Goal: Task Accomplishment & Management: Manage account settings

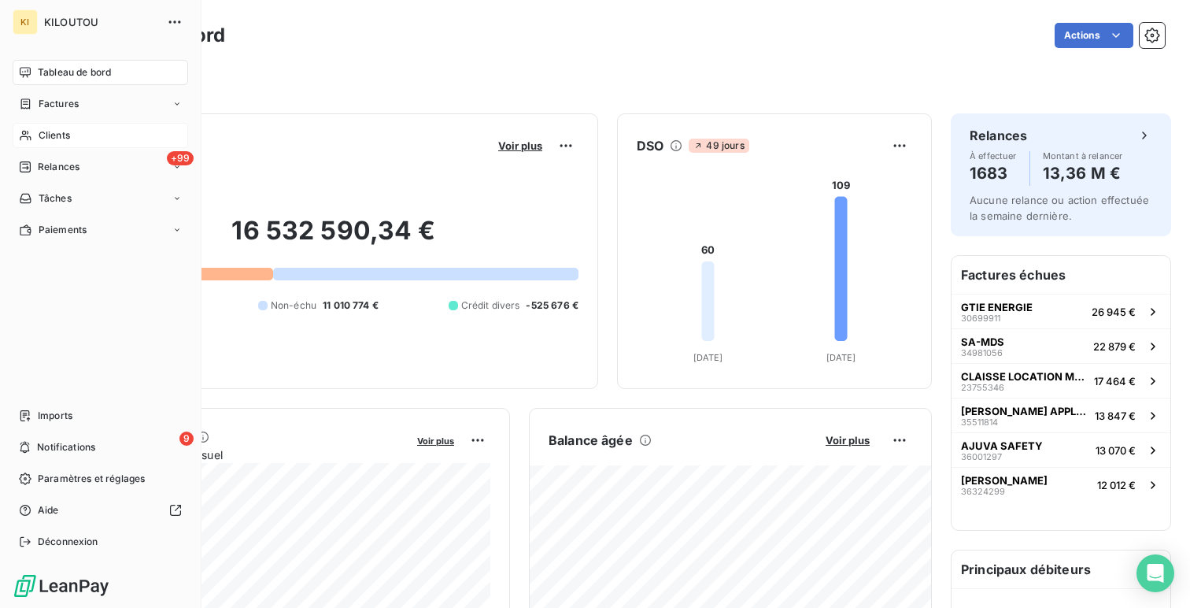
click at [39, 136] on span "Clients" at bounding box center [54, 135] width 31 height 14
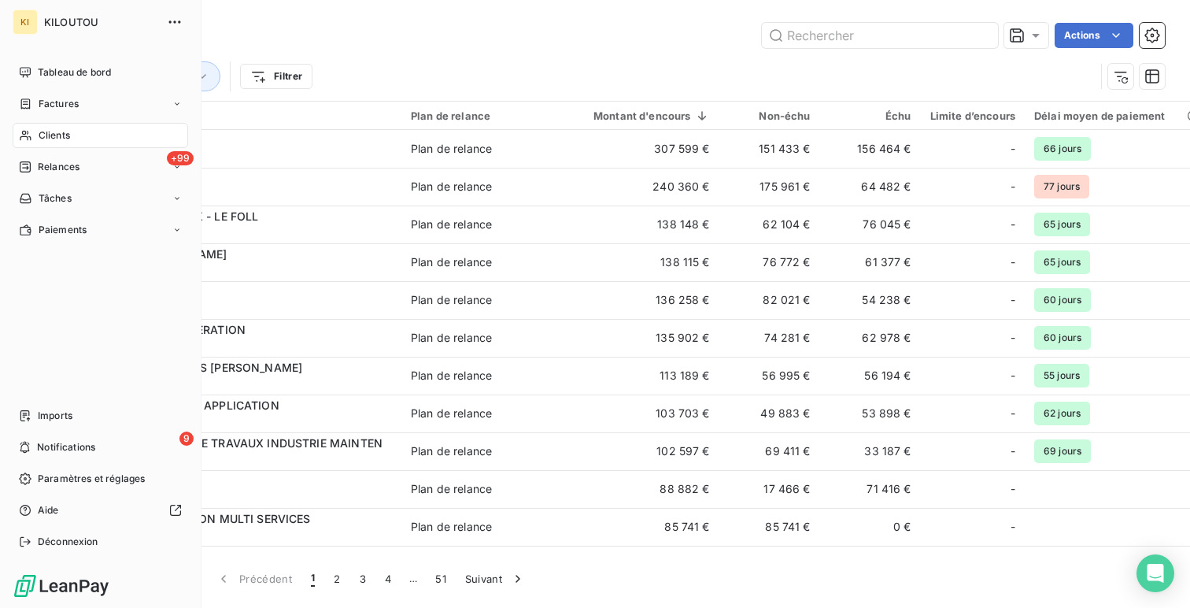
click at [23, 59] on div "KI KILOUTOU Tableau de bord Factures Clients +99 Relances Tâches Paiements Impo…" at bounding box center [100, 304] width 201 height 608
click at [54, 70] on span "Tableau de bord" at bounding box center [74, 72] width 73 height 14
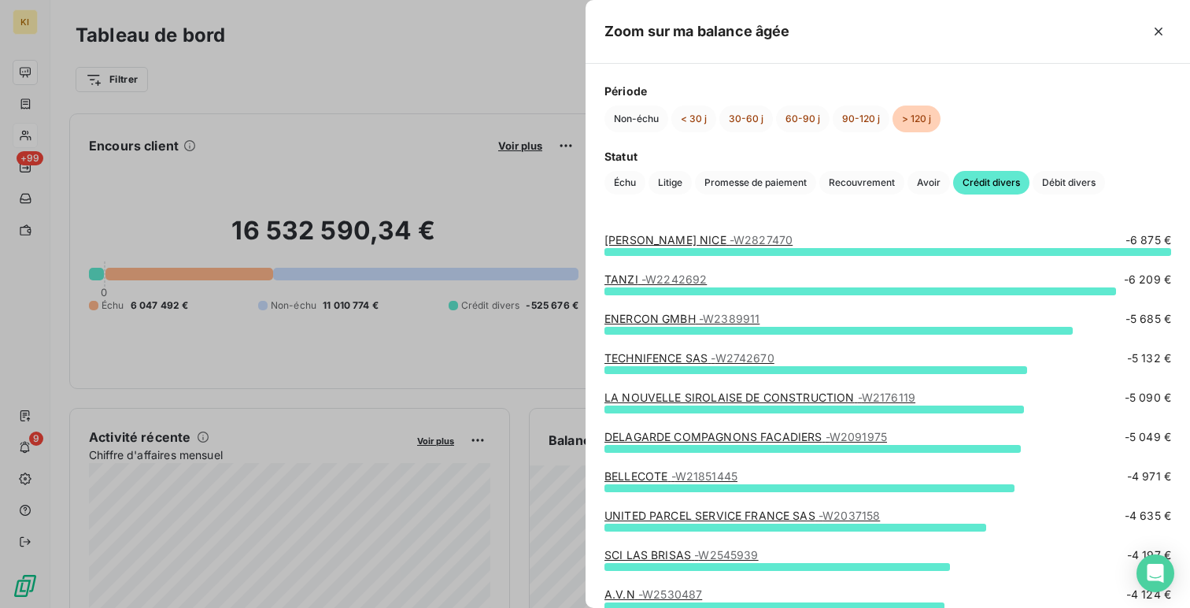
click at [652, 240] on link "[PERSON_NAME] NICE - W2827470" at bounding box center [698, 239] width 188 height 13
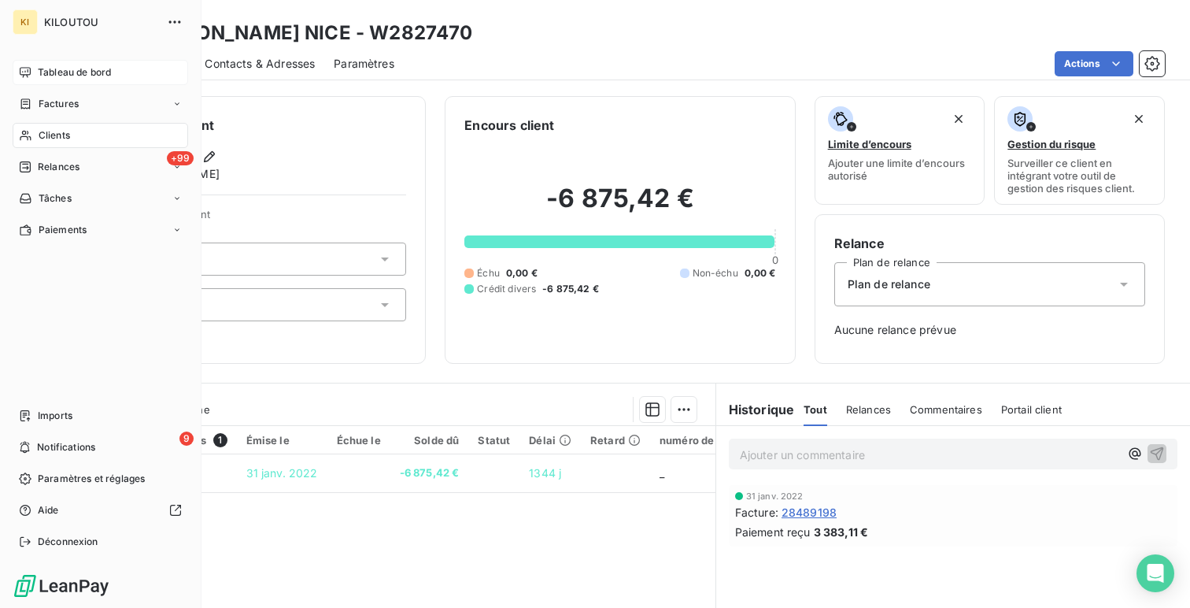
click at [39, 74] on span "Tableau de bord" at bounding box center [74, 72] width 73 height 14
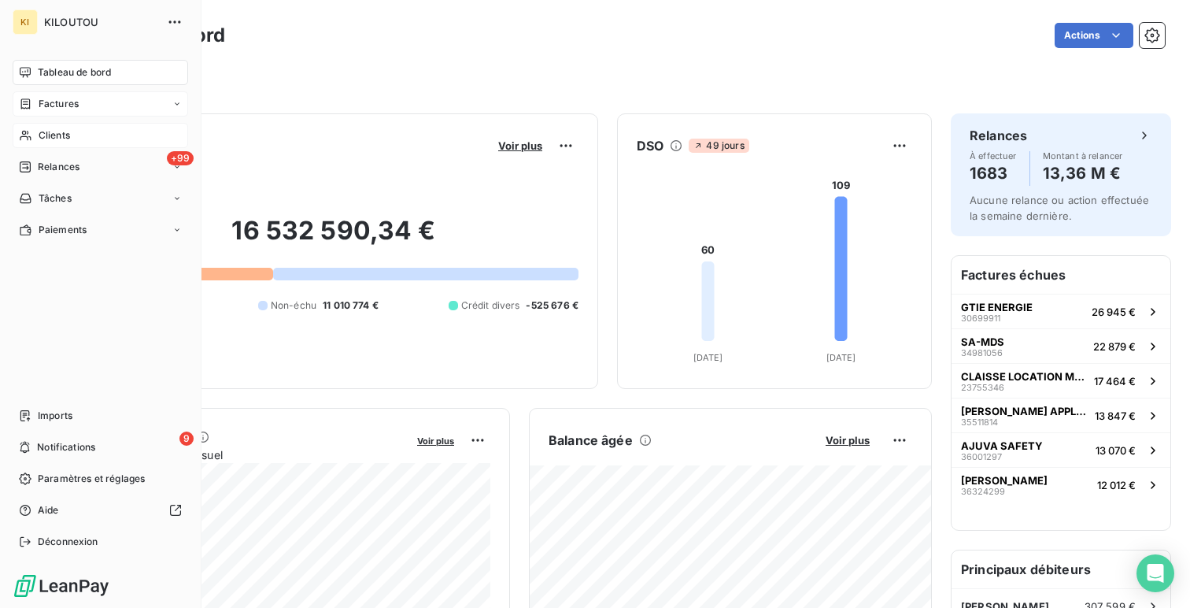
click at [52, 105] on span "Factures" at bounding box center [59, 104] width 40 height 14
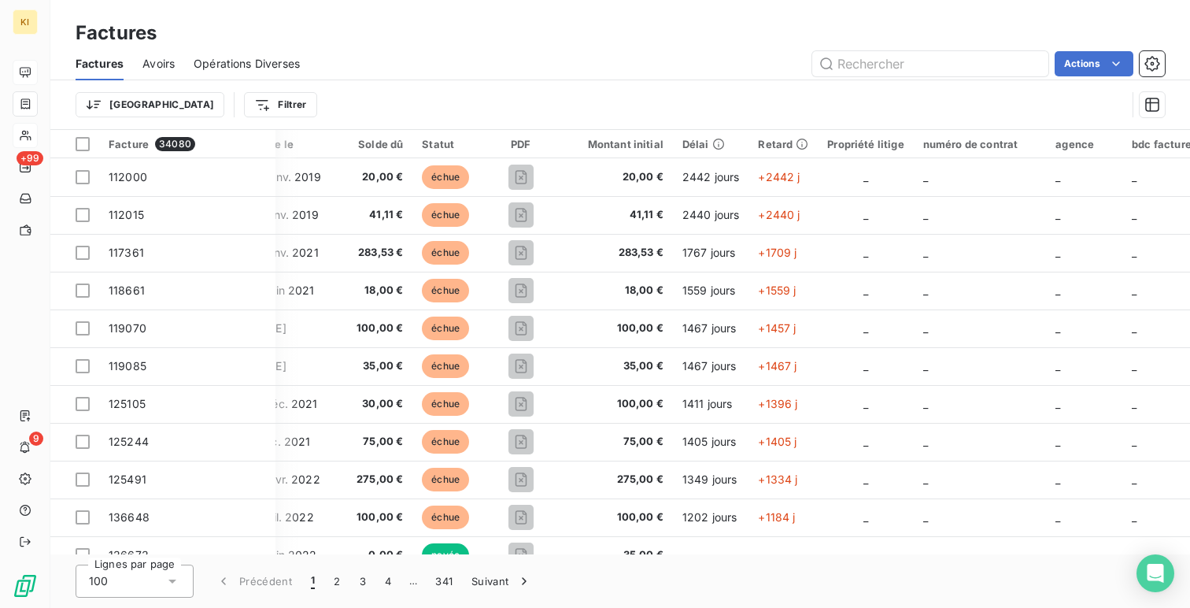
scroll to position [0, 636]
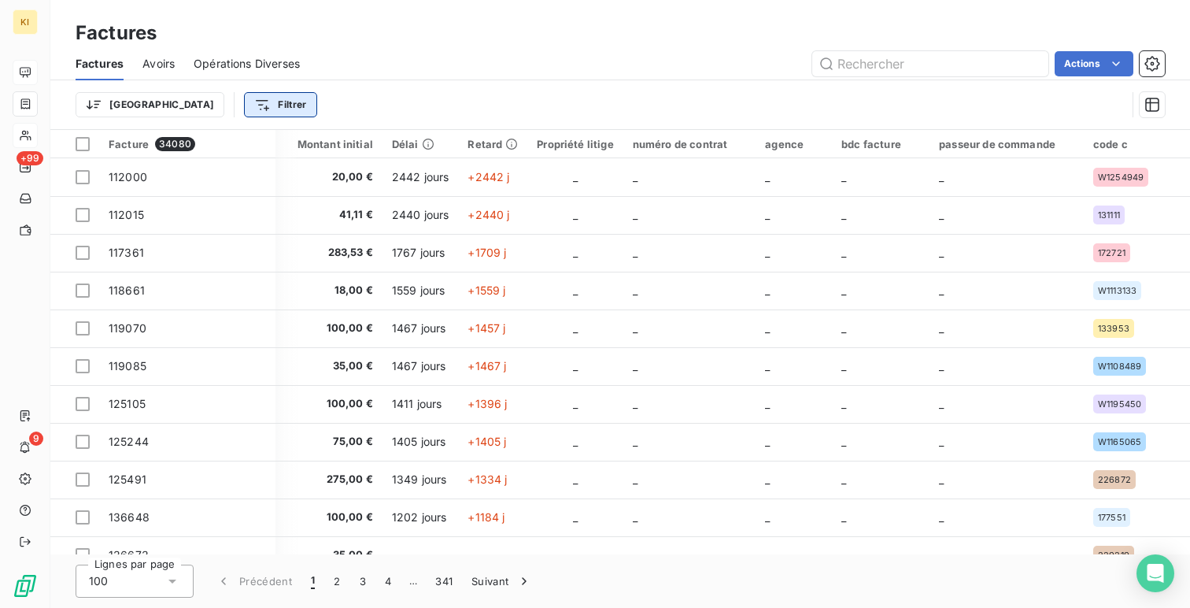
click at [175, 97] on html "KI +99 9 Factures Factures Avoirs Opérations Diverses Actions Trier Filtrer Fac…" at bounding box center [595, 304] width 1190 height 608
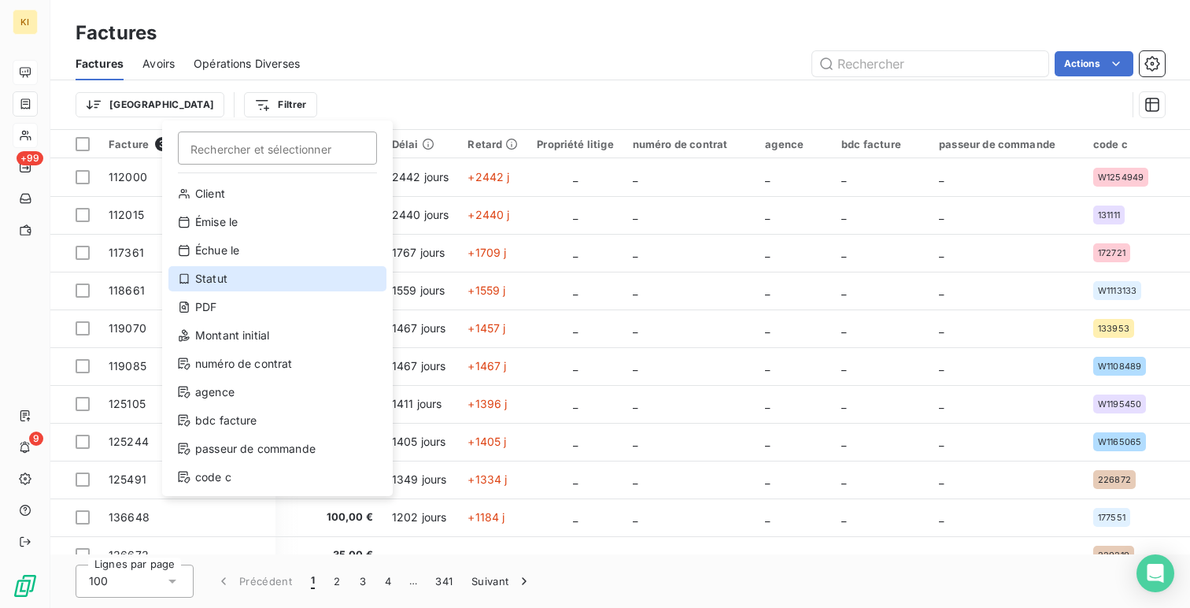
click at [254, 272] on div "Statut" at bounding box center [277, 278] width 218 height 25
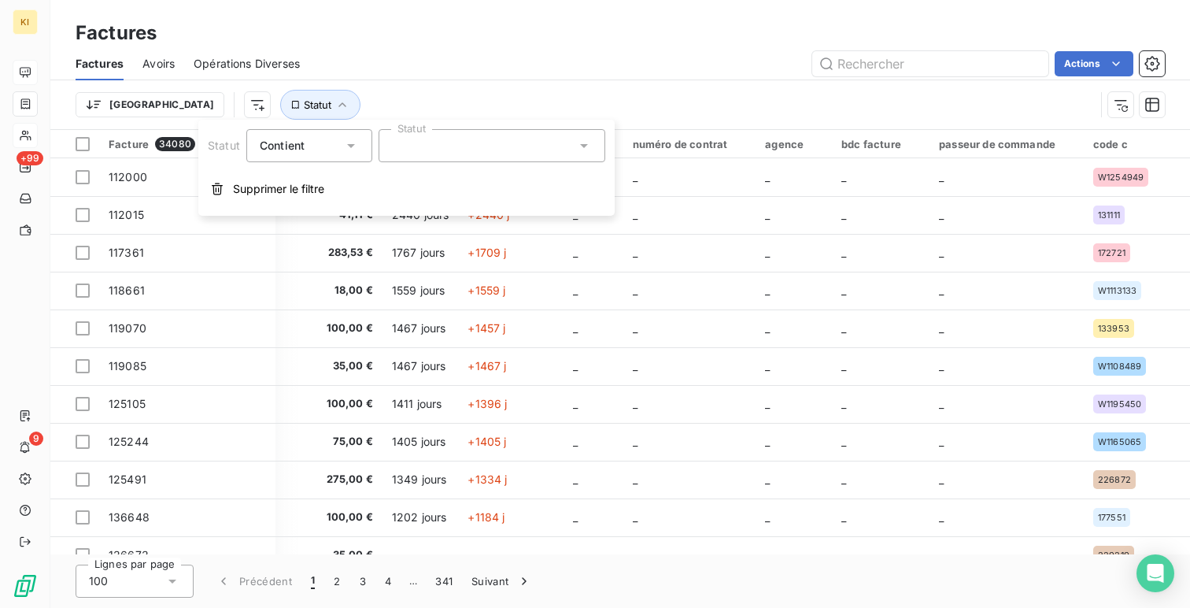
click at [302, 150] on span "Contient" at bounding box center [282, 144] width 45 height 13
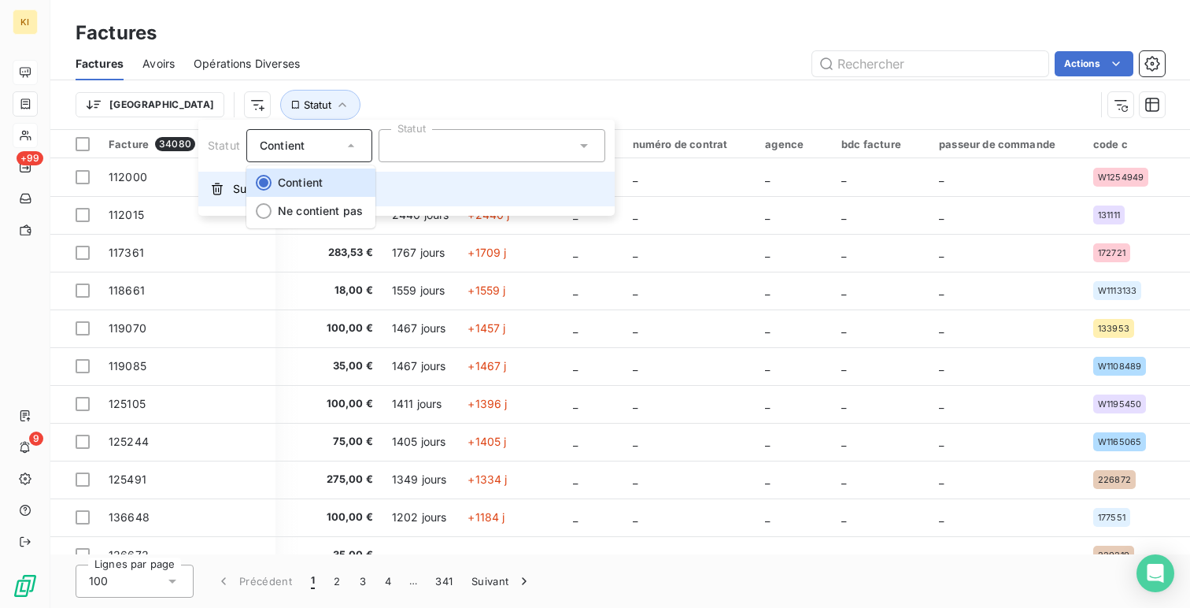
click at [228, 175] on button "Supprimer le filtre" at bounding box center [406, 189] width 416 height 35
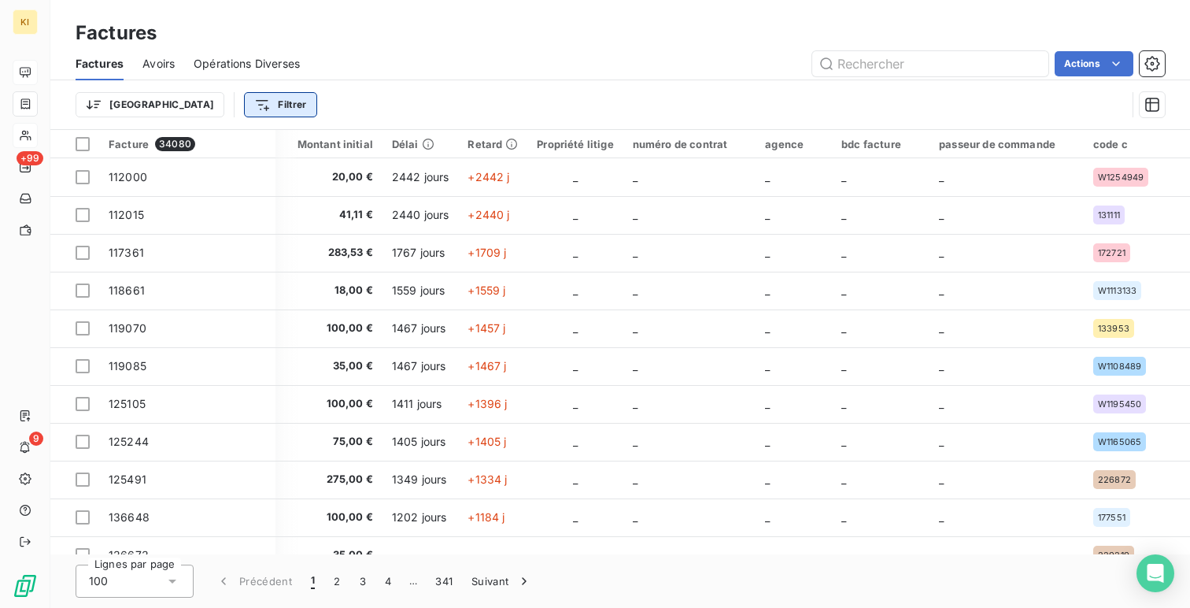
click at [190, 108] on html "KI +99 9 Factures Factures Avoirs Opérations Diverses Actions Trier Filtrer Fac…" at bounding box center [595, 304] width 1190 height 608
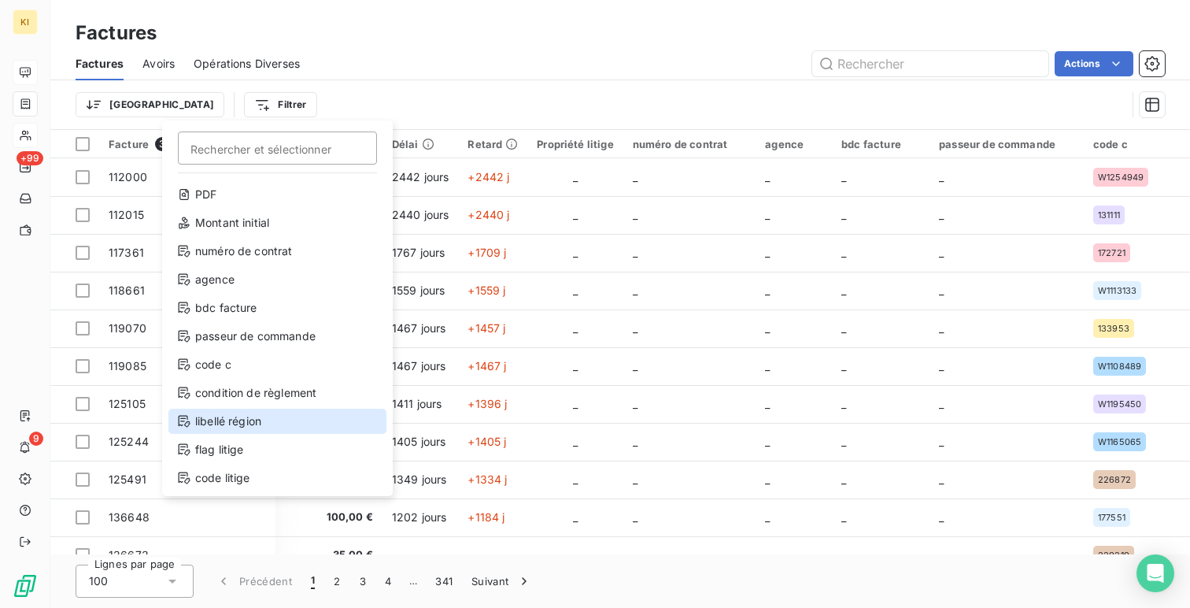
scroll to position [113, 0]
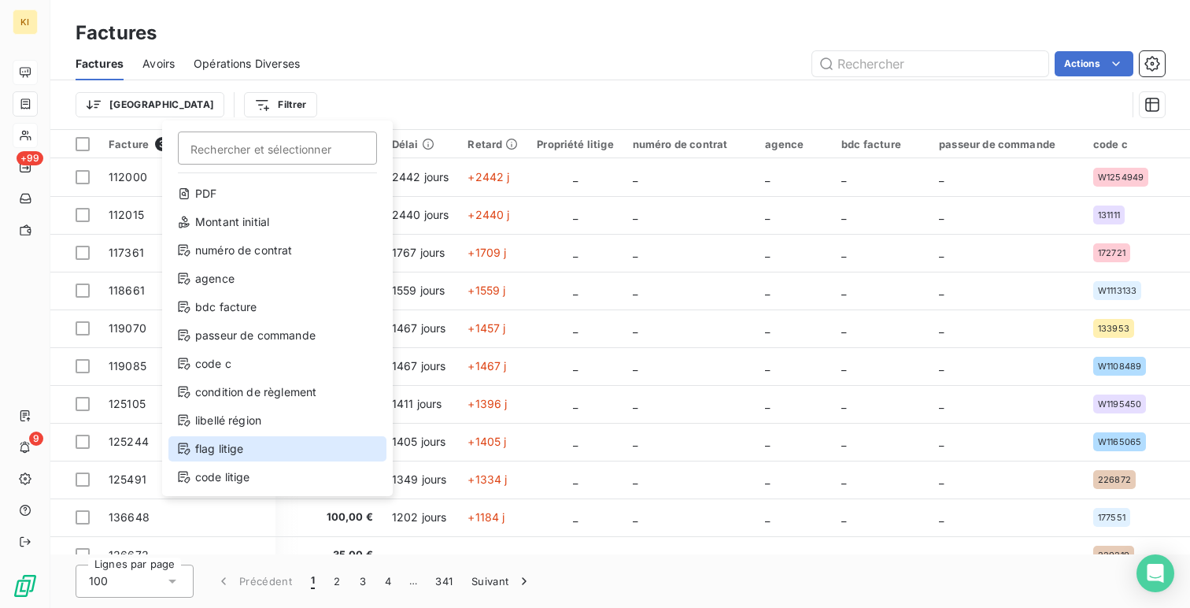
click at [255, 454] on div "flag litige" at bounding box center [277, 448] width 218 height 25
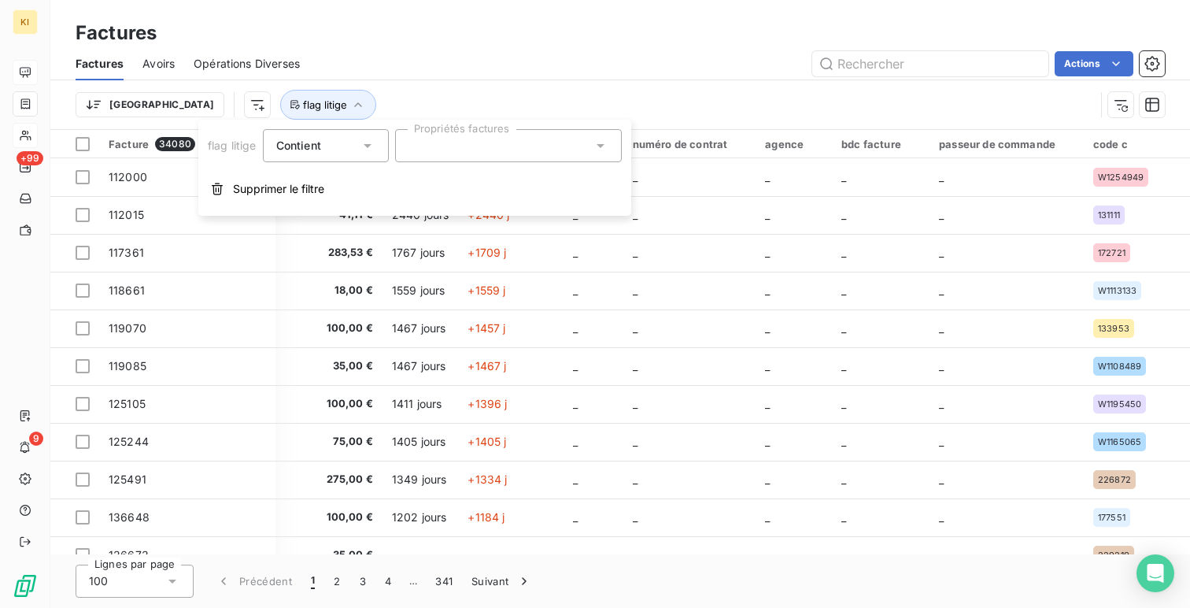
click at [430, 135] on div at bounding box center [508, 145] width 227 height 33
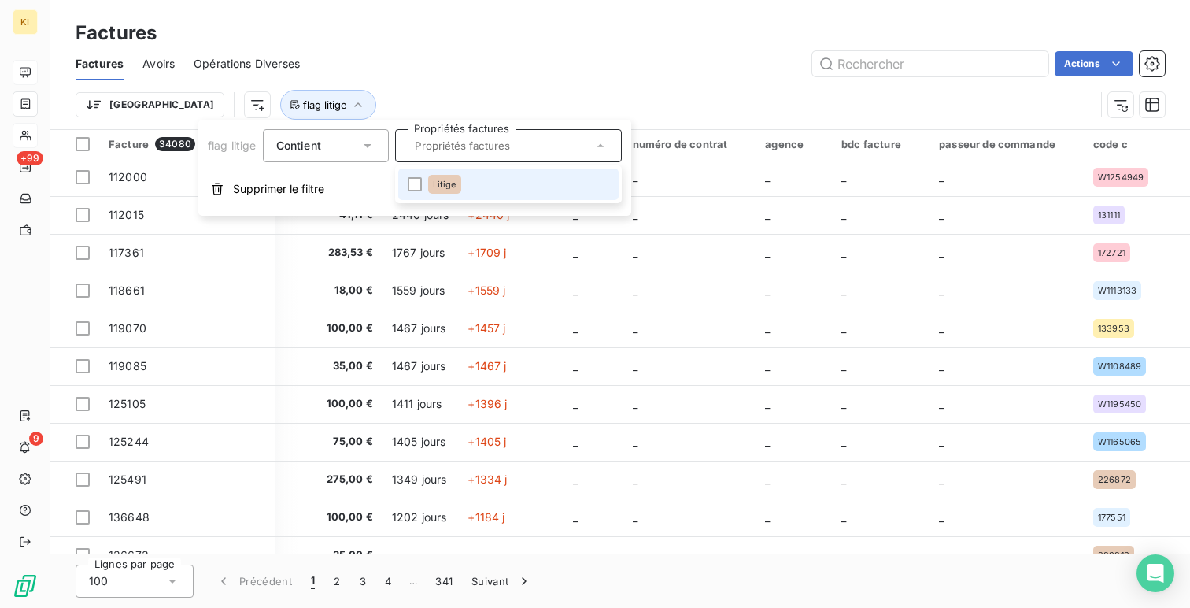
click at [512, 184] on li "Litige" at bounding box center [508, 183] width 220 height 31
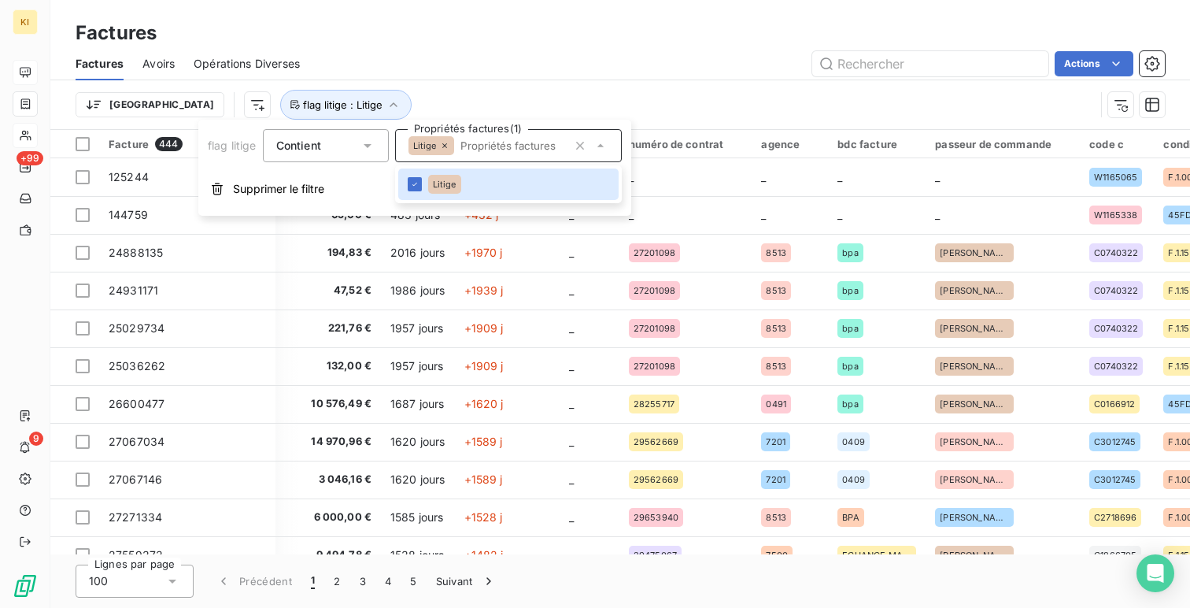
click at [622, 56] on div "Actions" at bounding box center [742, 63] width 846 height 25
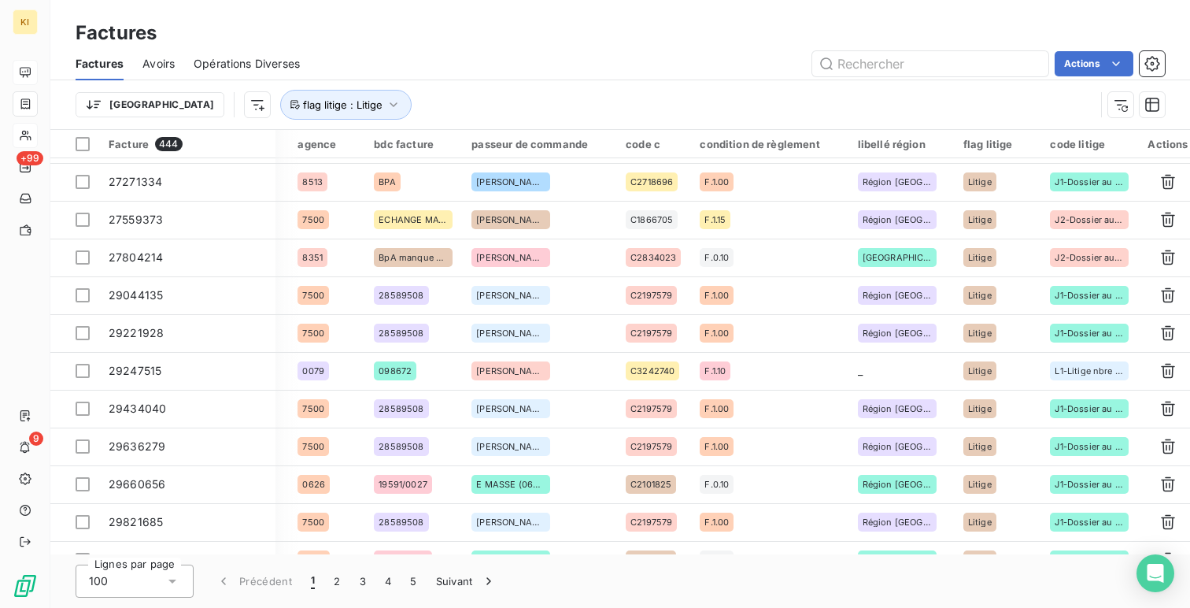
scroll to position [0, 1099]
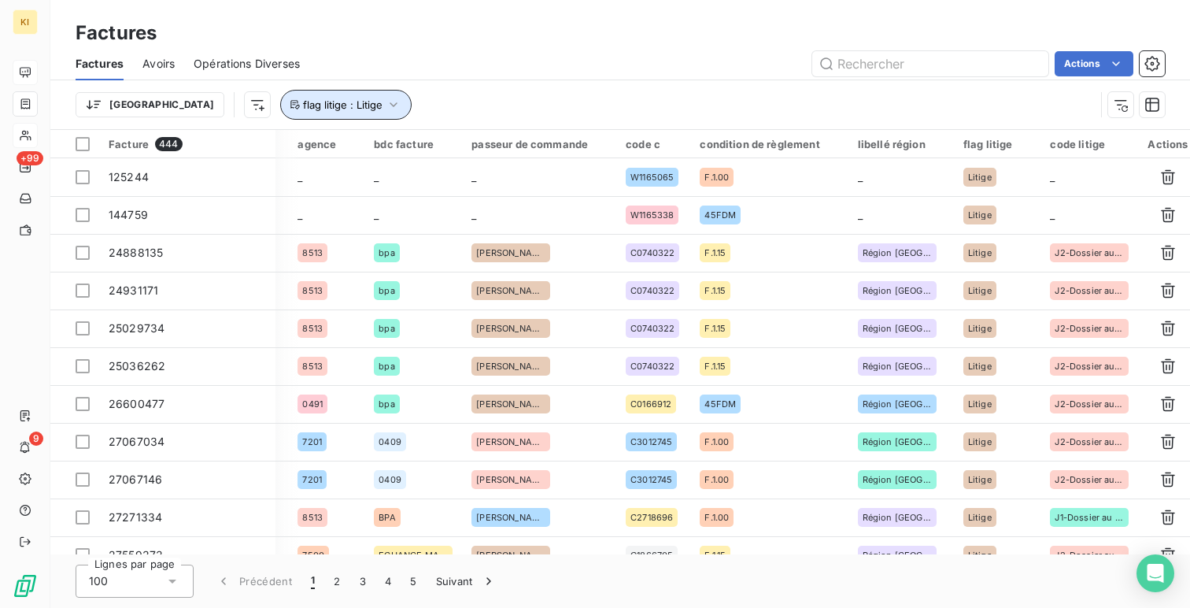
click at [288, 113] on button "flag litige : Litige" at bounding box center [345, 105] width 131 height 30
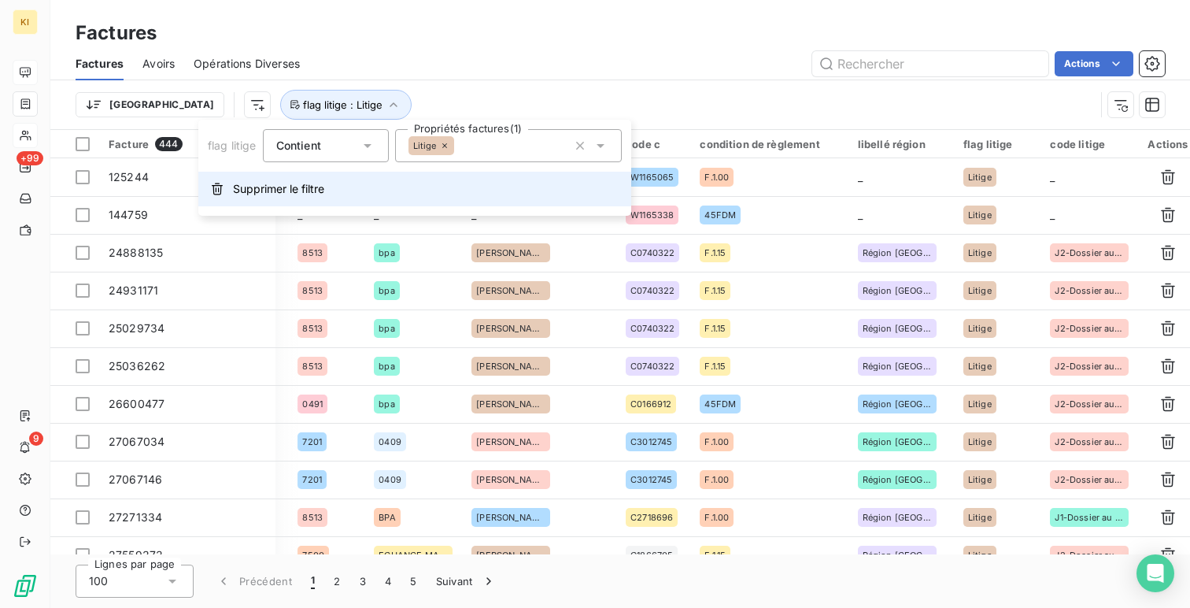
click at [318, 191] on span "Supprimer le filtre" at bounding box center [278, 189] width 91 height 16
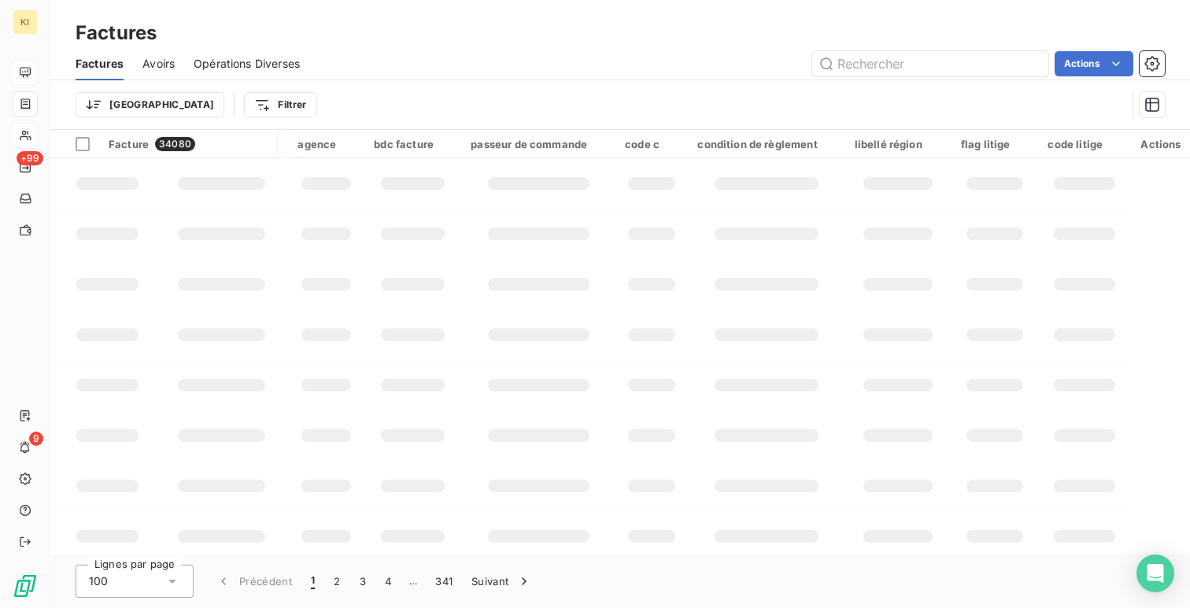
scroll to position [0, 886]
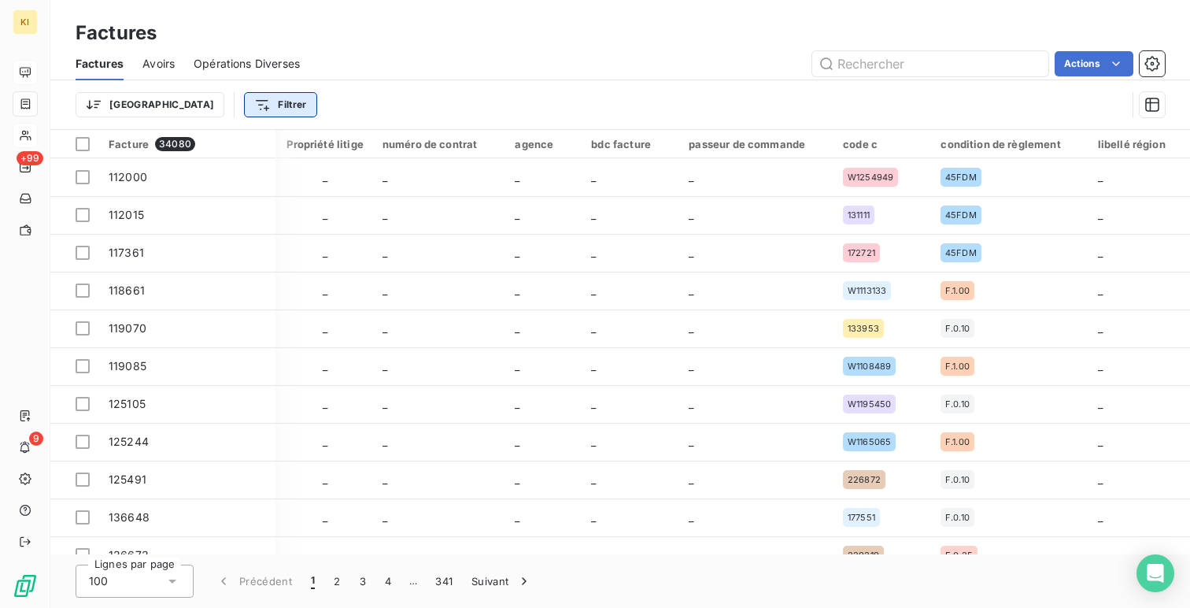
click at [209, 109] on html "KI +99 9 Factures Factures Avoirs Opérations Diverses Actions Trier Filtrer Fac…" at bounding box center [595, 304] width 1190 height 608
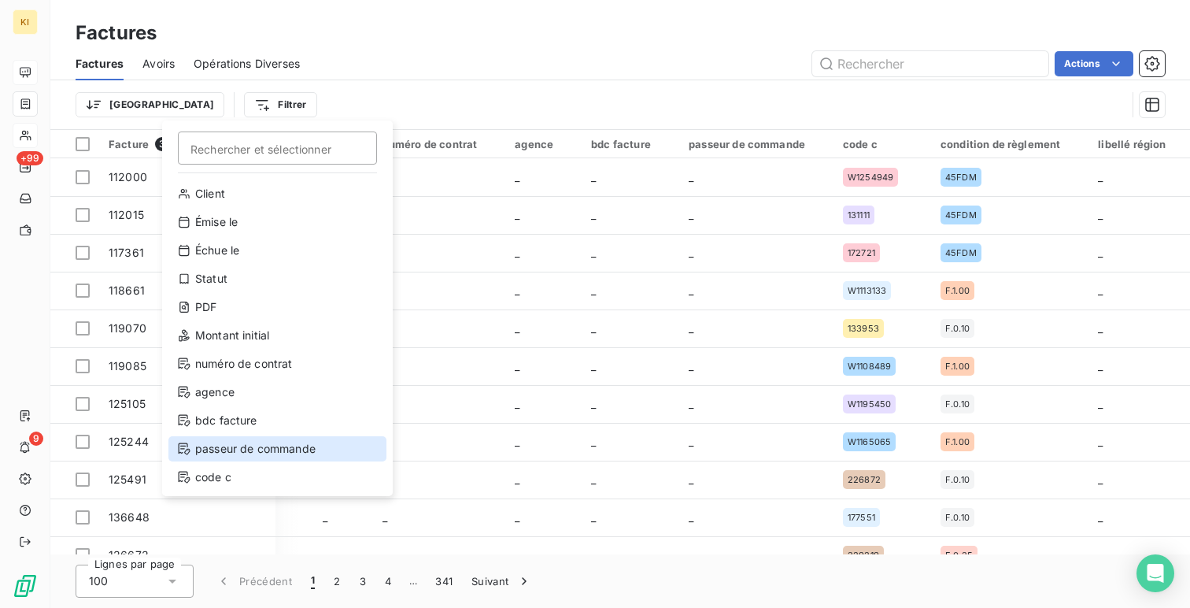
scroll to position [113, 0]
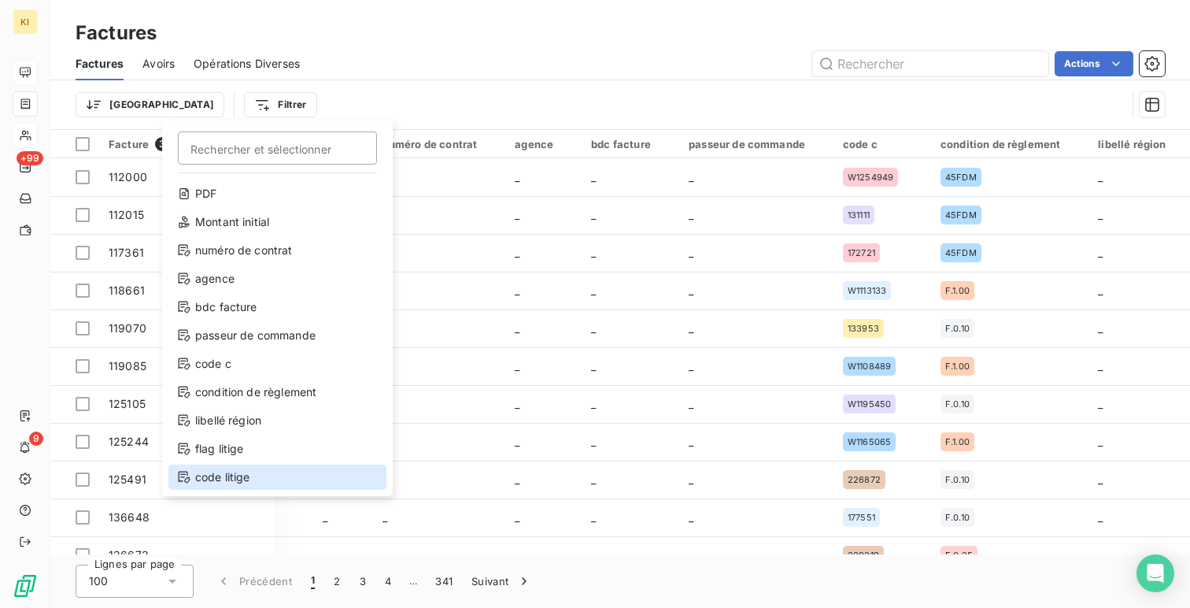
click at [268, 471] on div "code litige" at bounding box center [277, 476] width 218 height 25
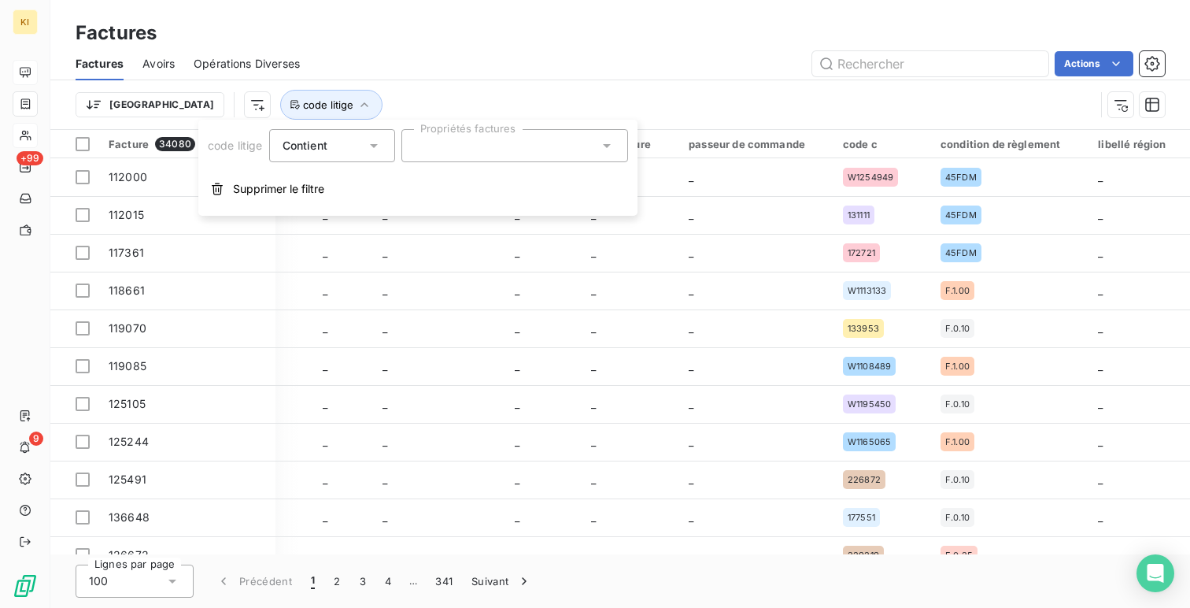
click at [431, 142] on div at bounding box center [514, 145] width 227 height 33
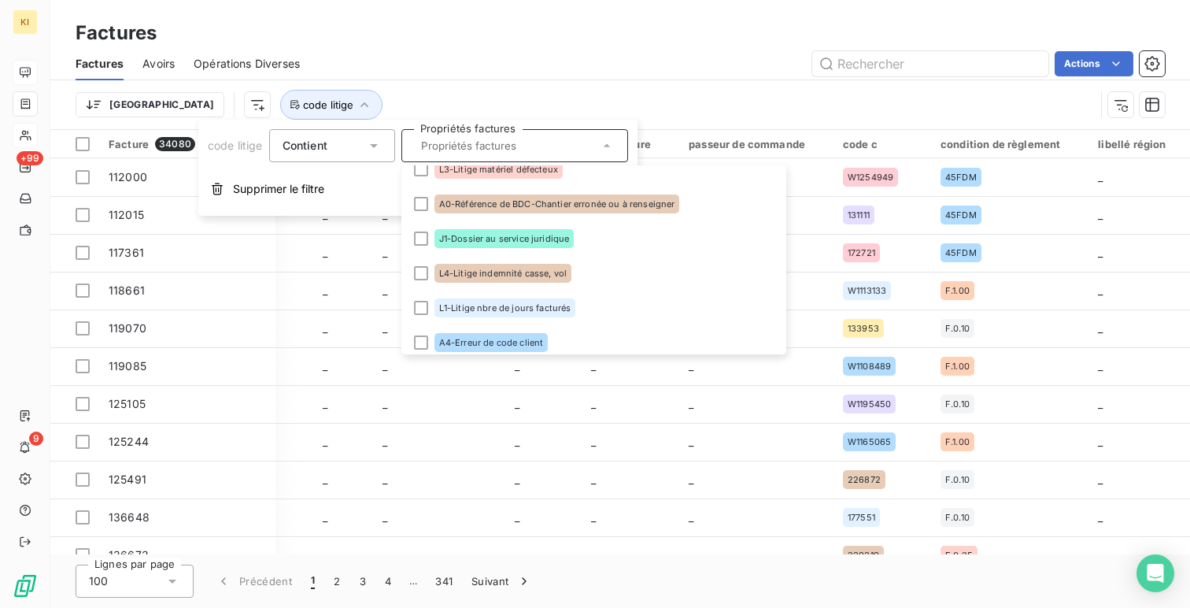
scroll to position [0, 0]
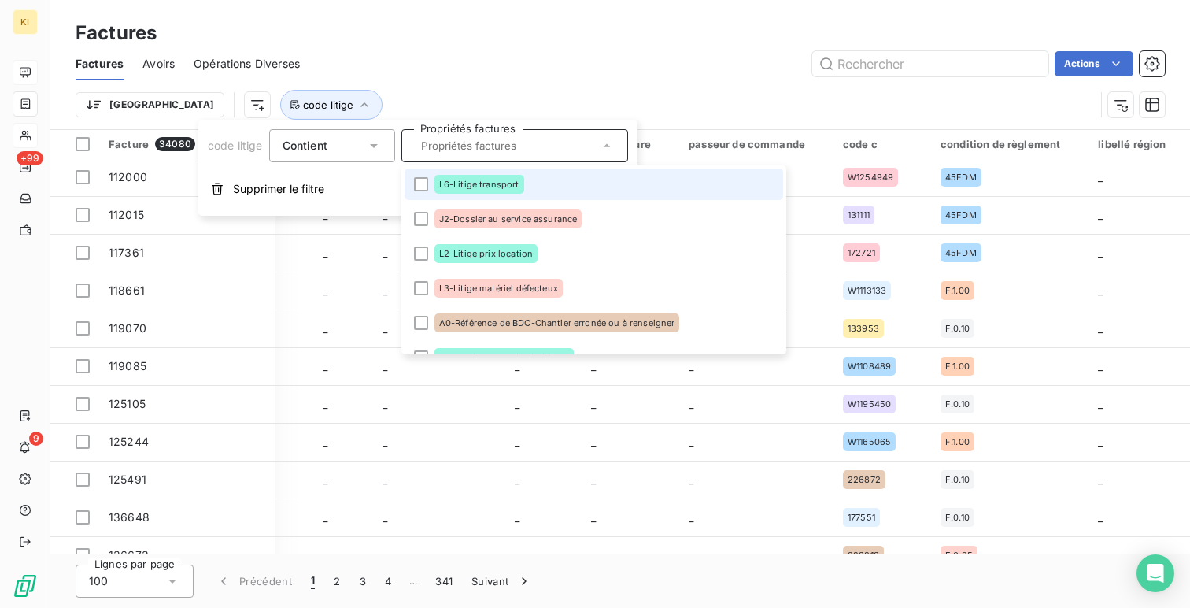
click at [467, 179] on span "L6-Litige transport" at bounding box center [479, 183] width 80 height 9
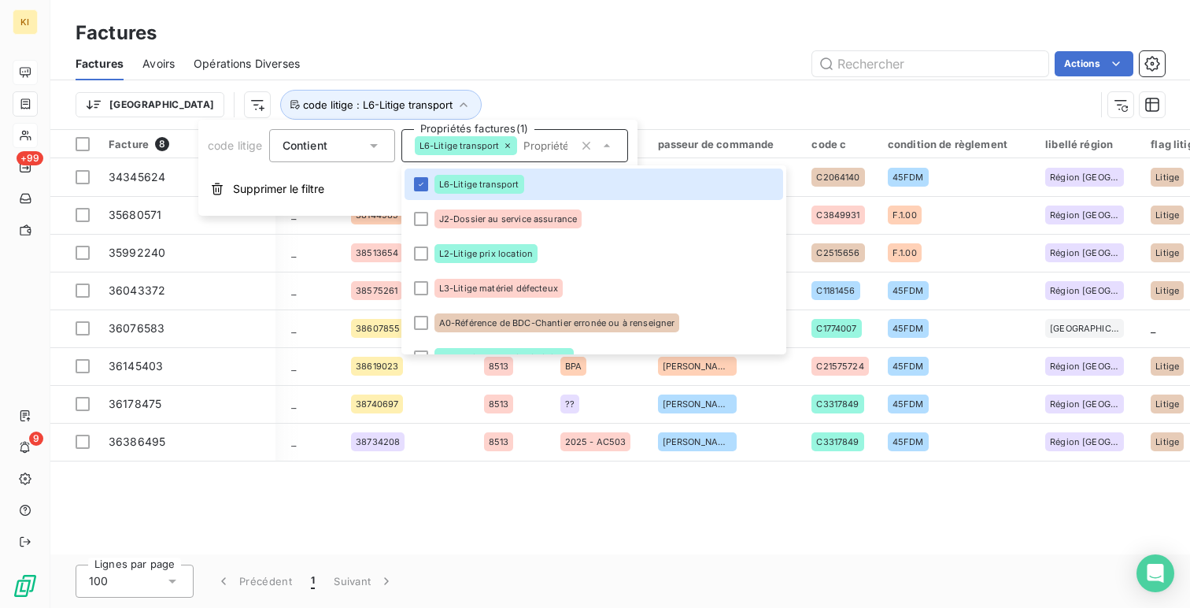
click at [619, 70] on div "Actions" at bounding box center [742, 63] width 846 height 25
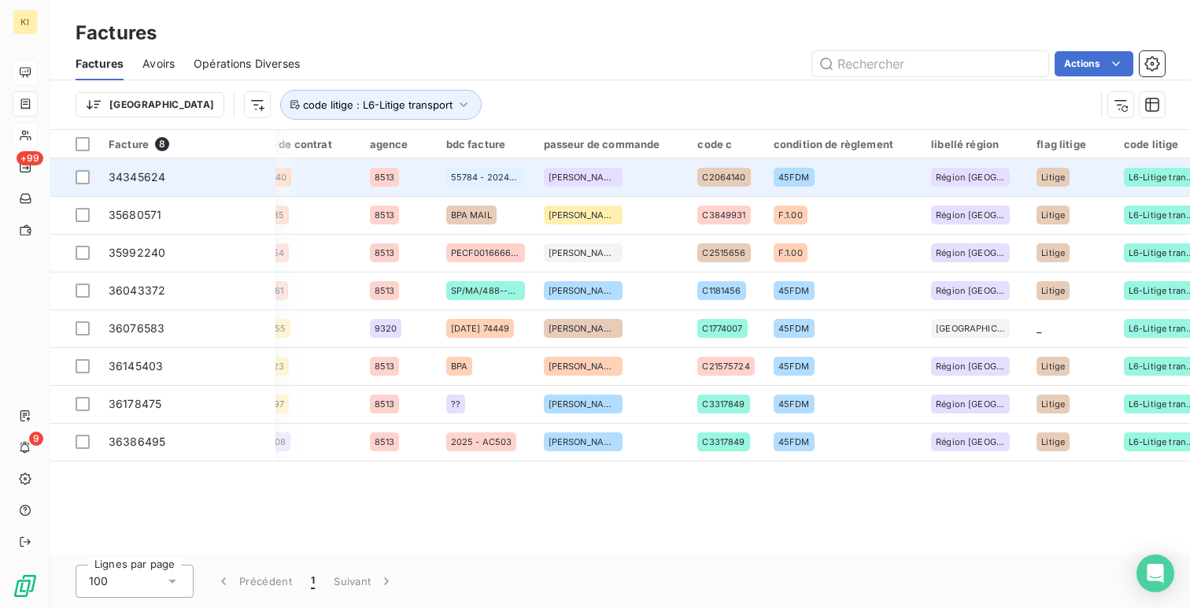
scroll to position [0, 1069]
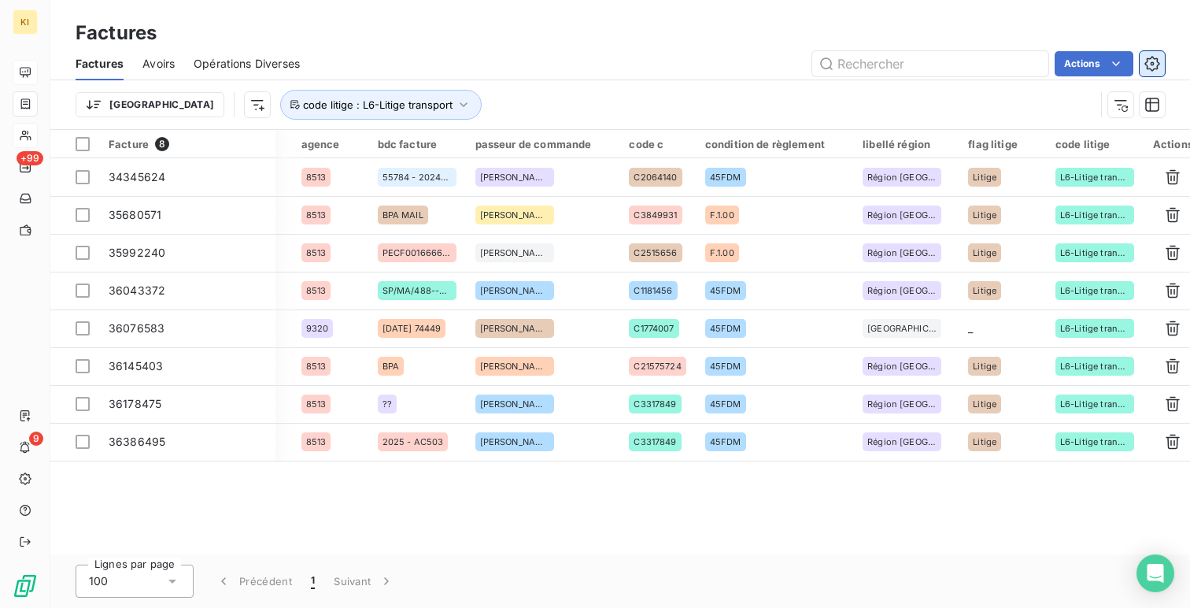
click at [1158, 59] on icon "button" at bounding box center [1152, 64] width 16 height 16
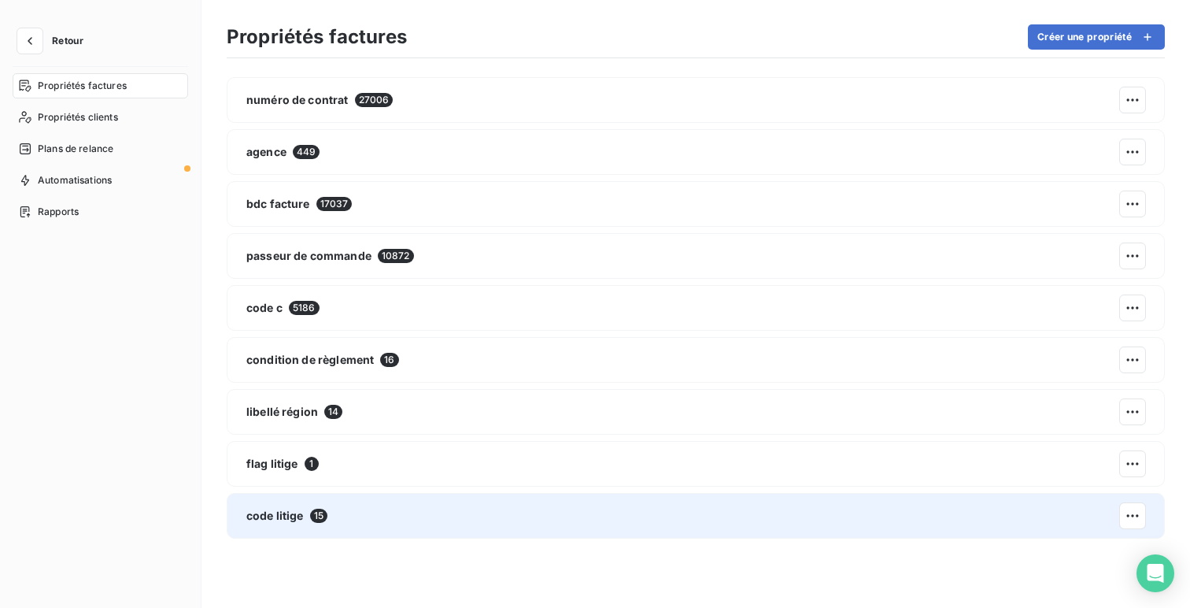
click at [412, 515] on div "code litige 15" at bounding box center [696, 516] width 938 height 46
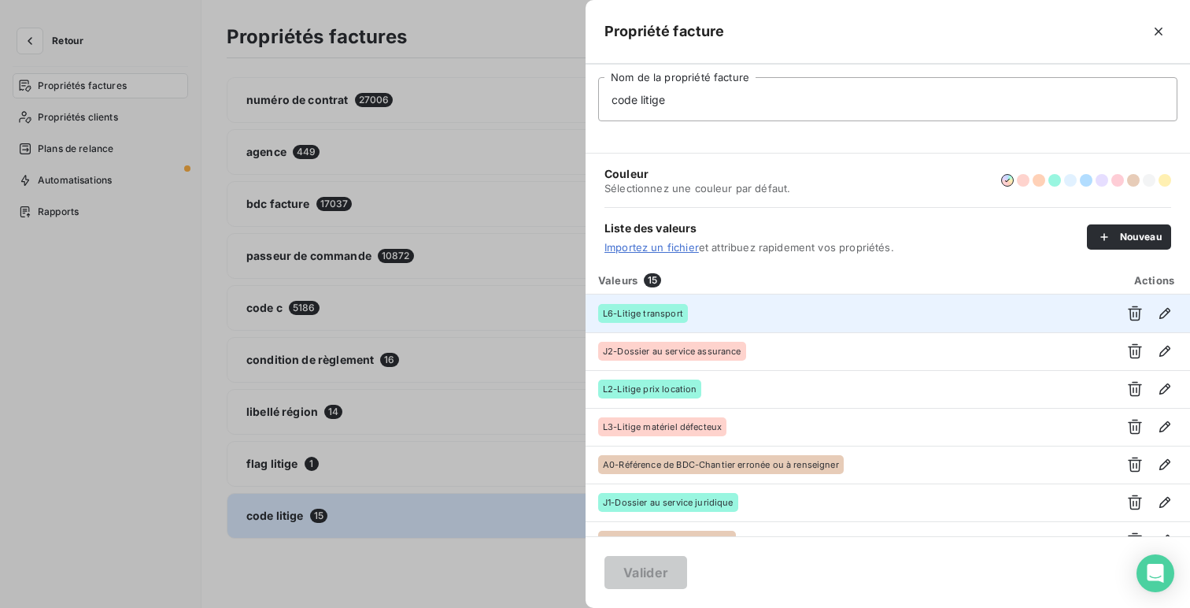
click at [905, 320] on div "L6-Litige transport" at bounding box center [847, 313] width 499 height 19
click at [1158, 305] on icon "button" at bounding box center [1165, 313] width 16 height 16
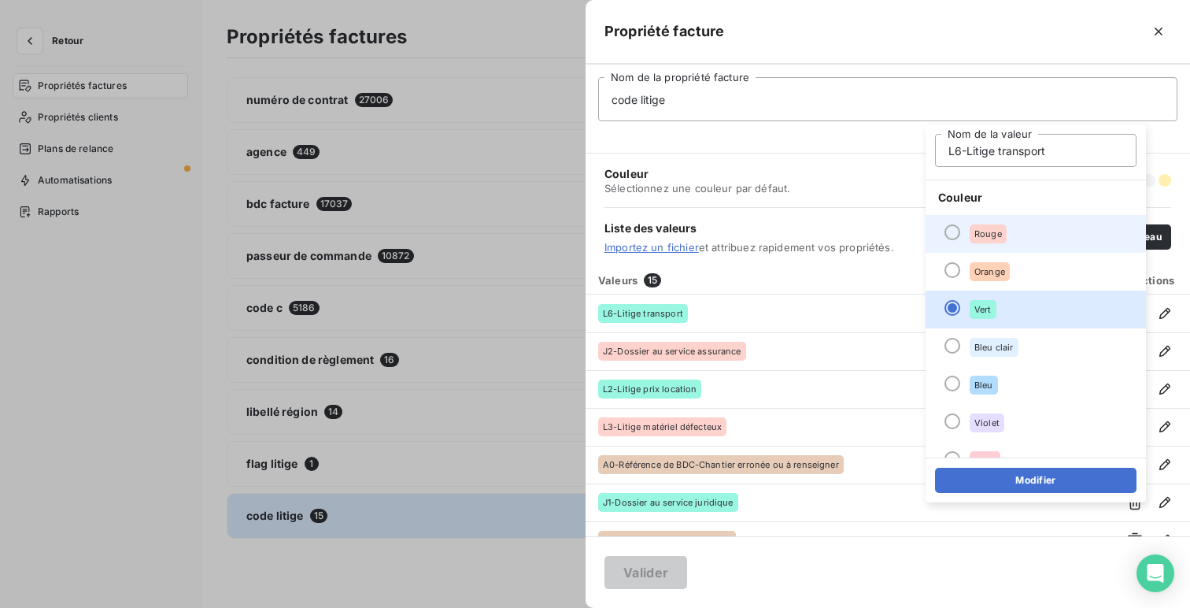
click at [999, 243] on li "Rouge" at bounding box center [1035, 234] width 220 height 38
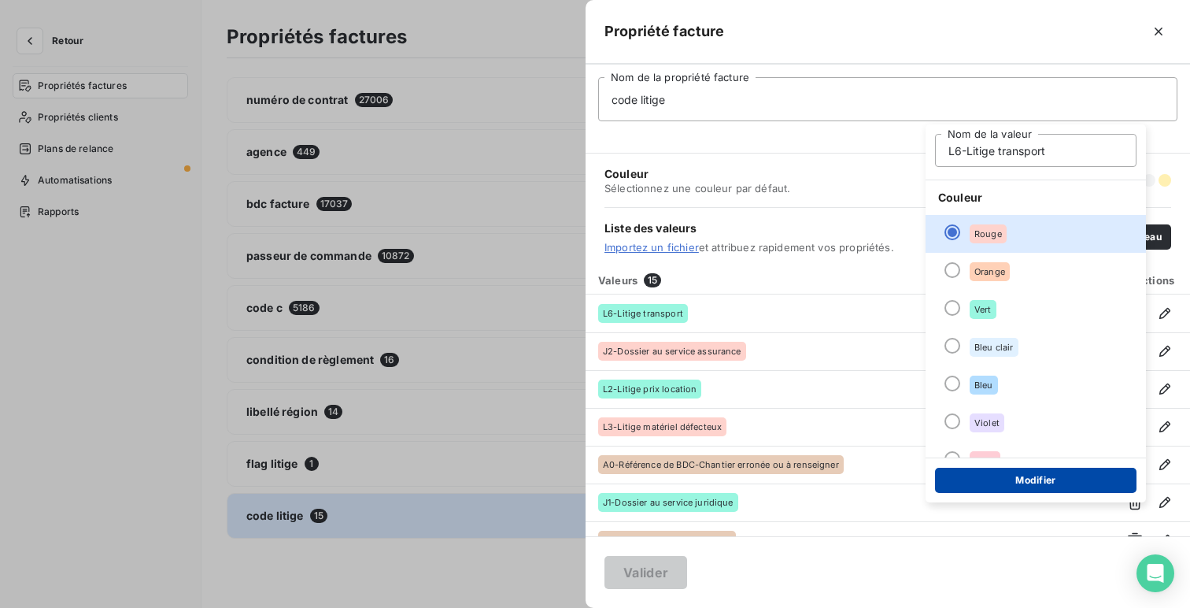
click at [1032, 482] on button "Modifier" at bounding box center [1035, 479] width 201 height 25
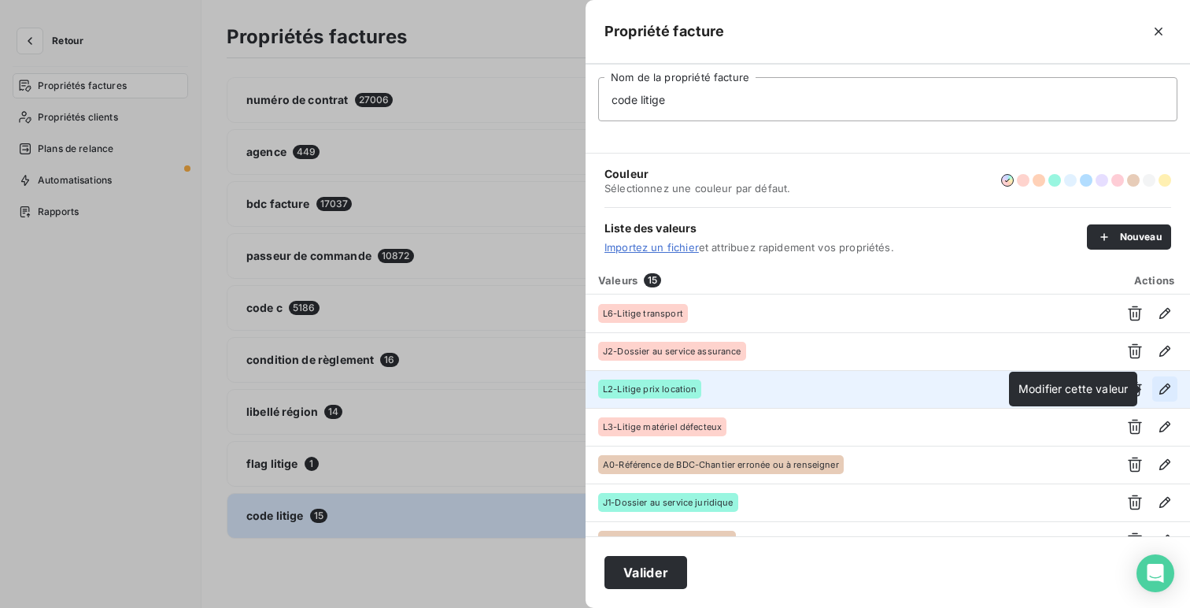
click at [1159, 387] on icon "button" at bounding box center [1164, 388] width 11 height 11
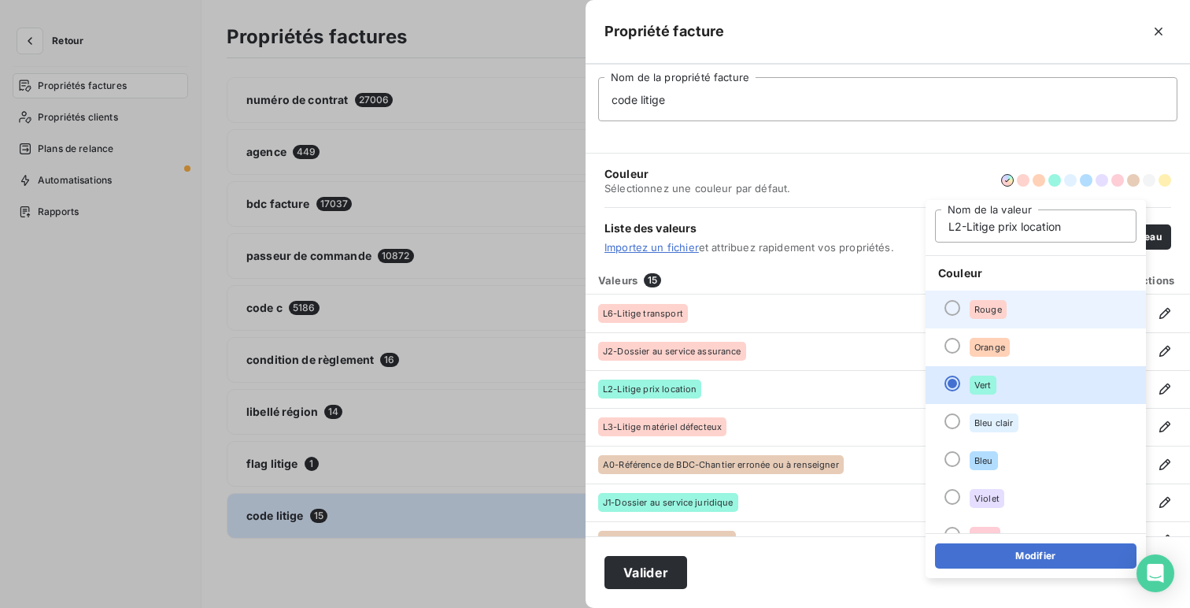
click at [1015, 315] on li "Rouge" at bounding box center [1035, 309] width 220 height 38
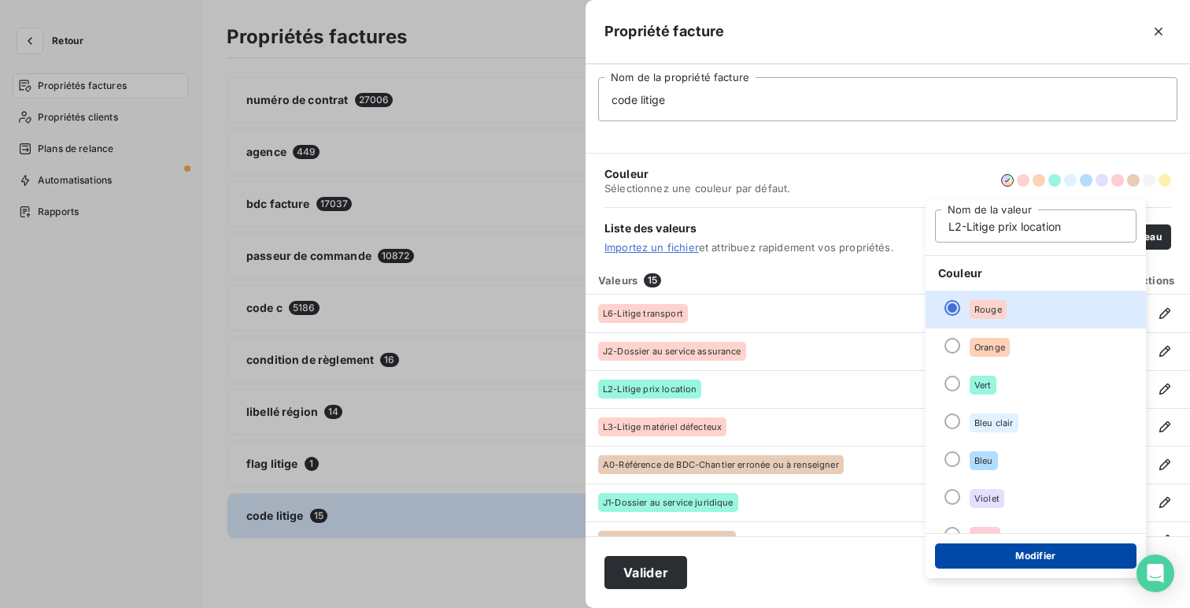
click at [1073, 559] on button "Modifier" at bounding box center [1035, 555] width 201 height 25
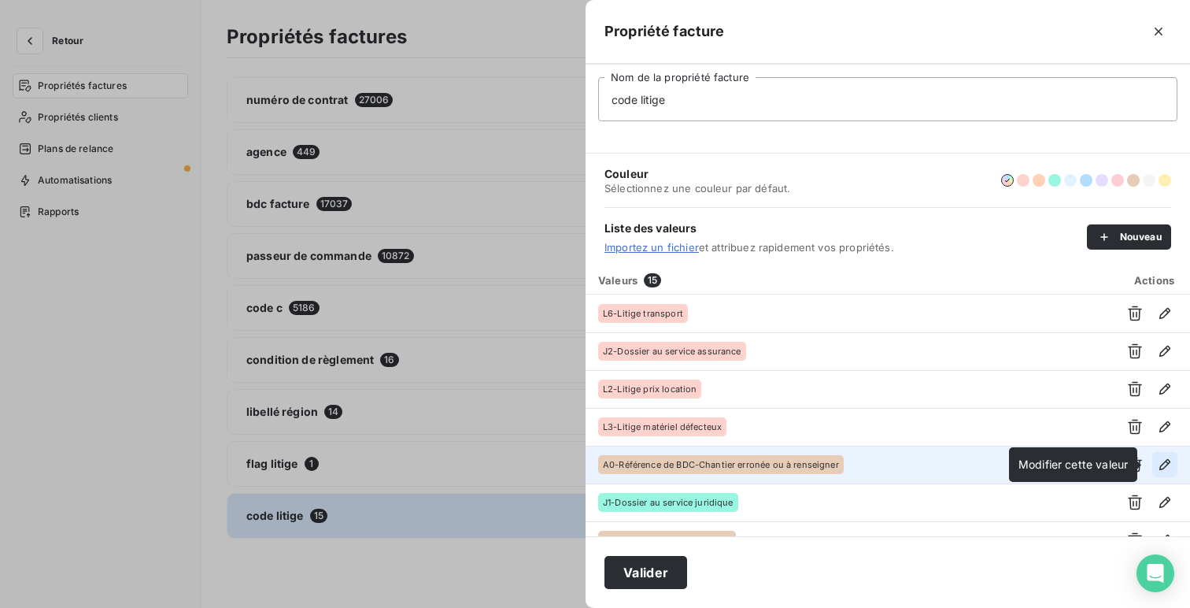
click at [1158, 464] on icon "button" at bounding box center [1165, 464] width 16 height 16
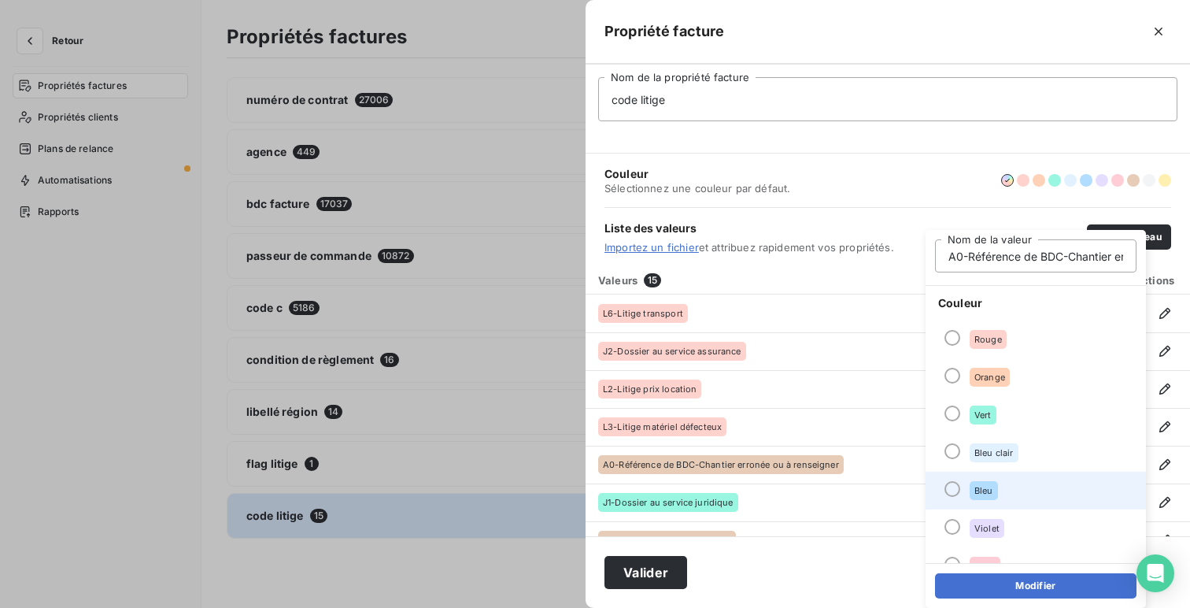
scroll to position [0, 117]
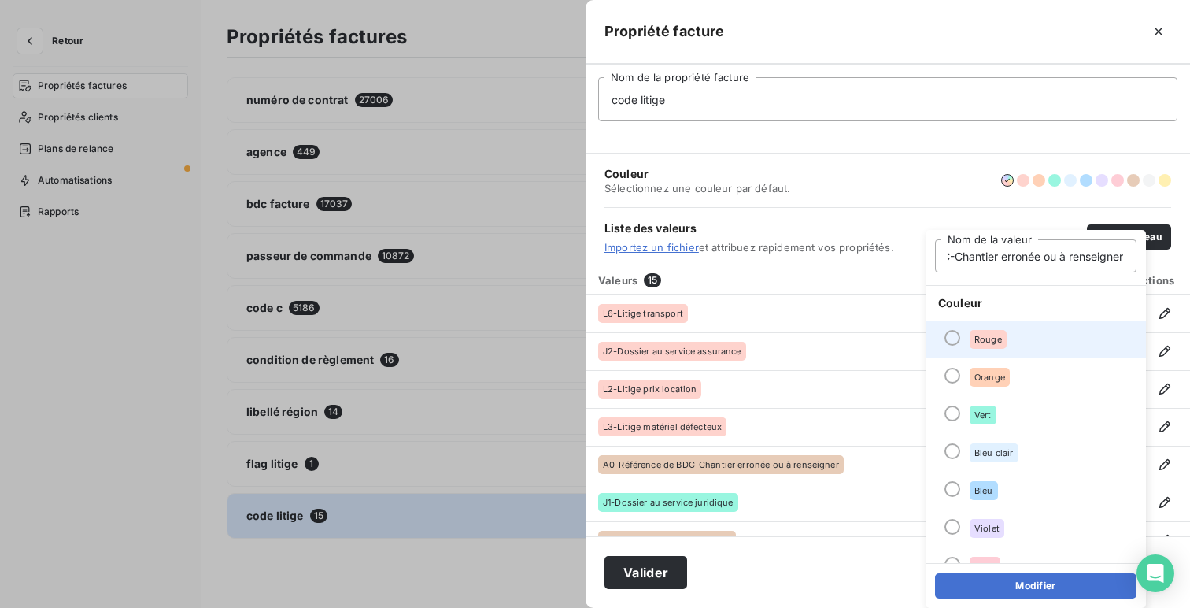
click at [1035, 343] on li "Rouge" at bounding box center [1035, 339] width 220 height 38
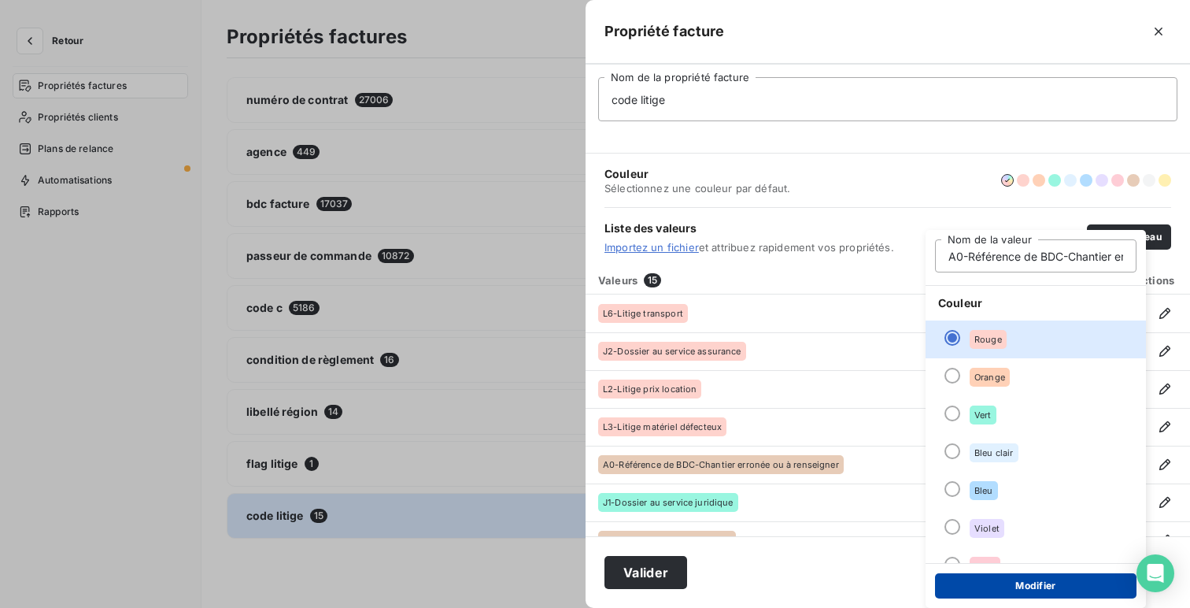
click at [1047, 582] on button "Modifier" at bounding box center [1035, 585] width 201 height 25
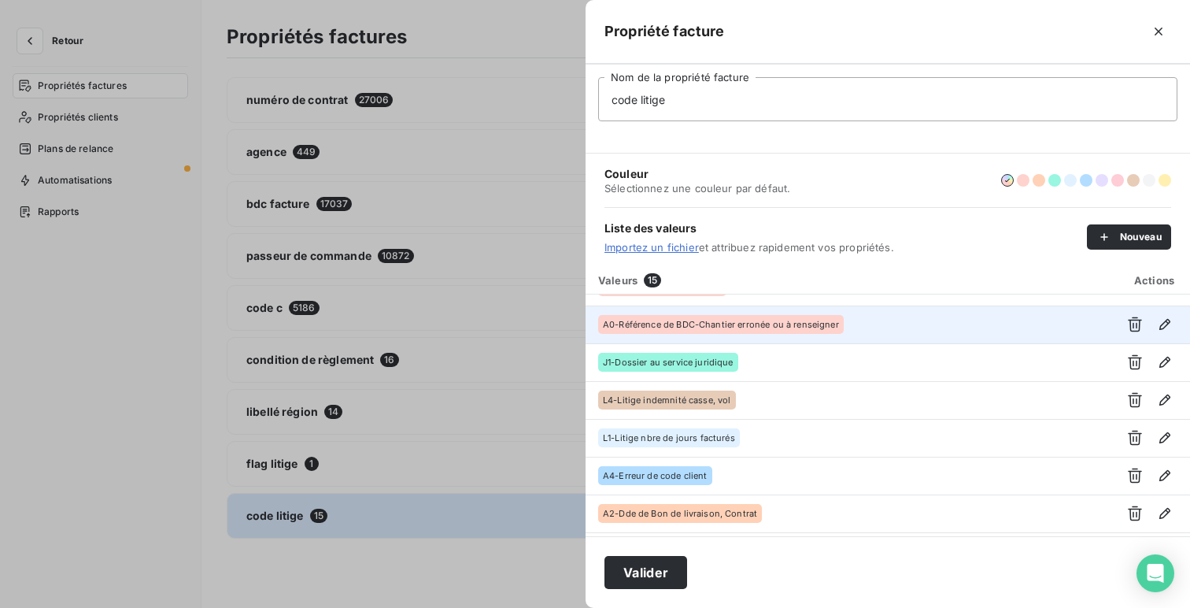
scroll to position [150, 0]
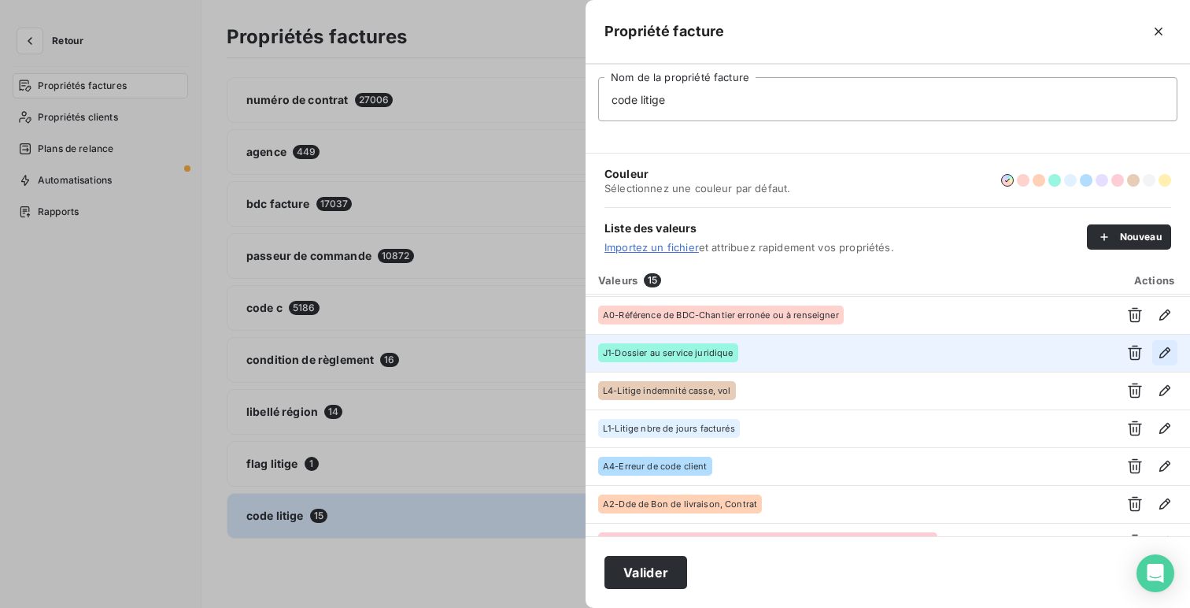
click at [1163, 352] on icon "button" at bounding box center [1165, 353] width 16 height 16
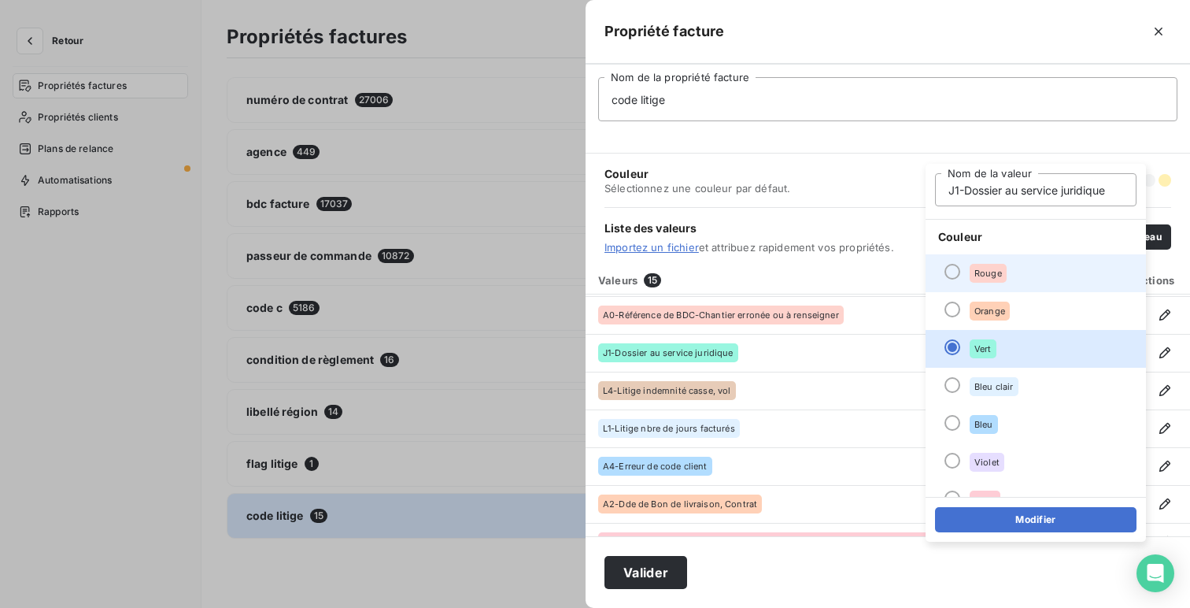
click at [1030, 271] on li "Rouge" at bounding box center [1035, 273] width 220 height 38
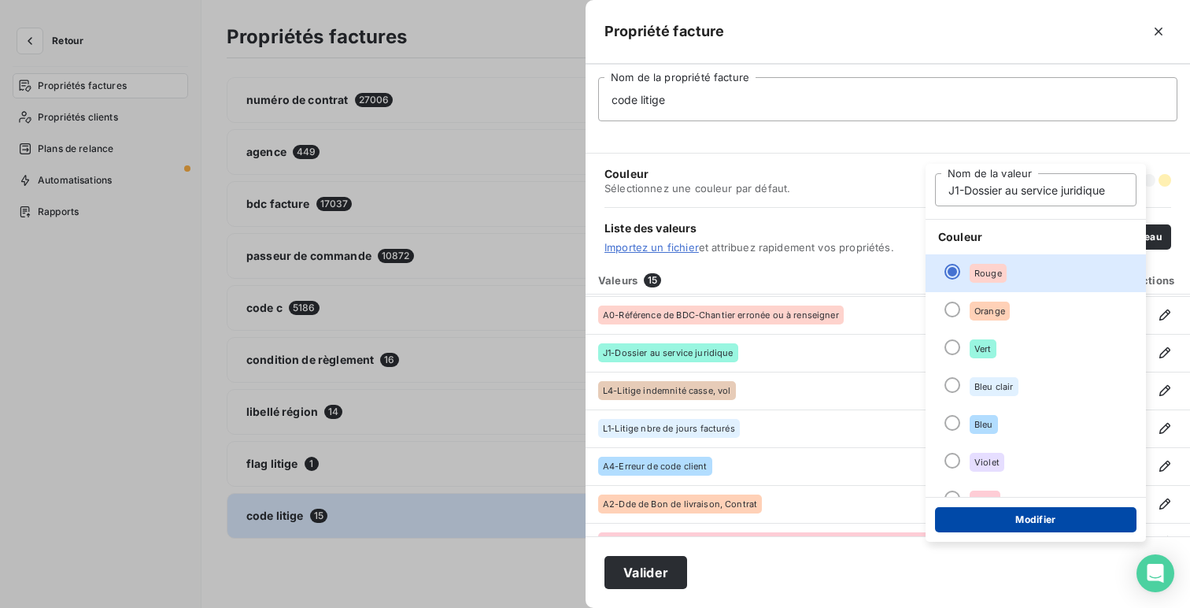
click at [1045, 518] on button "Modifier" at bounding box center [1035, 519] width 201 height 25
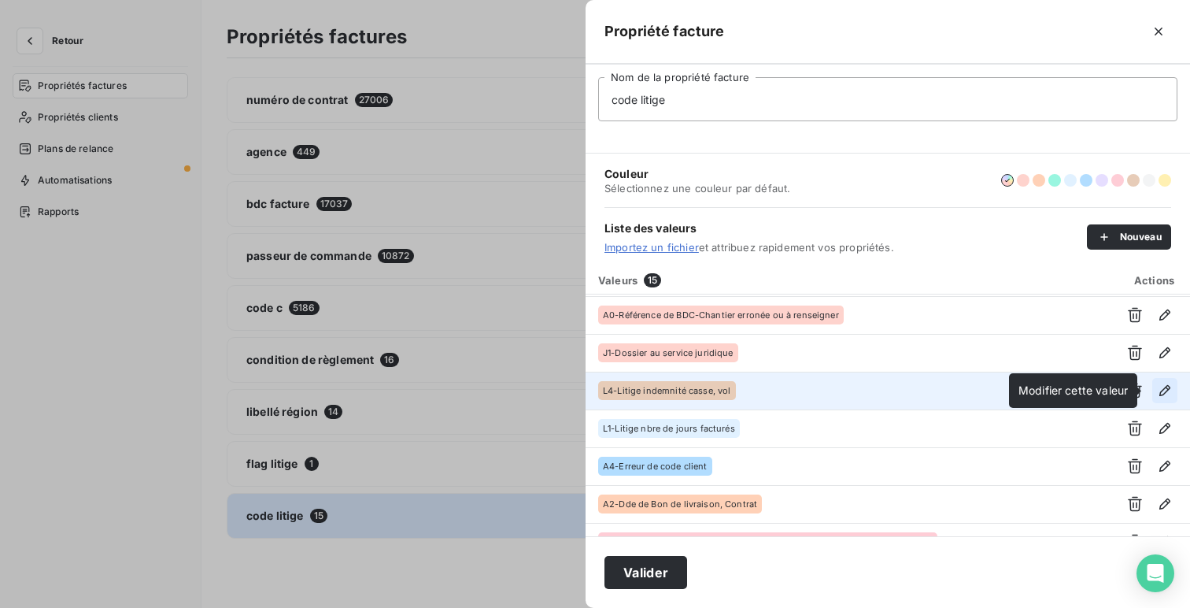
click at [1160, 390] on icon "button" at bounding box center [1165, 390] width 16 height 16
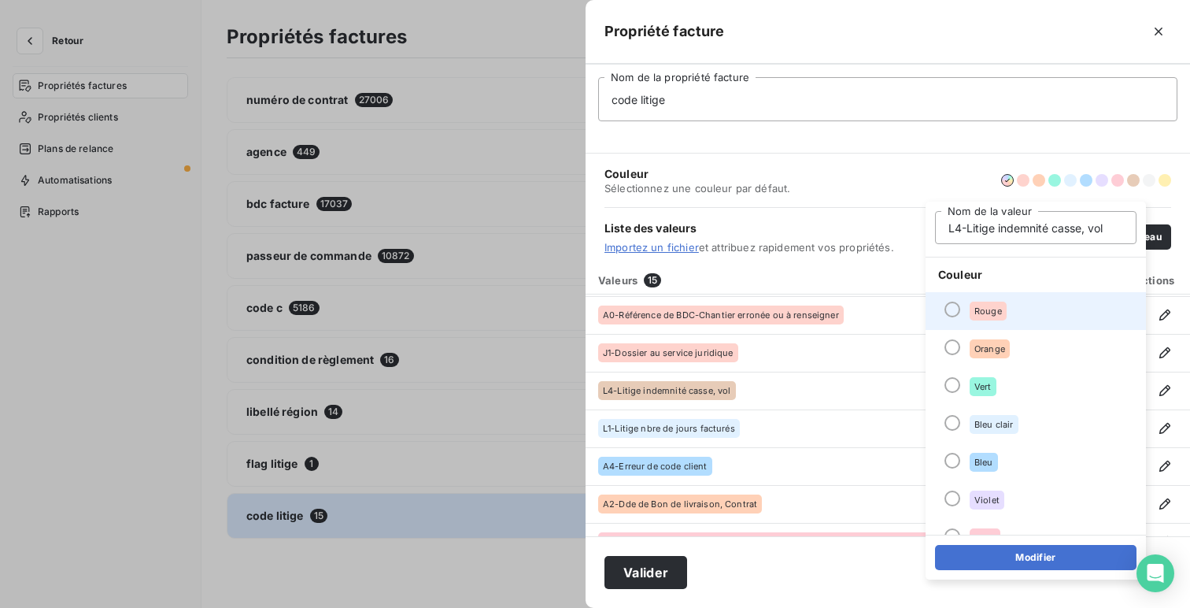
click at [1038, 305] on li "Rouge" at bounding box center [1035, 311] width 220 height 38
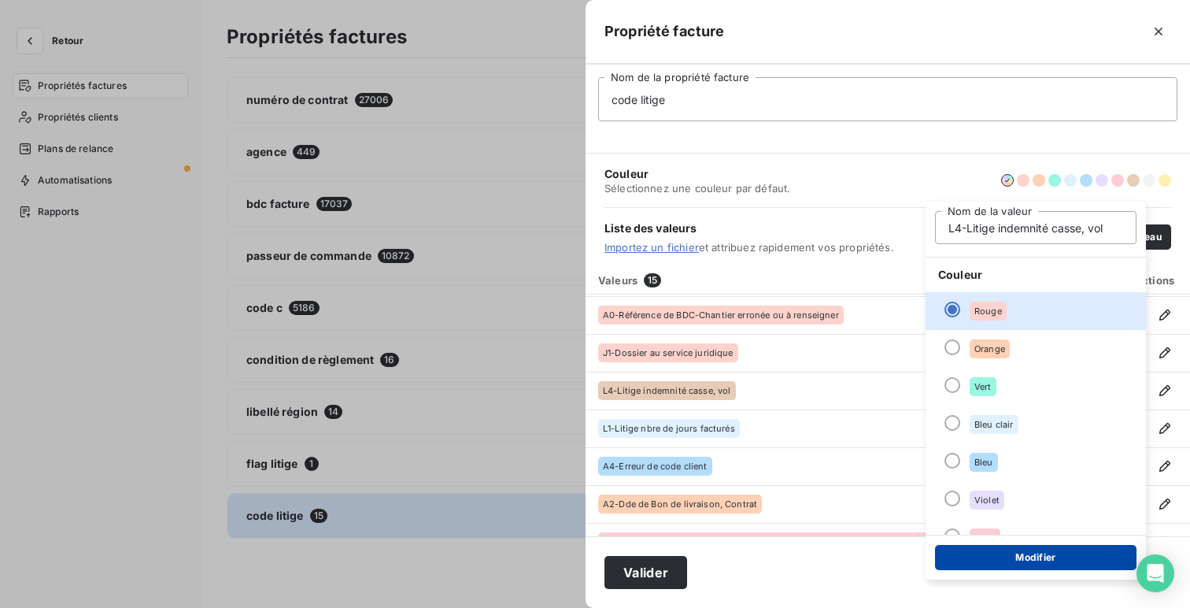
click at [1069, 552] on button "Modifier" at bounding box center [1035, 557] width 201 height 25
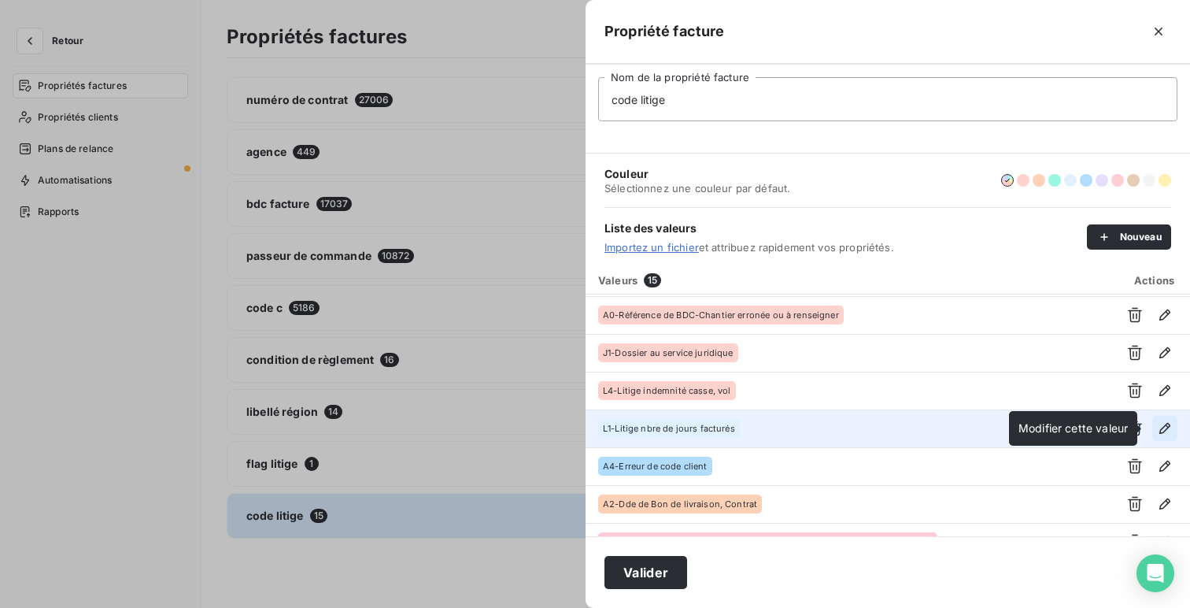
click at [1159, 425] on icon "button" at bounding box center [1164, 428] width 11 height 11
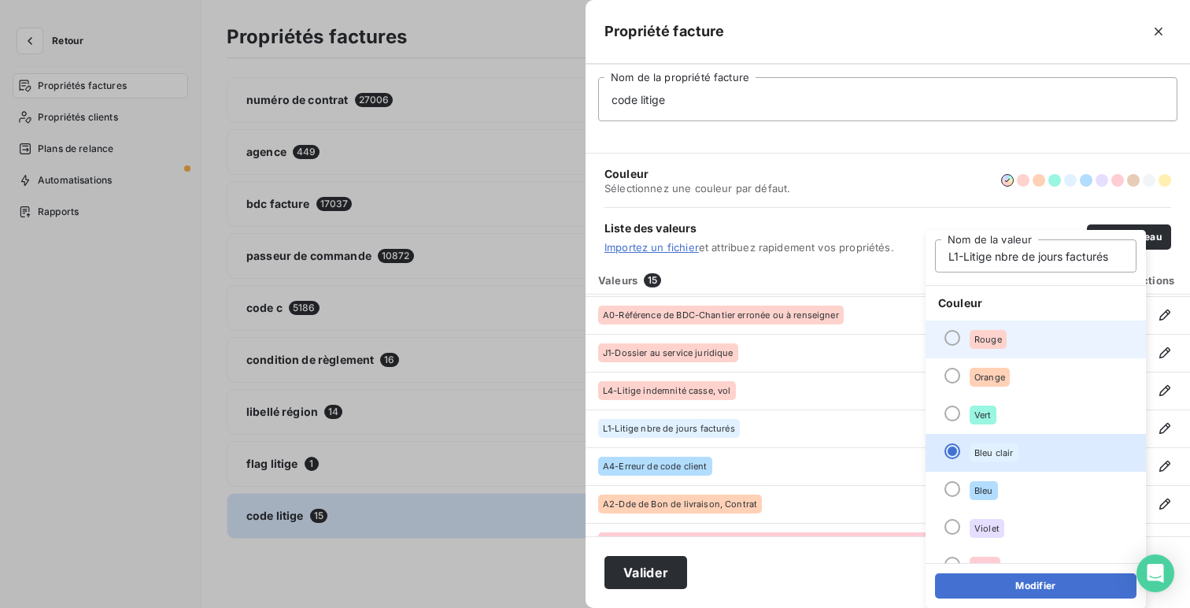
click at [1027, 336] on li "Rouge" at bounding box center [1035, 339] width 220 height 38
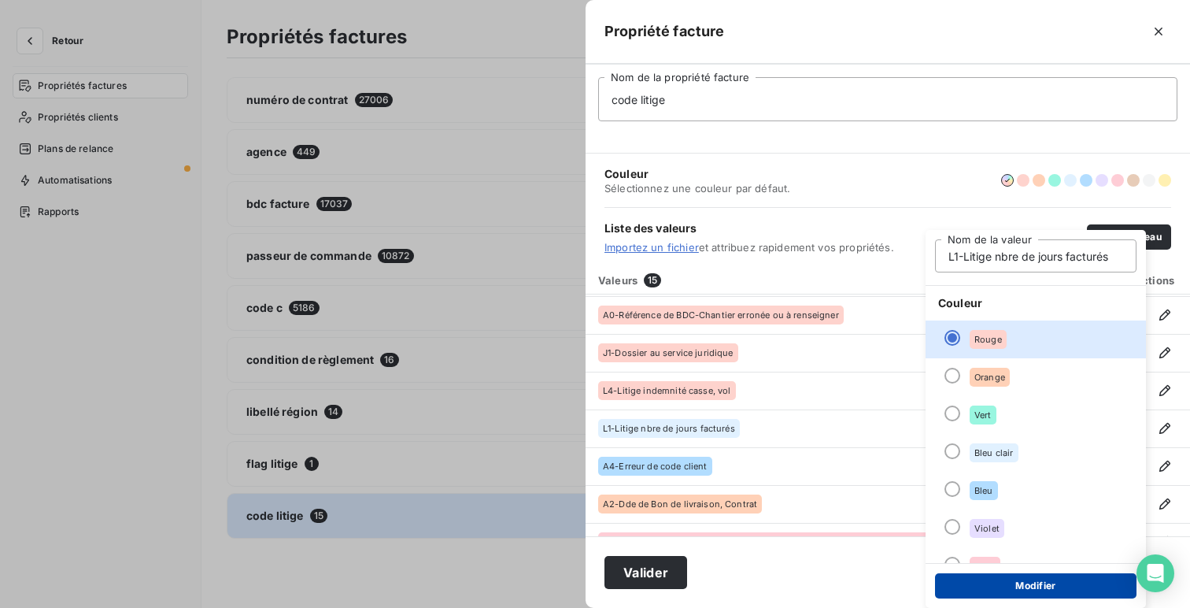
click at [1050, 576] on button "Modifier" at bounding box center [1035, 585] width 201 height 25
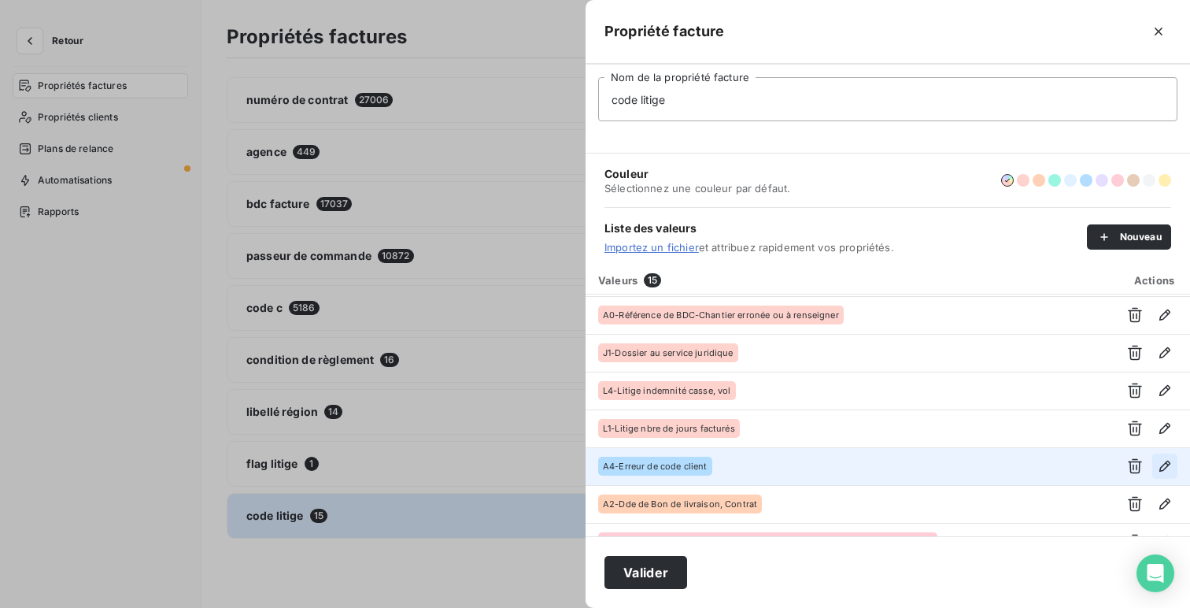
click at [1159, 463] on icon "button" at bounding box center [1164, 465] width 11 height 11
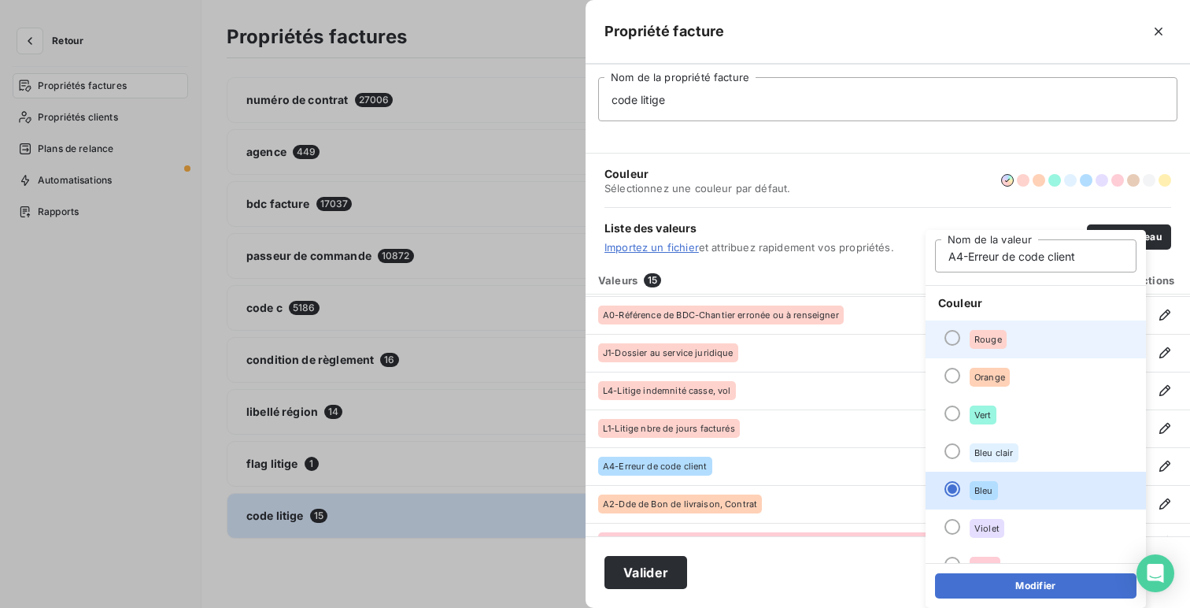
click at [1047, 341] on li "Rouge" at bounding box center [1035, 339] width 220 height 38
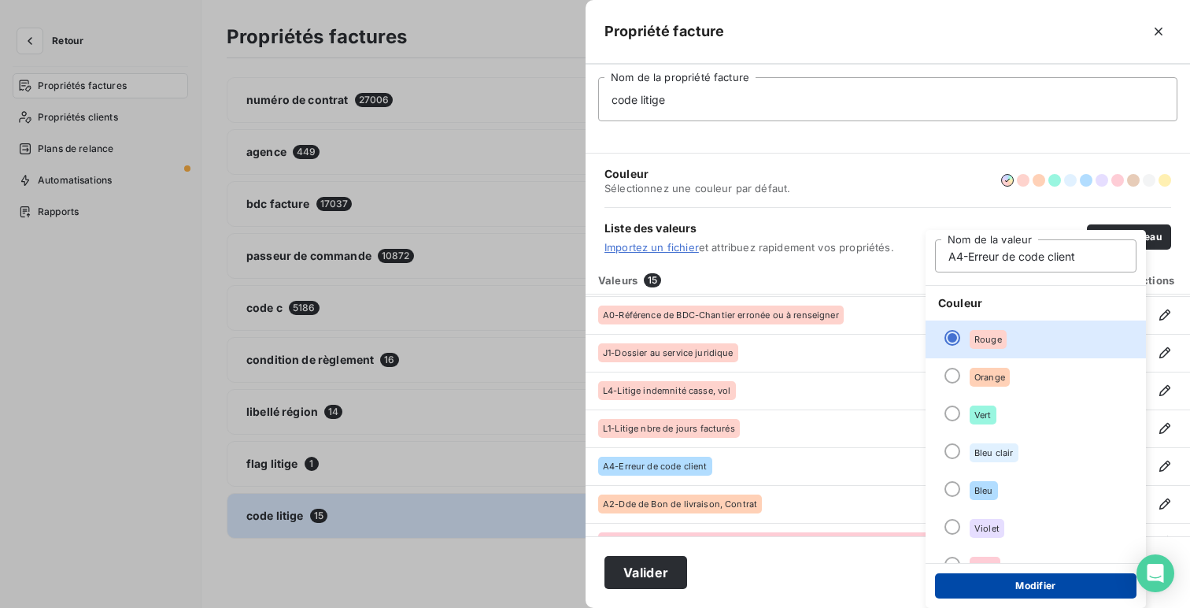
click at [1047, 587] on button "Modifier" at bounding box center [1035, 585] width 201 height 25
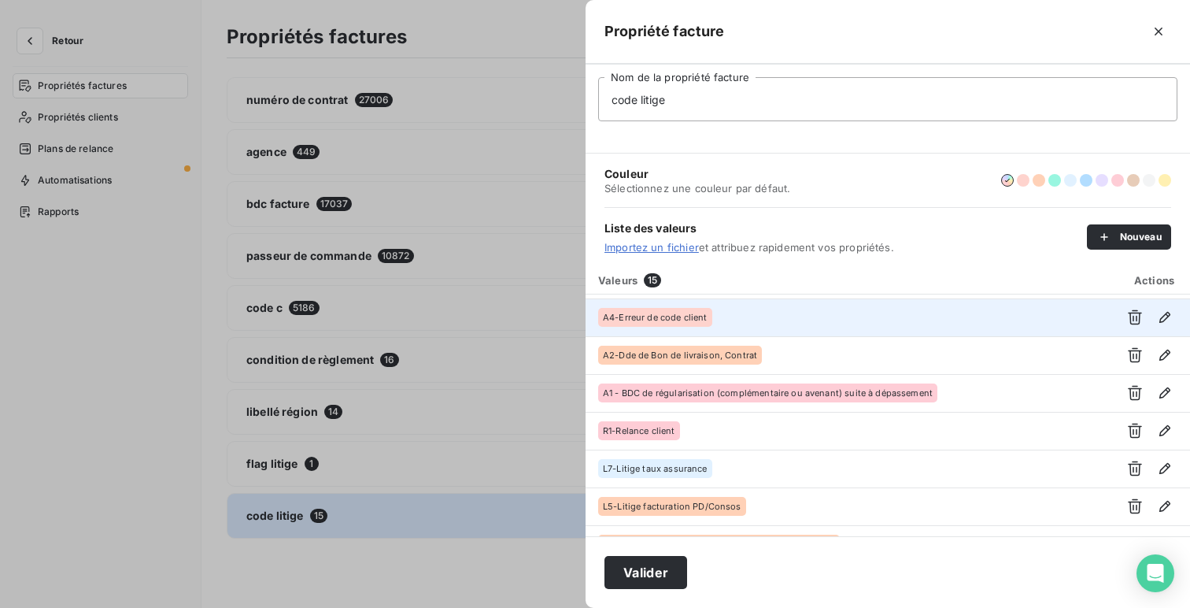
scroll to position [305, 0]
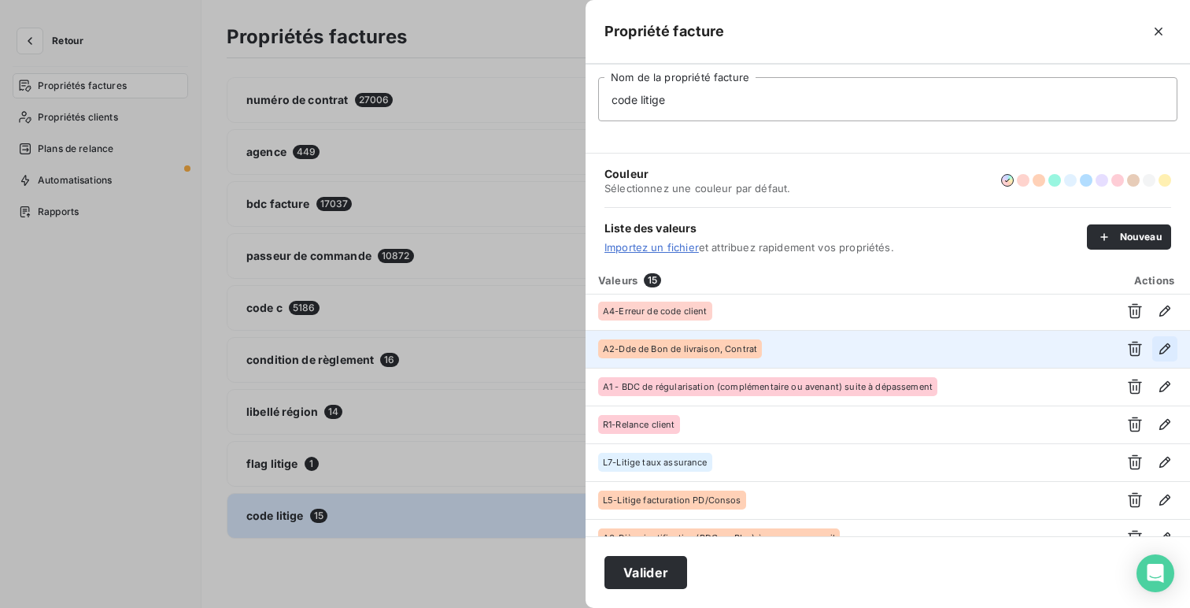
click at [1165, 349] on icon "button" at bounding box center [1165, 349] width 16 height 16
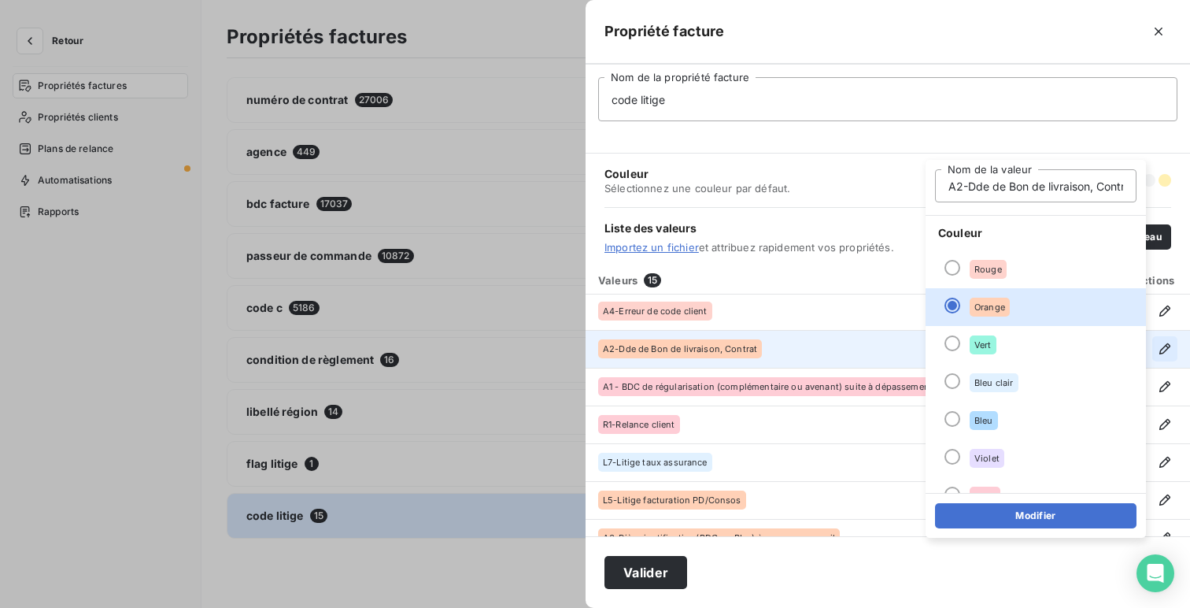
scroll to position [0, 13]
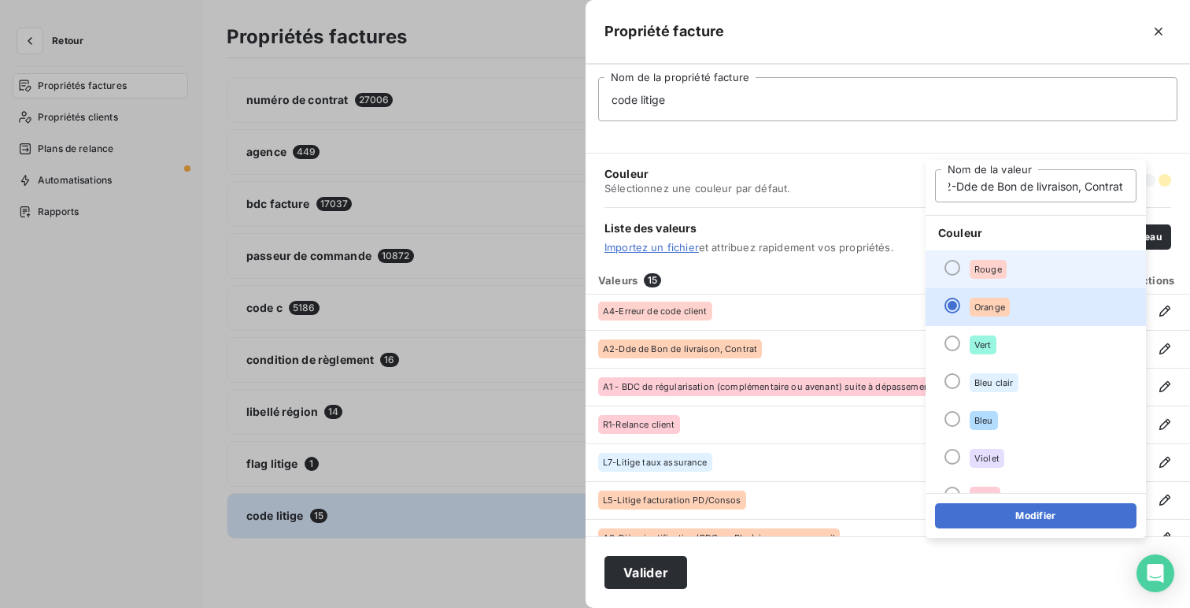
click at [1052, 269] on li "Rouge" at bounding box center [1035, 269] width 220 height 38
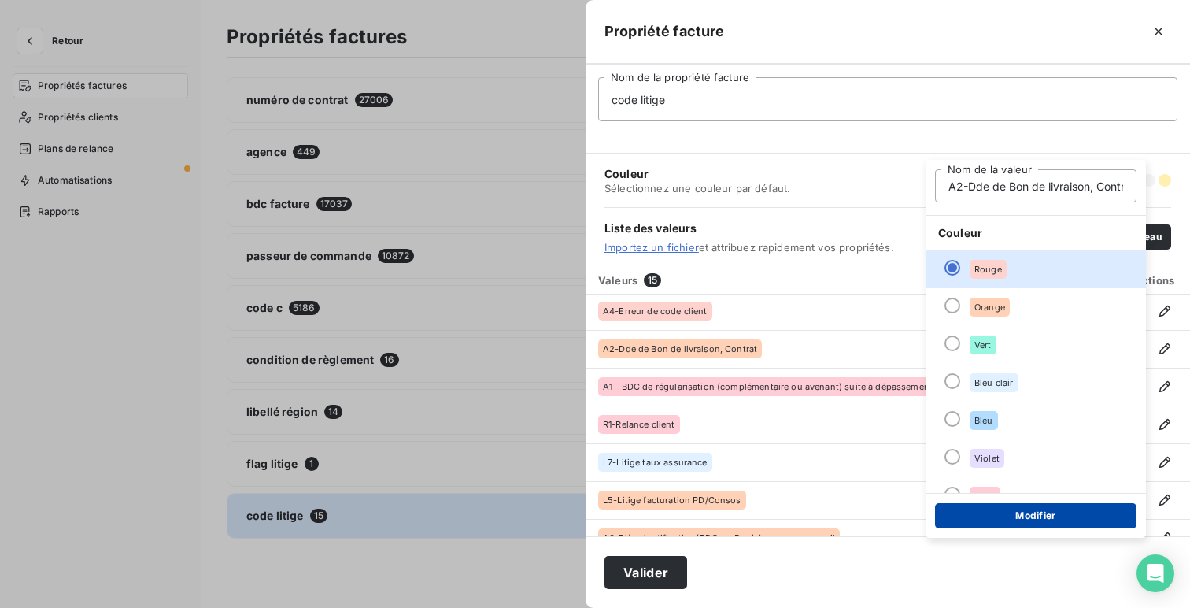
click at [1079, 511] on button "Modifier" at bounding box center [1035, 515] width 201 height 25
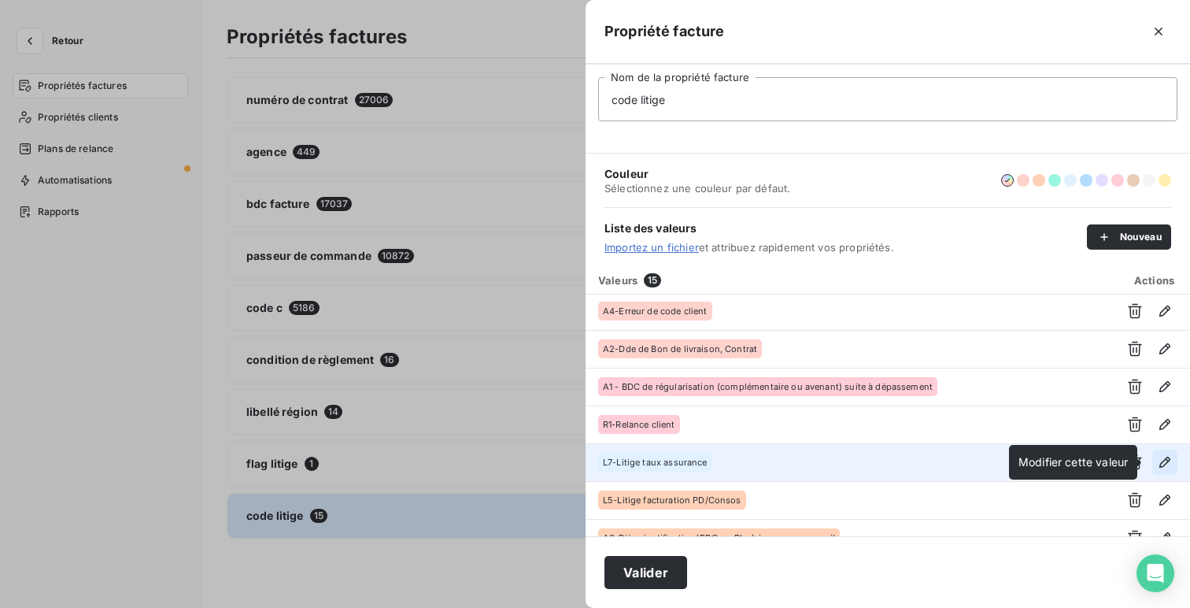
click at [1163, 460] on icon "button" at bounding box center [1165, 462] width 16 height 16
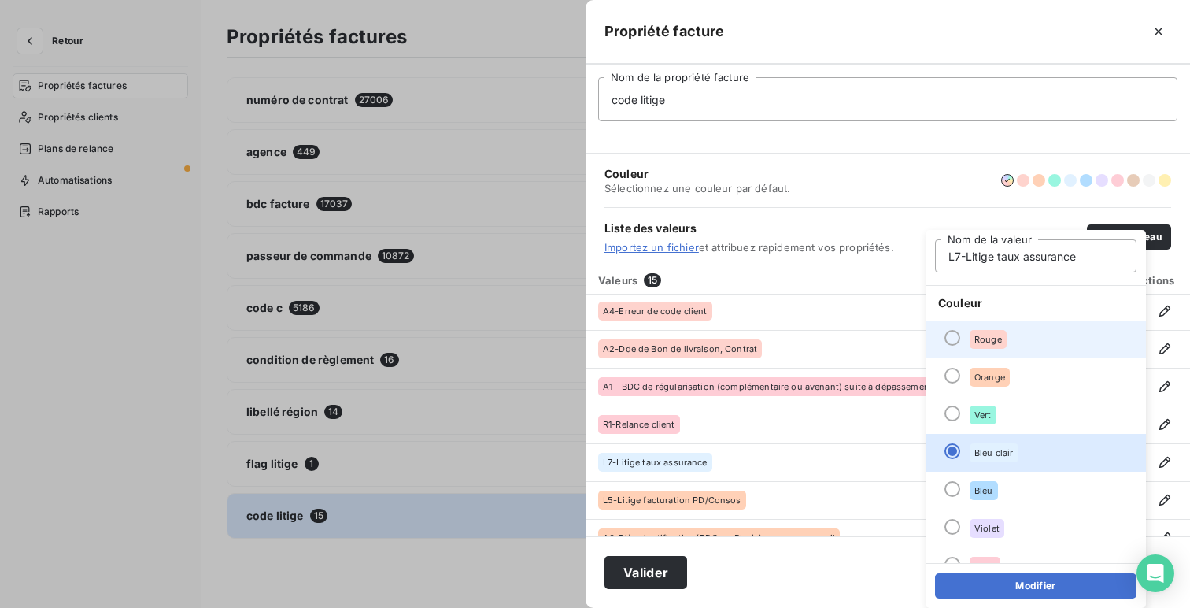
click at [1029, 327] on li "Rouge" at bounding box center [1035, 339] width 220 height 38
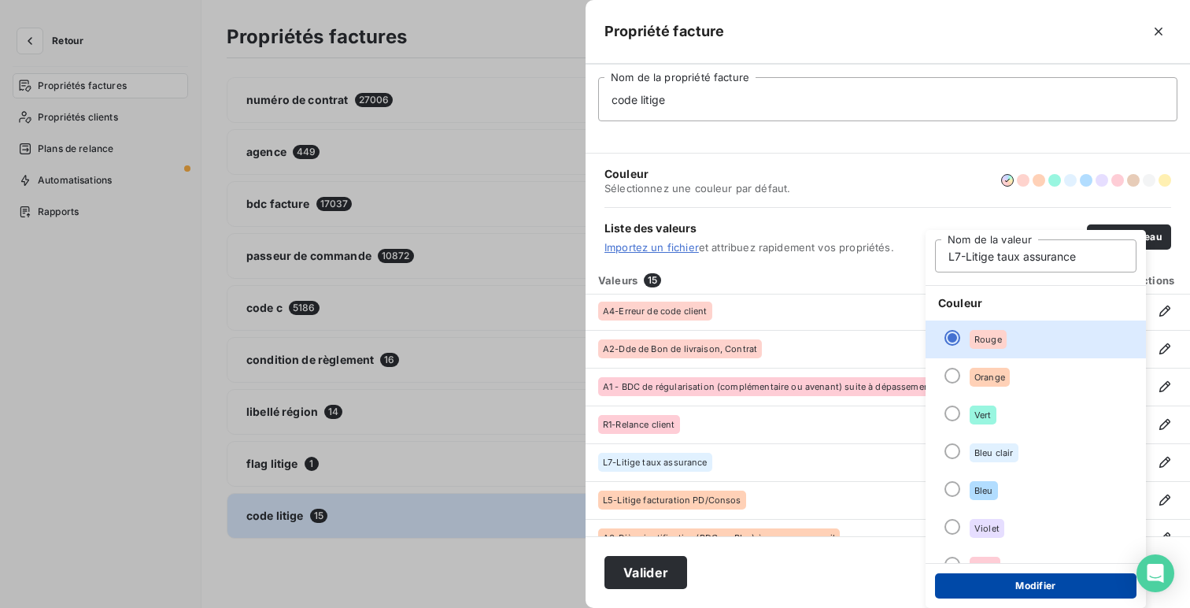
click at [1059, 585] on button "Modifier" at bounding box center [1035, 585] width 201 height 25
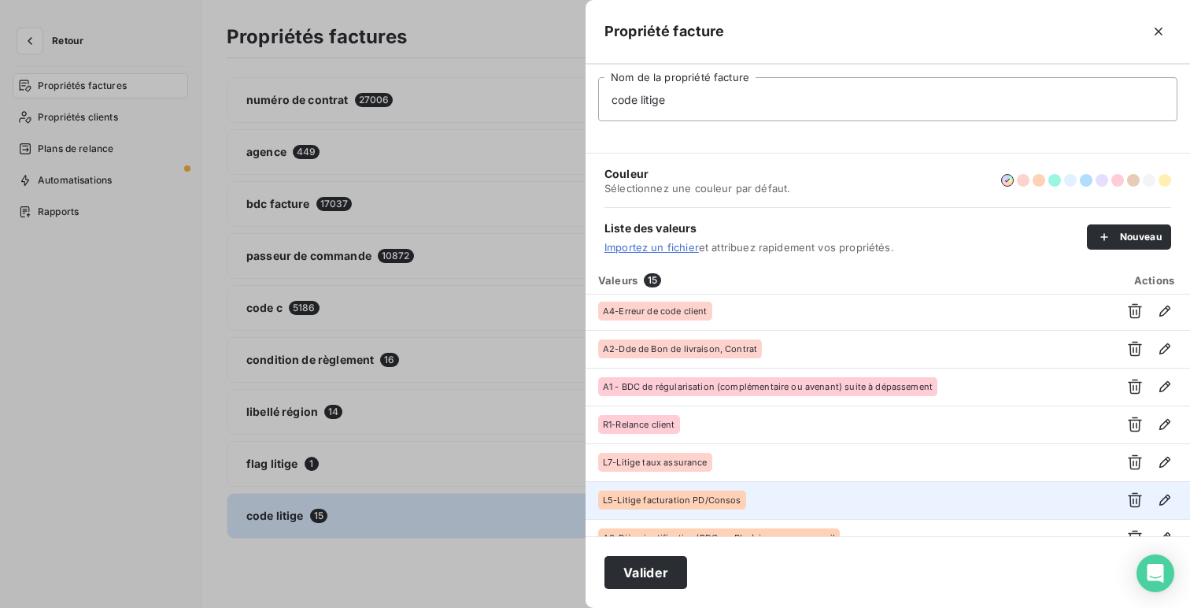
scroll to position [325, 0]
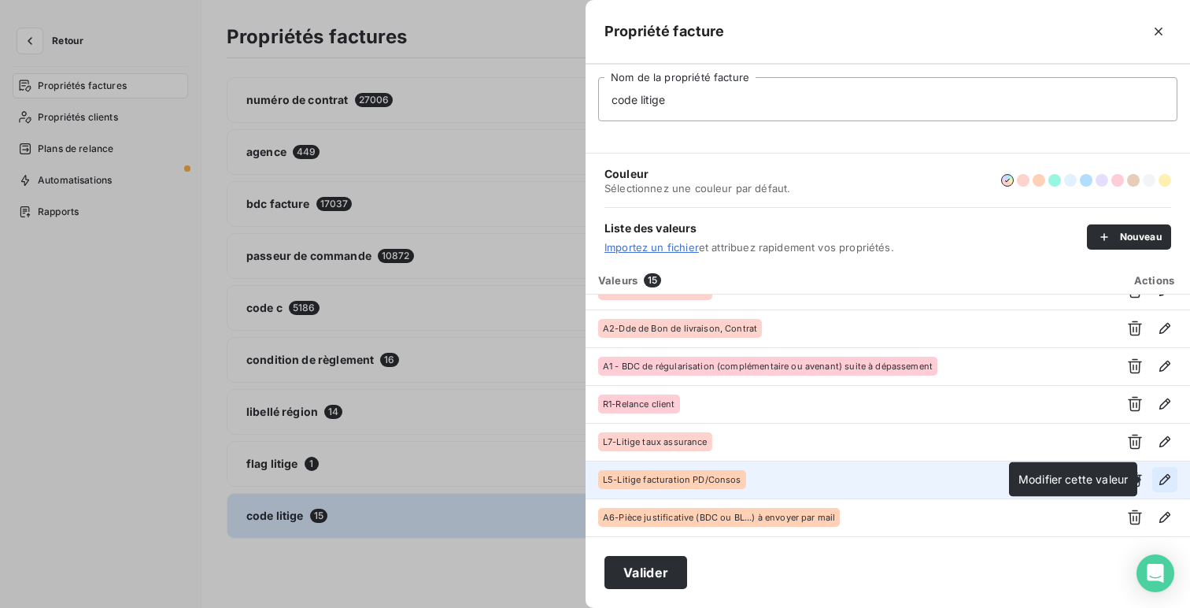
click at [1158, 473] on icon "button" at bounding box center [1165, 479] width 16 height 16
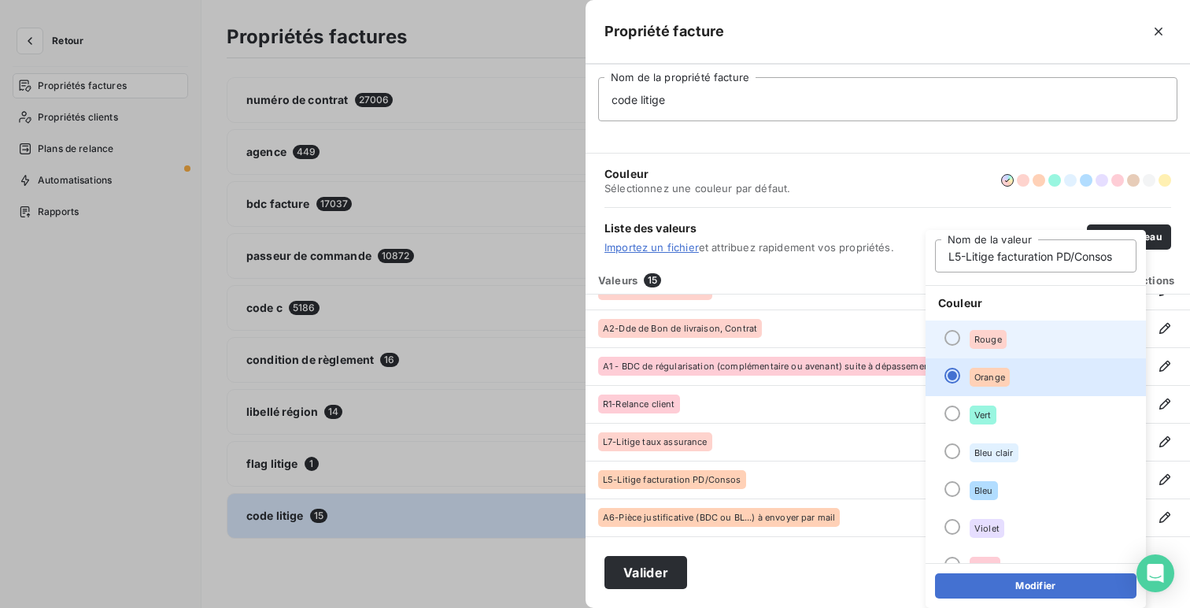
click at [1064, 342] on li "Rouge" at bounding box center [1035, 339] width 220 height 38
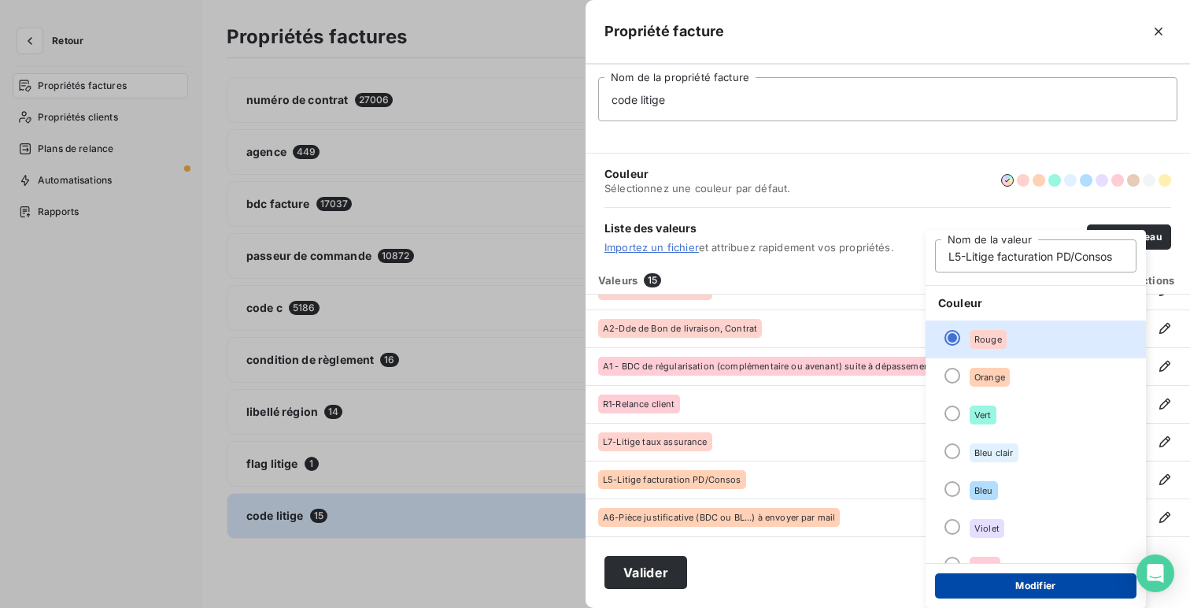
click at [1066, 576] on button "Modifier" at bounding box center [1035, 585] width 201 height 25
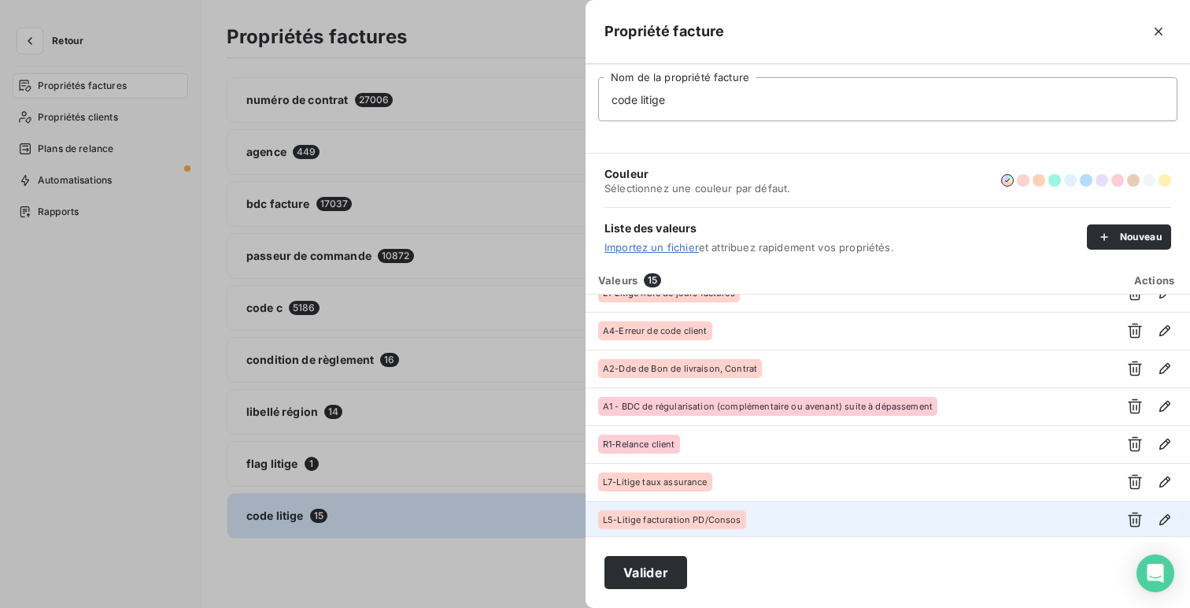
scroll to position [274, 0]
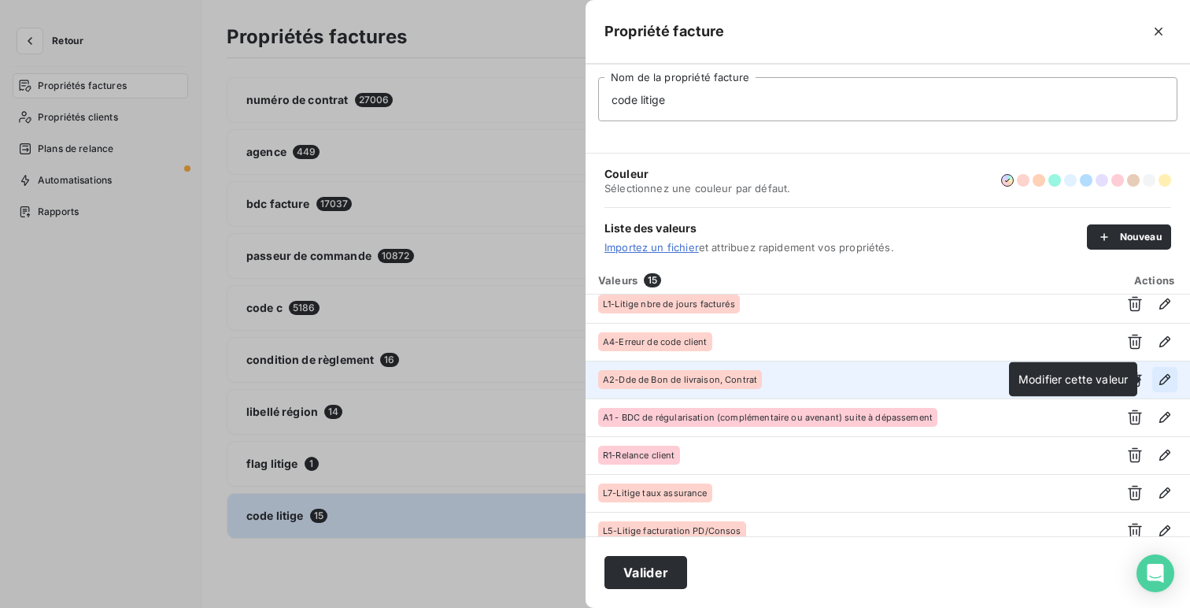
click at [1159, 379] on icon "button" at bounding box center [1165, 379] width 16 height 16
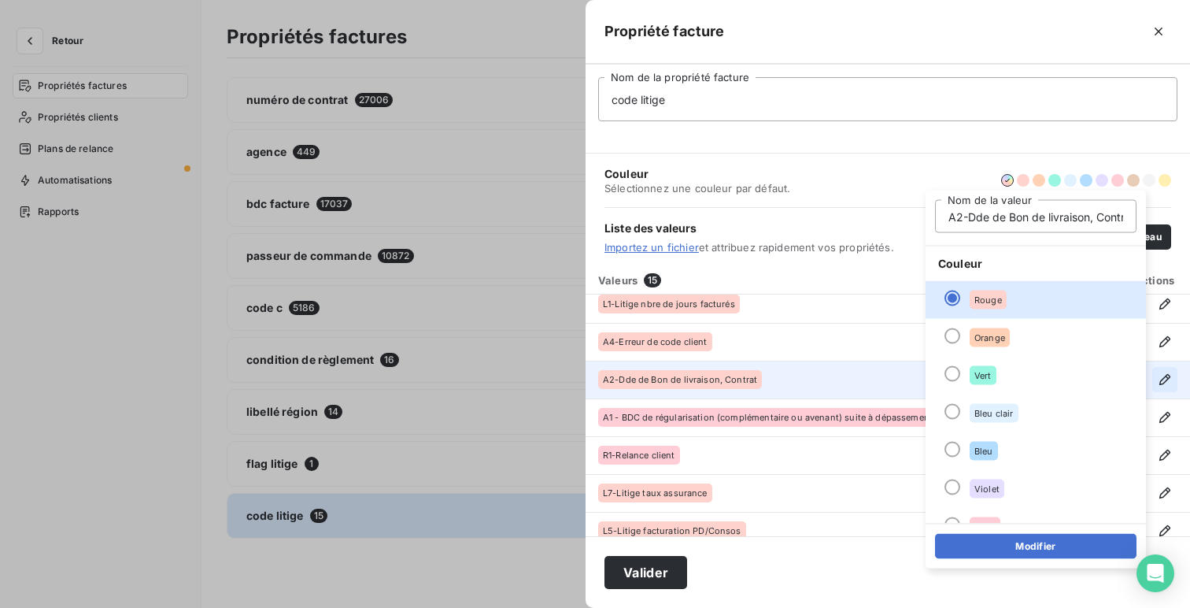
scroll to position [0, 13]
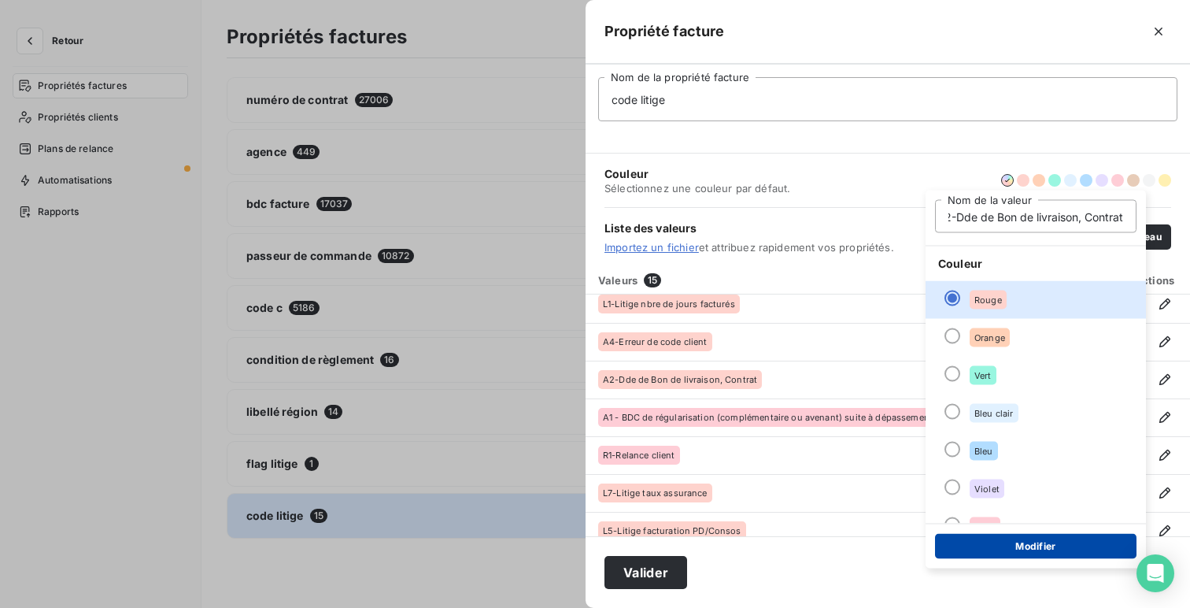
click at [1080, 544] on button "Modifier" at bounding box center [1035, 546] width 201 height 25
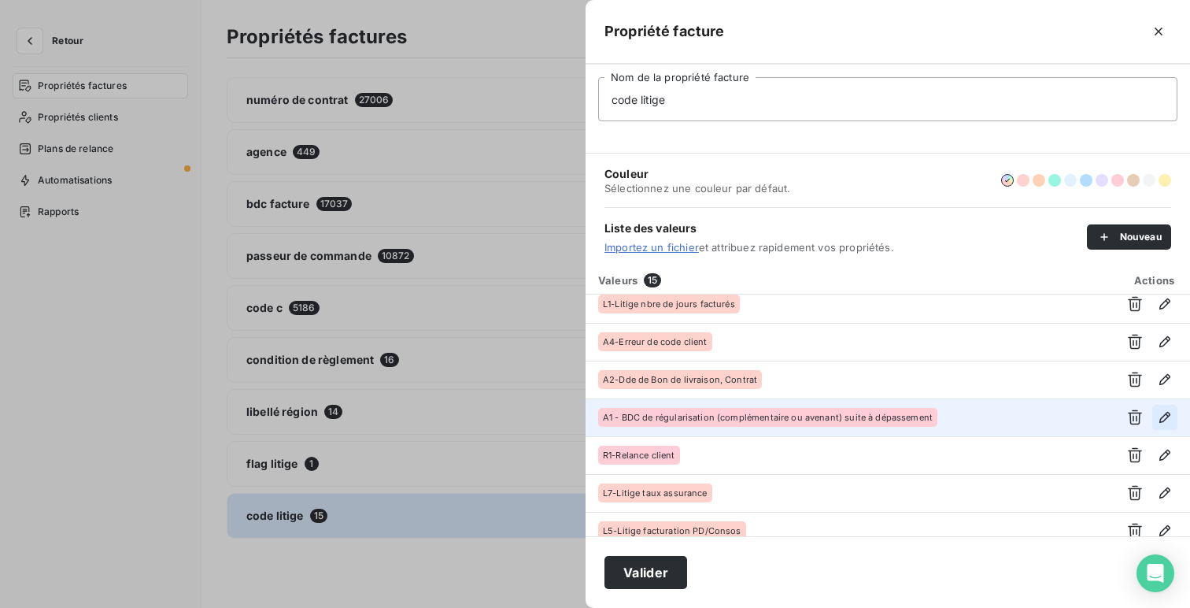
click at [1158, 412] on icon "button" at bounding box center [1165, 417] width 16 height 16
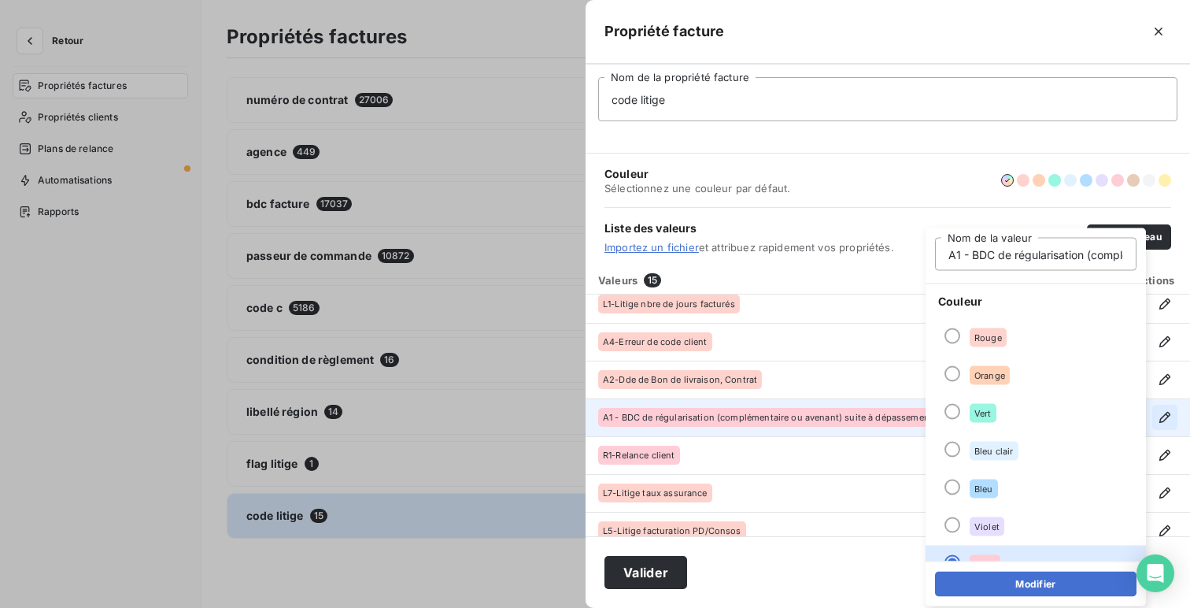
scroll to position [0, 227]
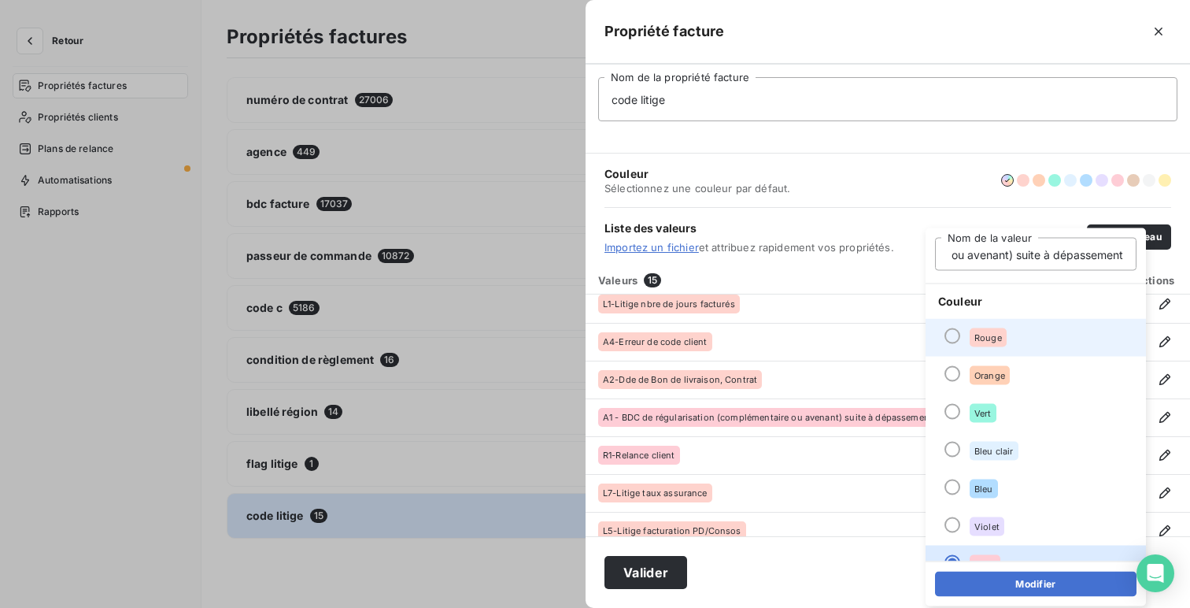
click at [1067, 337] on li "Rouge" at bounding box center [1035, 338] width 220 height 38
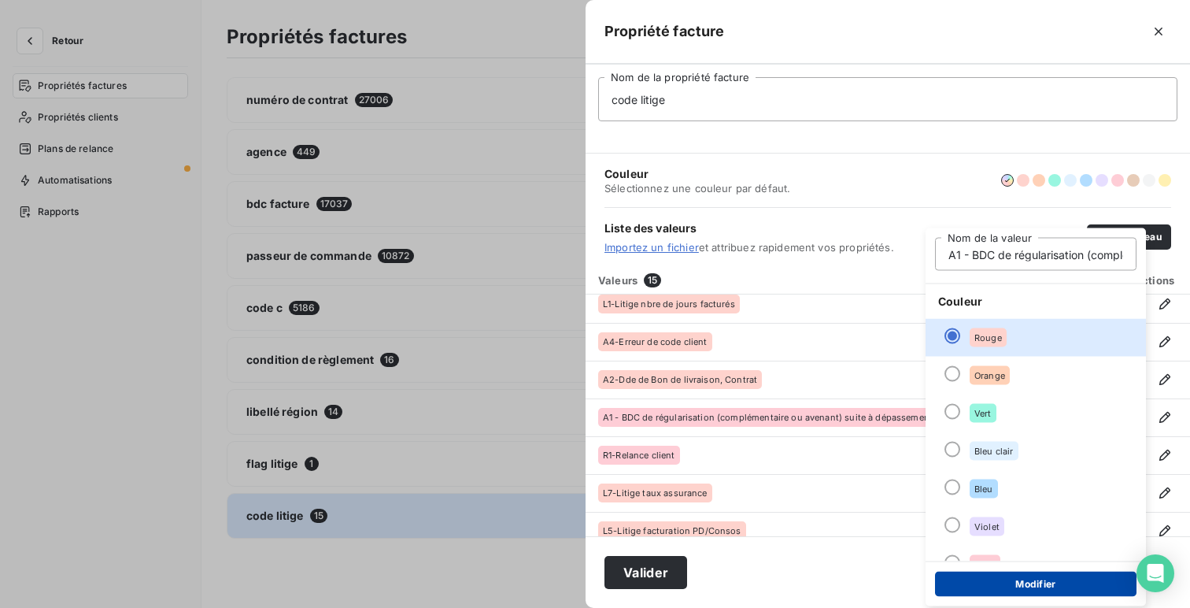
click at [1067, 589] on button "Modifier" at bounding box center [1035, 583] width 201 height 25
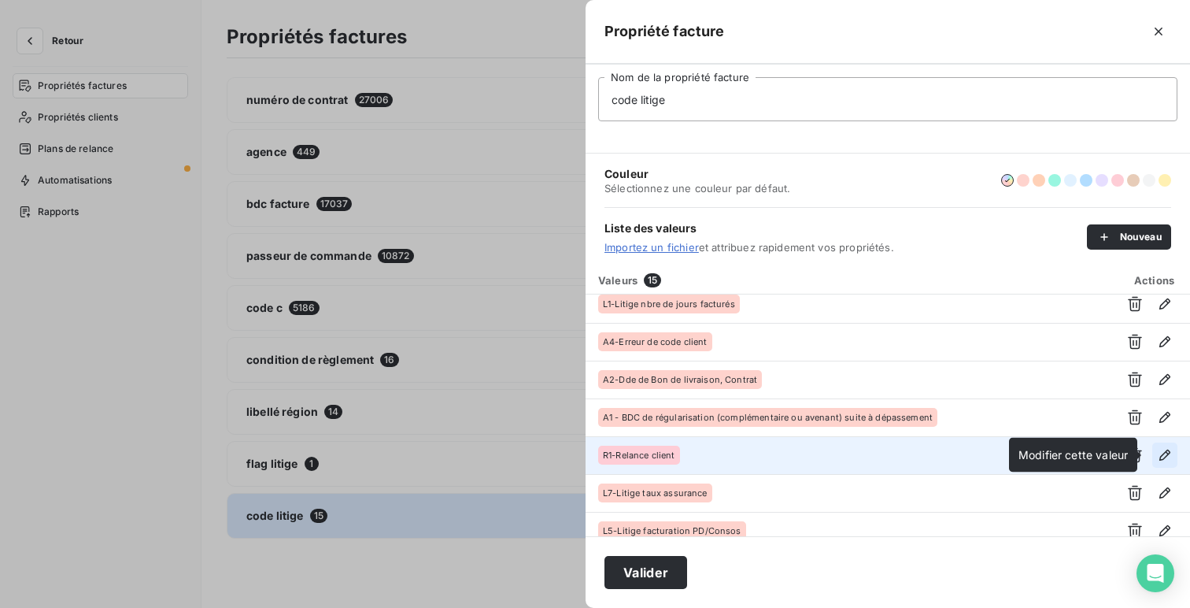
click at [1159, 456] on icon "button" at bounding box center [1164, 454] width 11 height 11
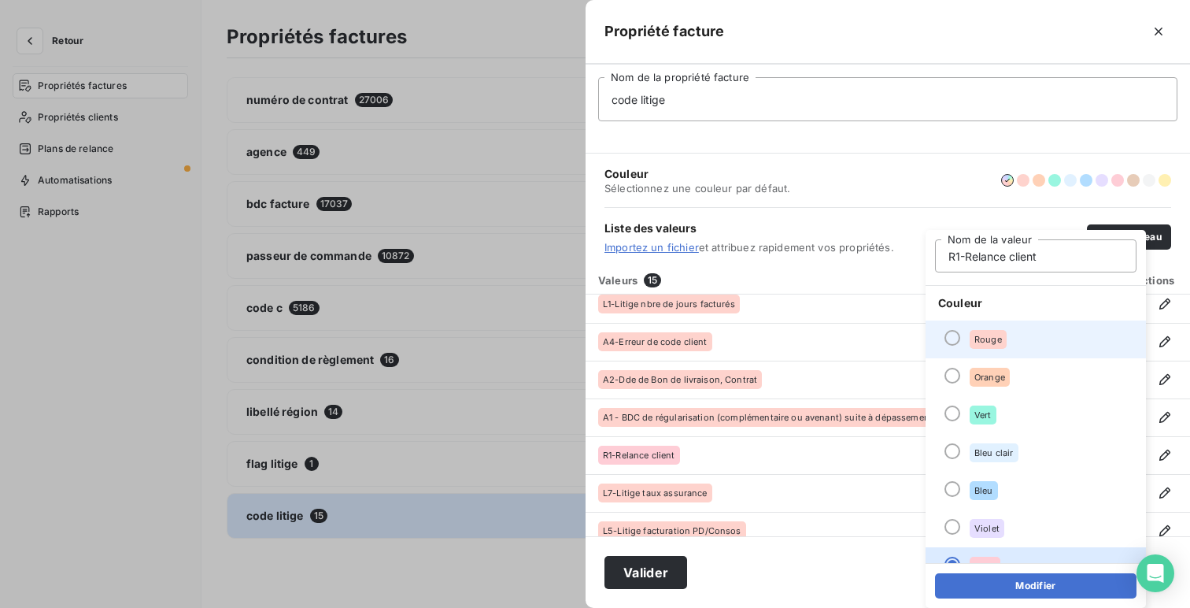
click at [1006, 341] on li "Rouge" at bounding box center [1035, 339] width 220 height 38
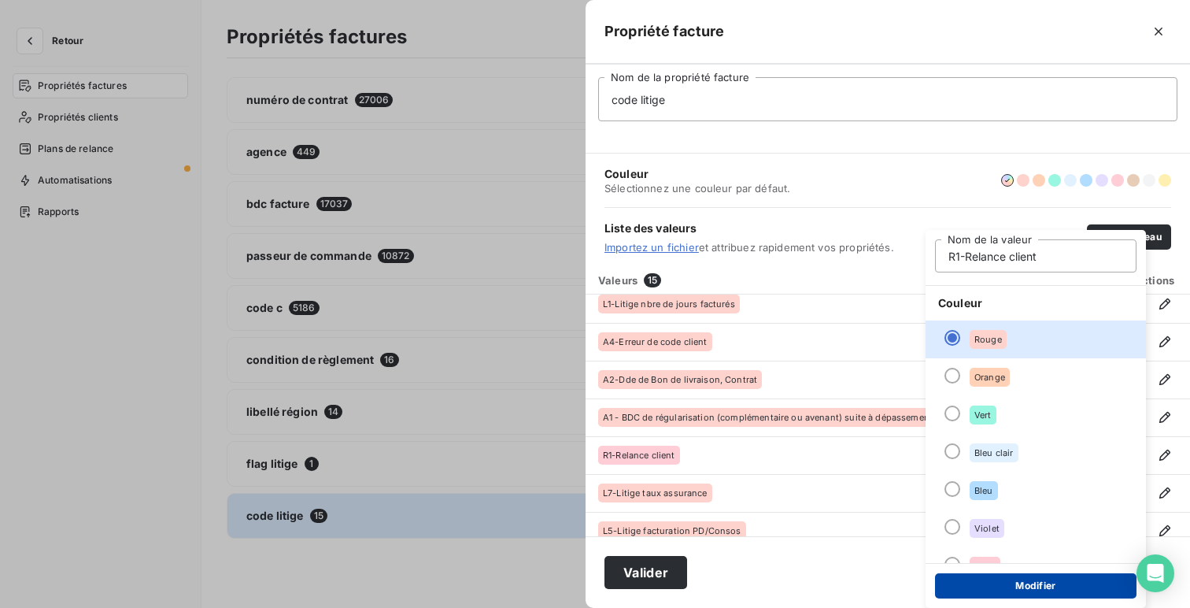
click at [1034, 586] on button "Modifier" at bounding box center [1035, 585] width 201 height 25
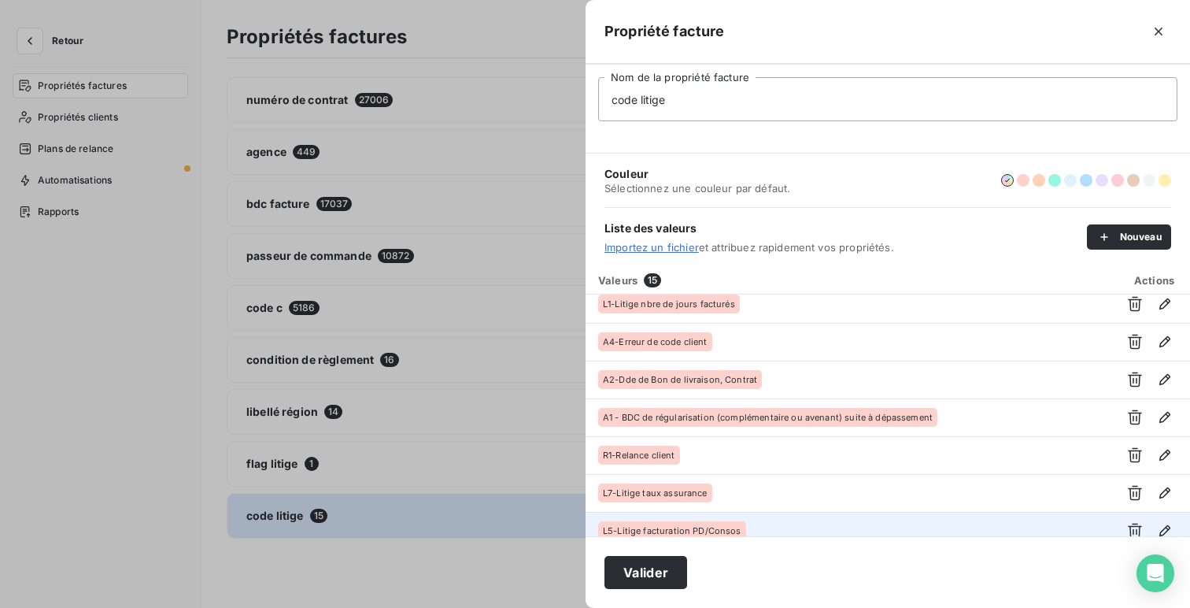
scroll to position [325, 0]
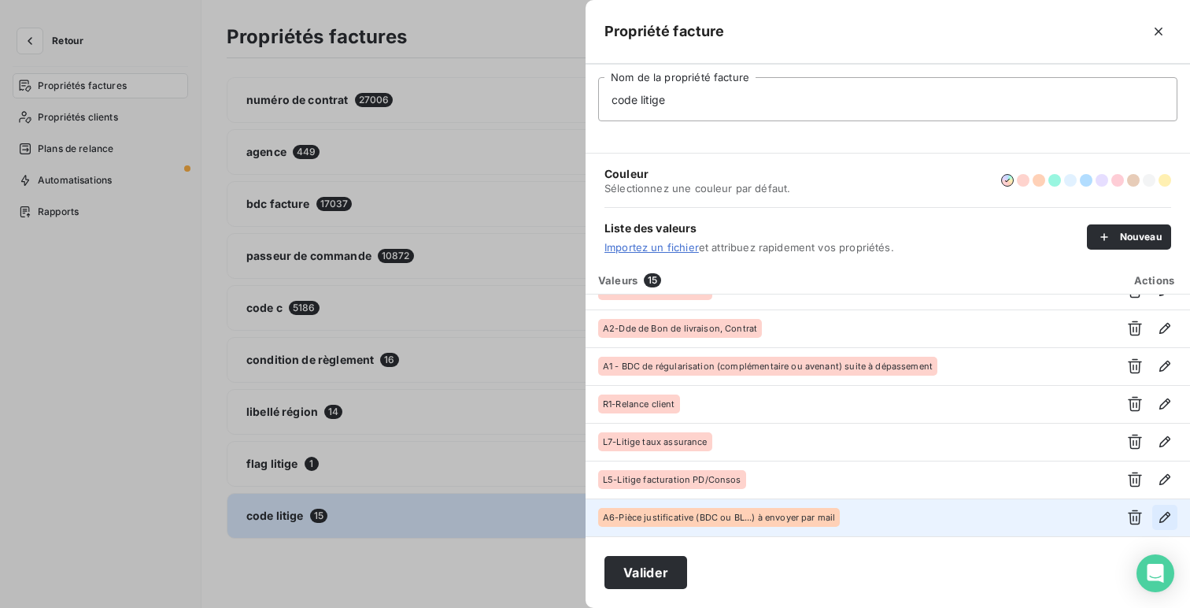
click at [1159, 517] on icon "button" at bounding box center [1164, 517] width 11 height 11
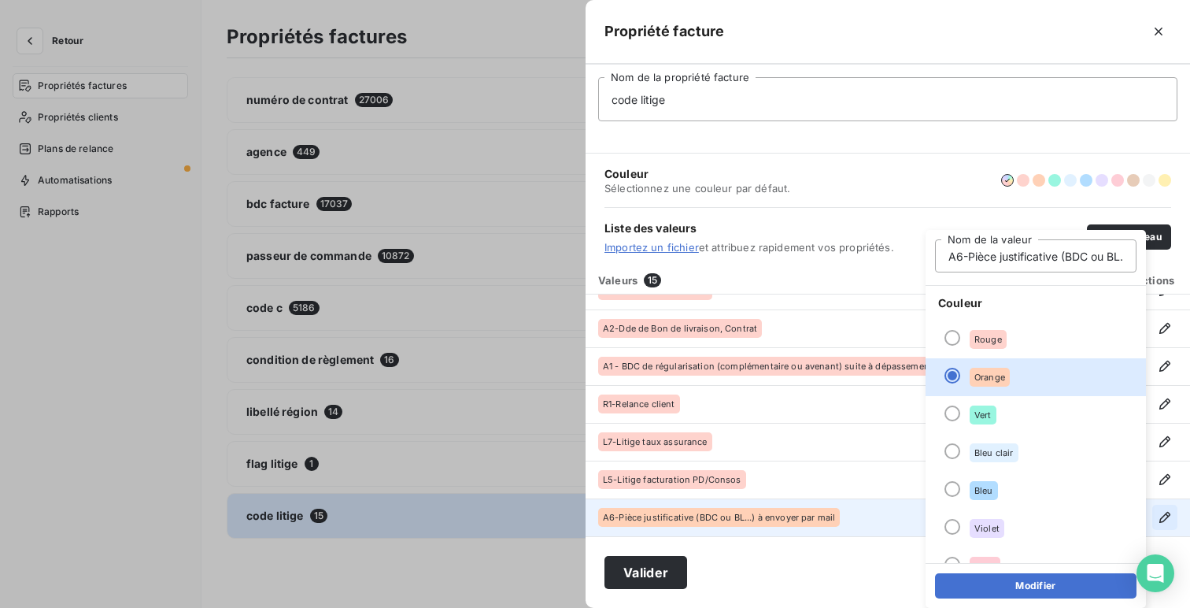
scroll to position [0, 111]
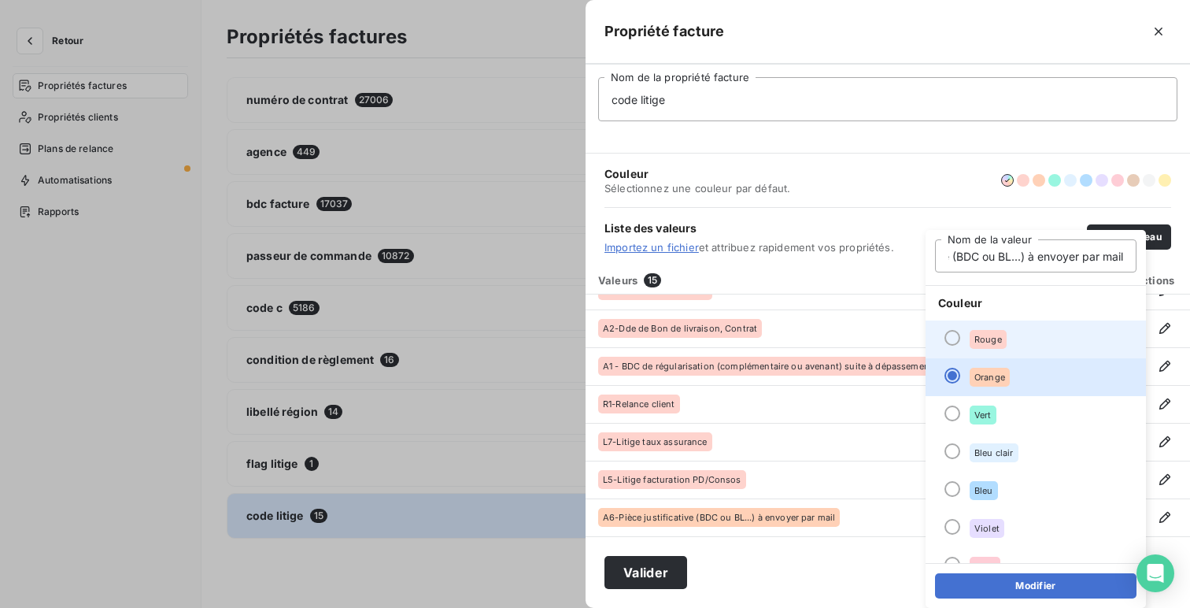
click at [1058, 345] on li "Rouge" at bounding box center [1035, 339] width 220 height 38
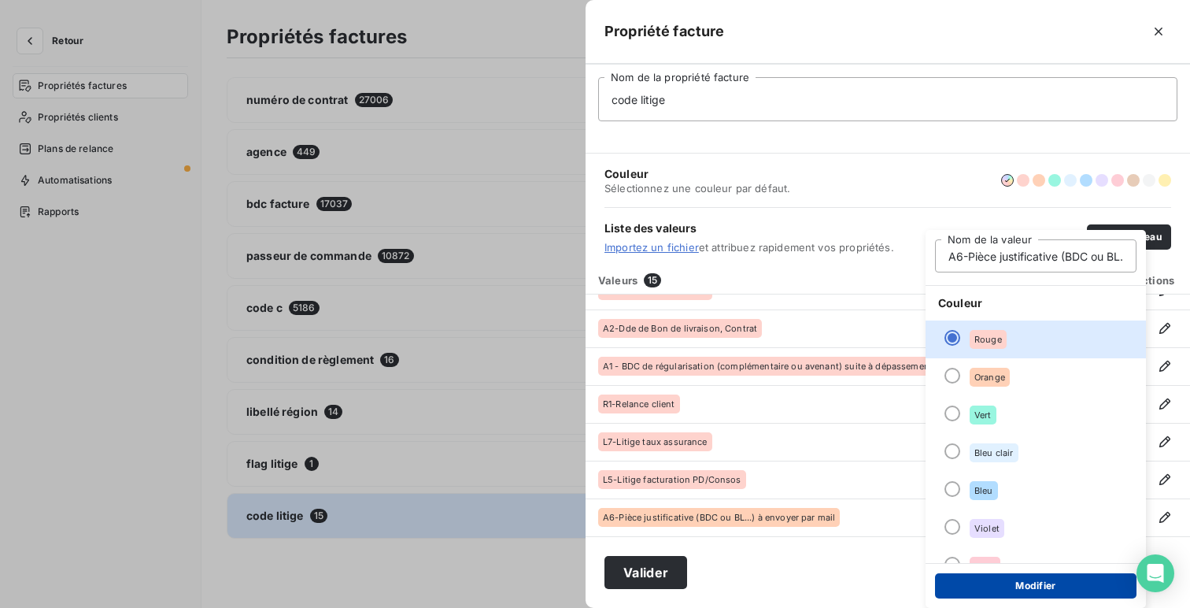
click at [1054, 576] on button "Modifier" at bounding box center [1035, 585] width 201 height 25
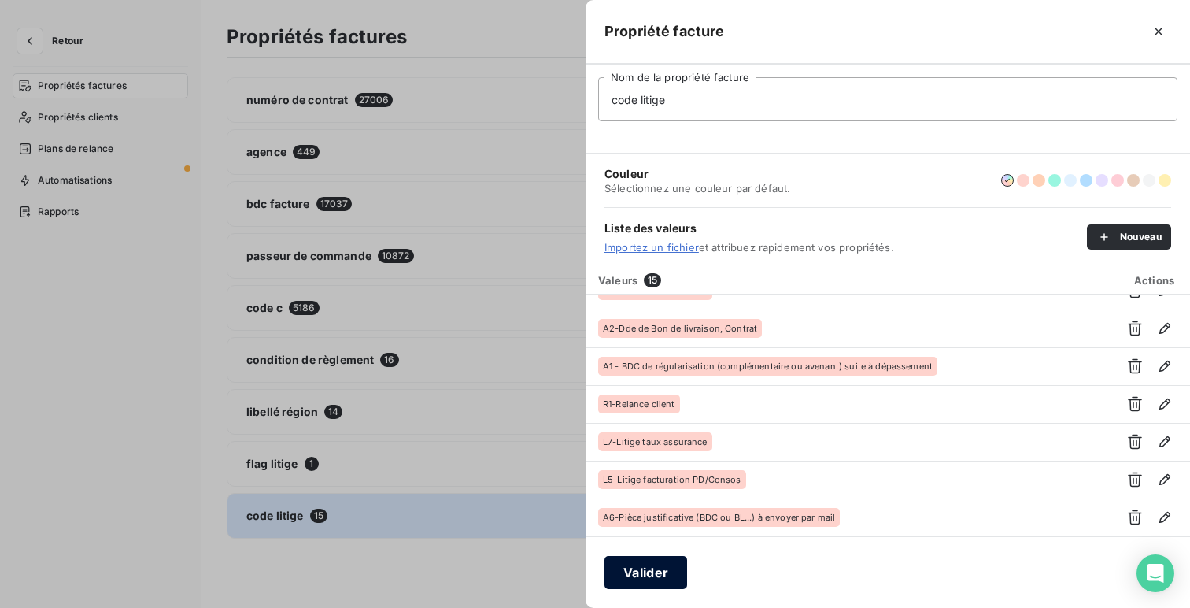
click at [650, 574] on button "Valider" at bounding box center [645, 572] width 83 height 33
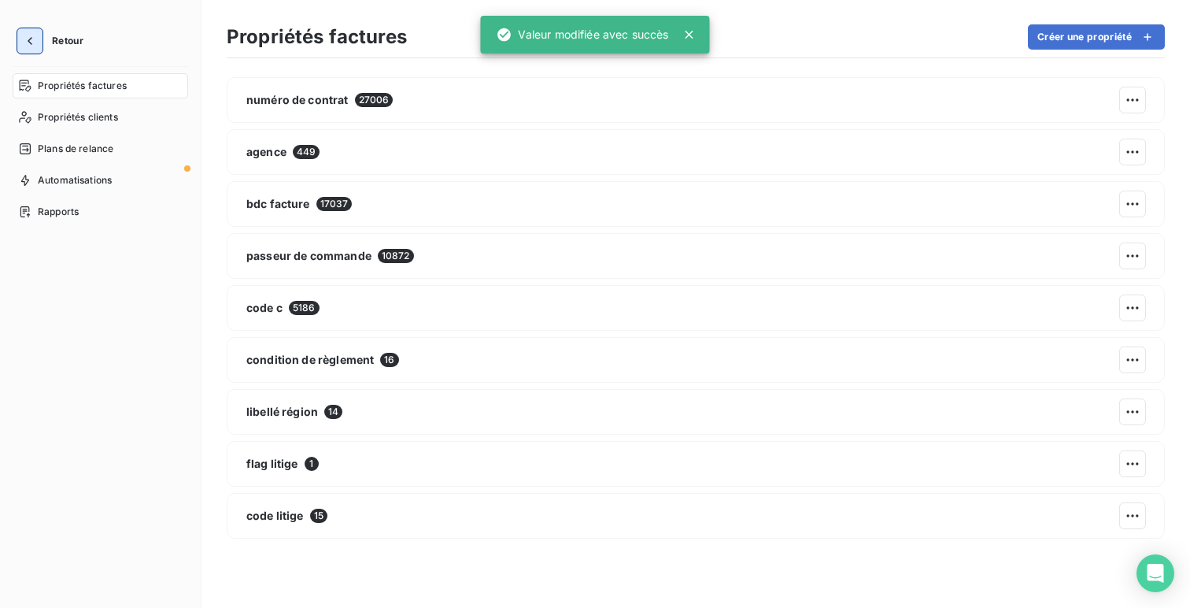
click at [20, 43] on button "button" at bounding box center [29, 40] width 25 height 25
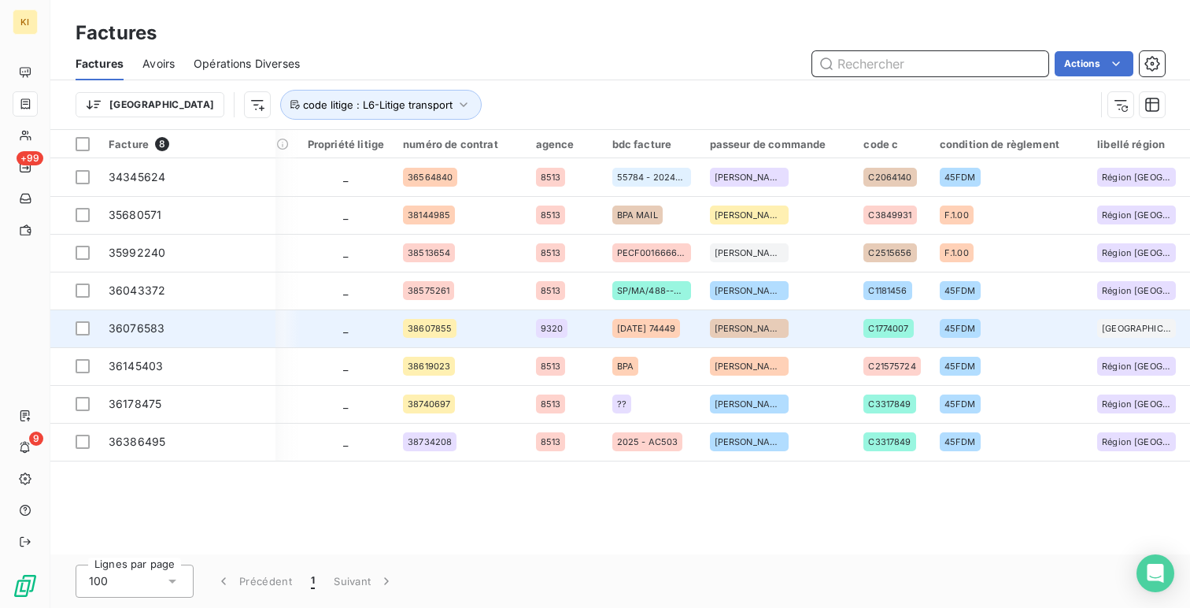
scroll to position [0, 1069]
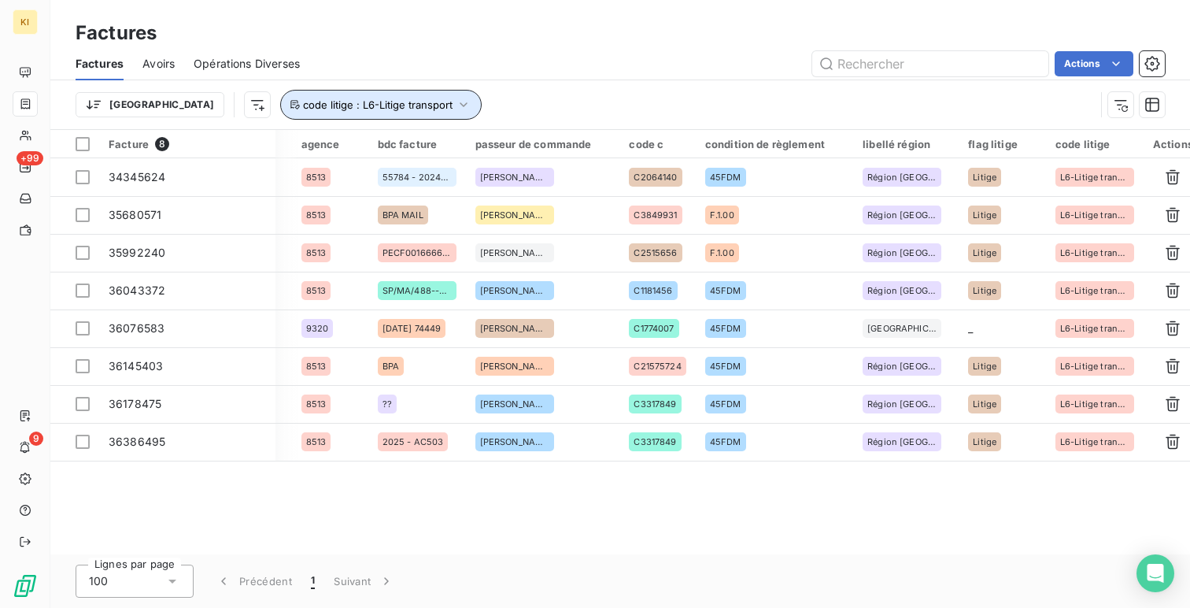
click at [360, 116] on button "code litige : L6-Litige transport" at bounding box center [380, 105] width 201 height 30
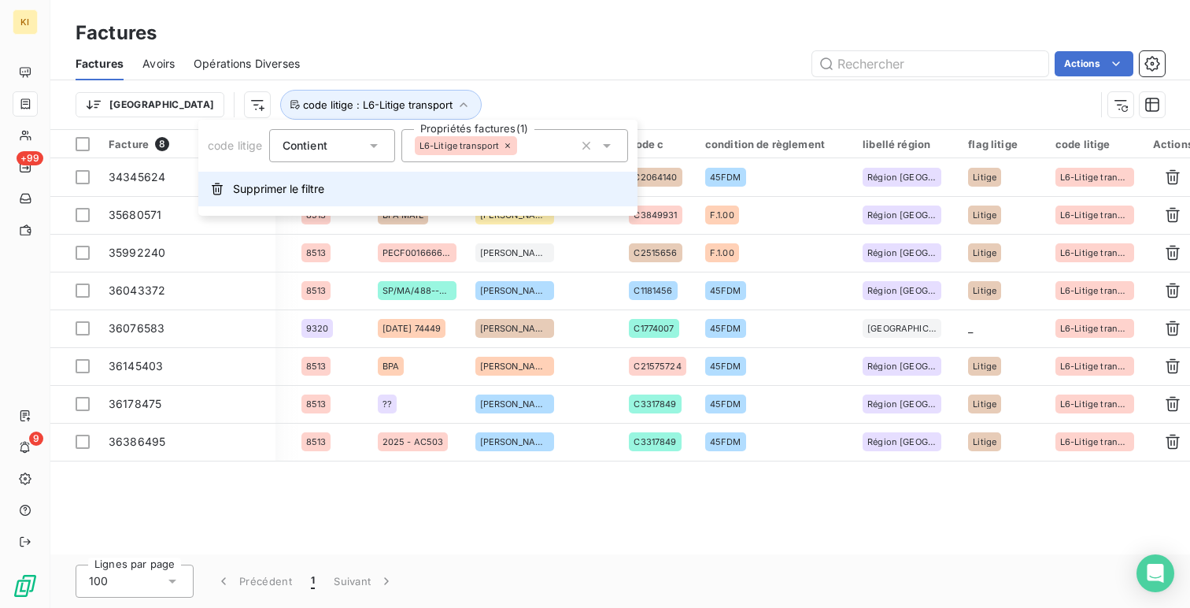
click at [397, 192] on button "Supprimer le filtre" at bounding box center [417, 189] width 439 height 35
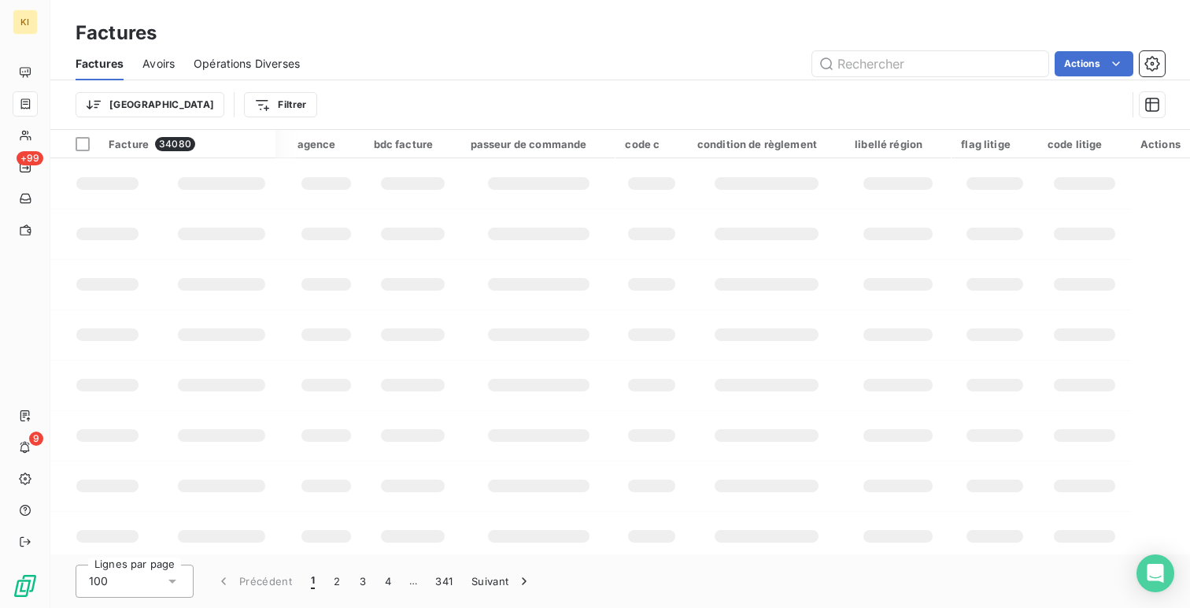
scroll to position [0, 886]
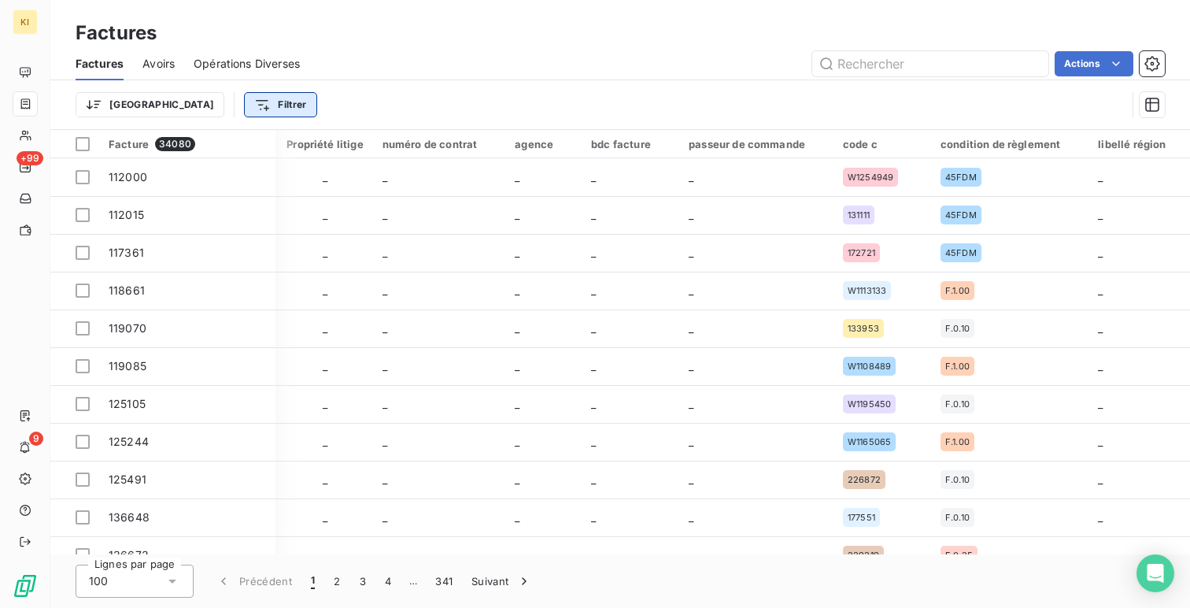
click at [205, 103] on html "KI +99 9 Factures Factures Avoirs Opérations Diverses Actions Trier Filtrer Fac…" at bounding box center [595, 304] width 1190 height 608
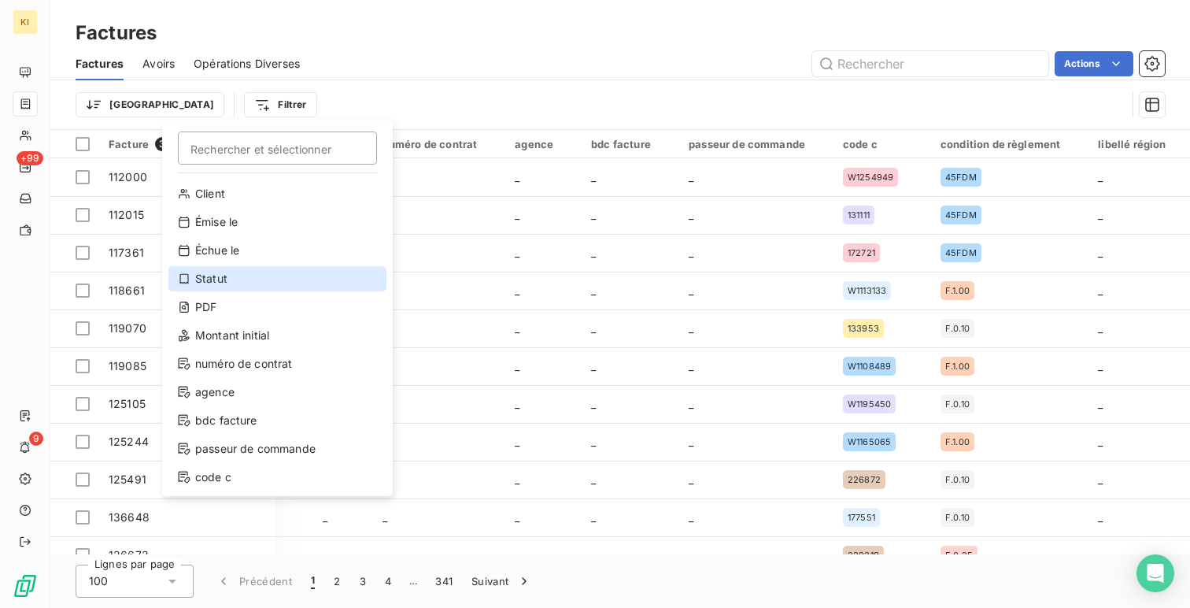
click at [258, 289] on div "Statut" at bounding box center [277, 278] width 218 height 25
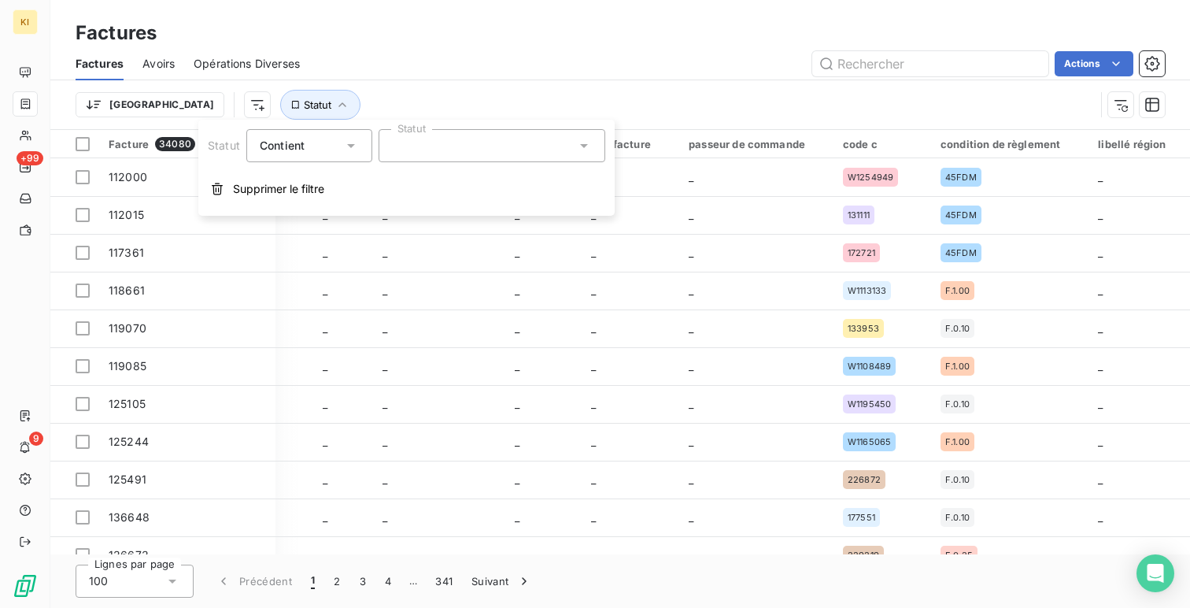
click at [439, 140] on div at bounding box center [492, 145] width 227 height 33
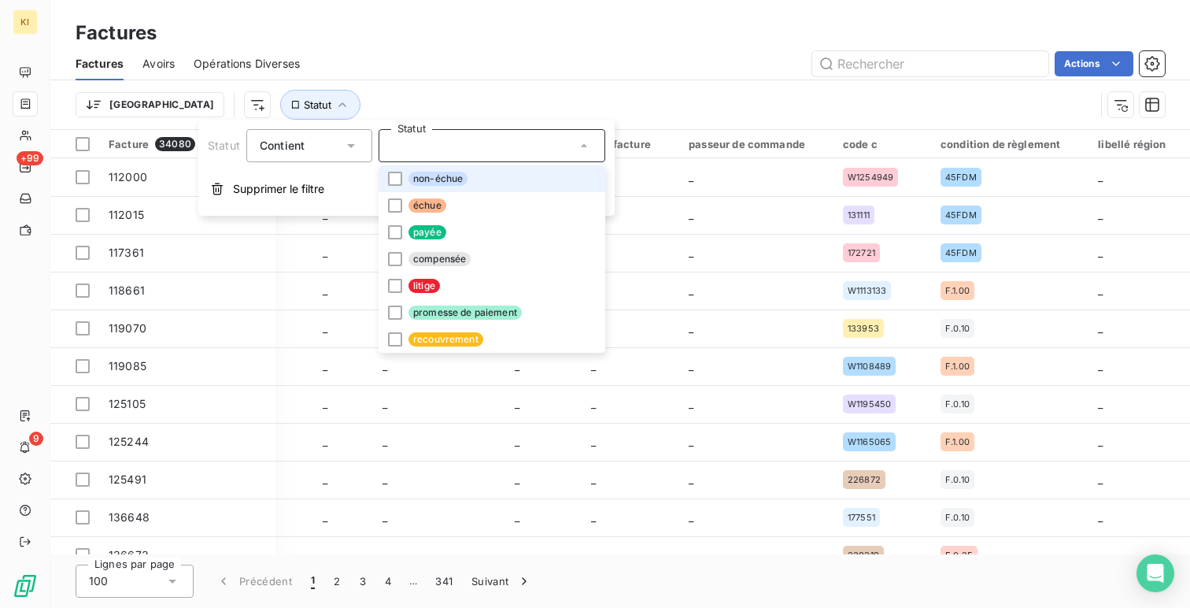
click at [443, 100] on div "Trier Statut" at bounding box center [585, 105] width 1019 height 30
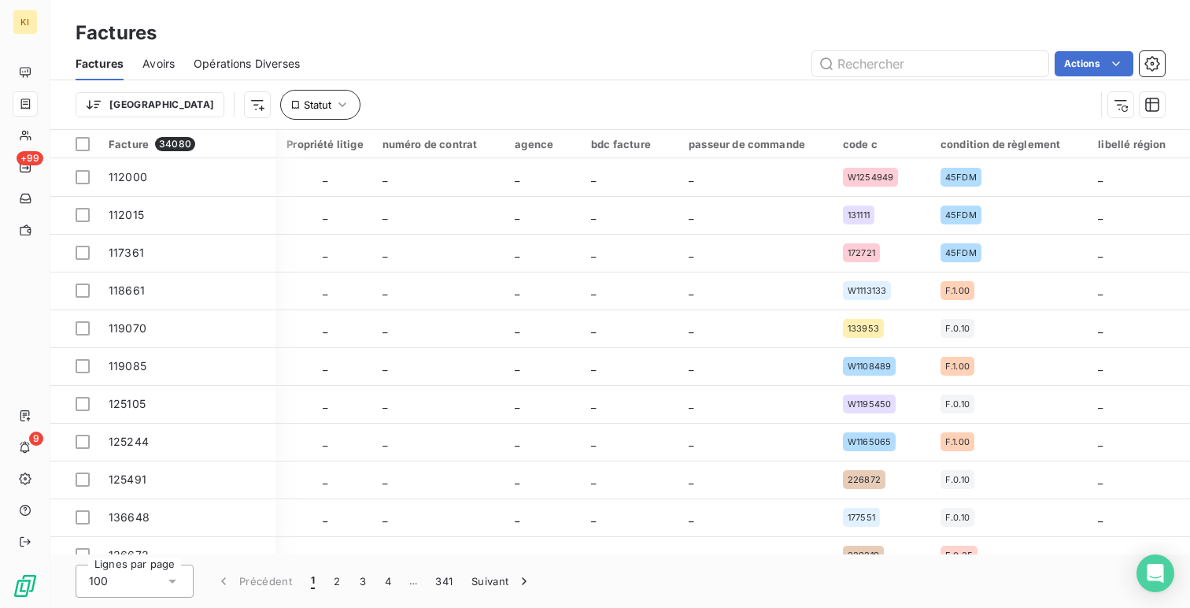
click at [280, 95] on button "Statut" at bounding box center [320, 105] width 80 height 30
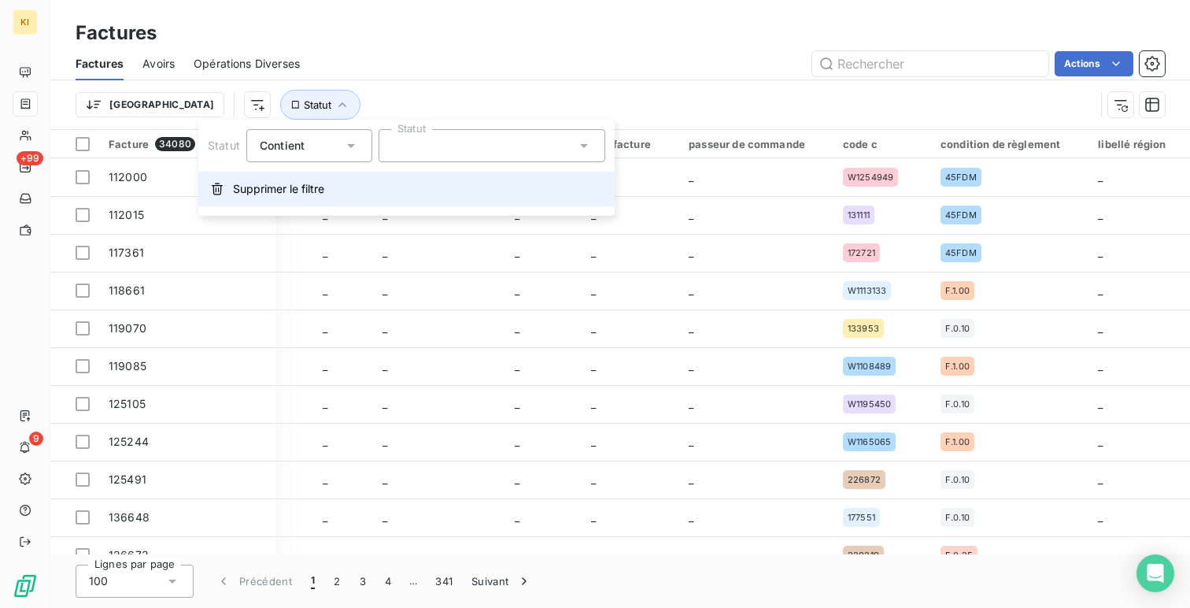
click at [264, 205] on button "Supprimer le filtre" at bounding box center [406, 189] width 416 height 35
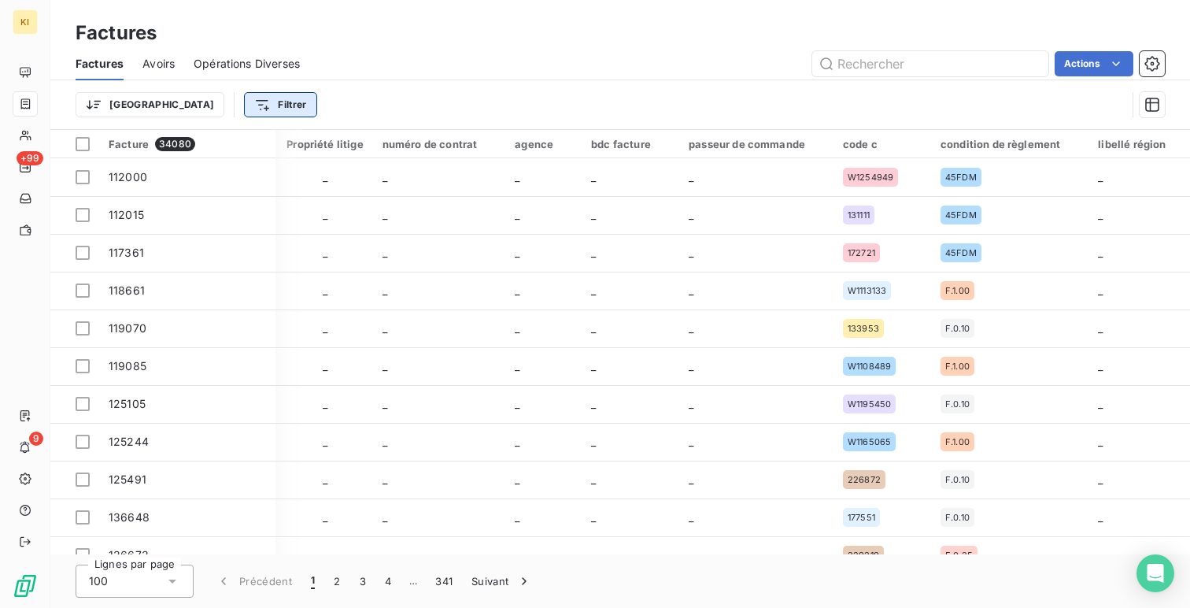
click at [209, 109] on html "KI +99 9 Factures Factures Avoirs Opérations Diverses Actions Trier Filtrer Fac…" at bounding box center [595, 304] width 1190 height 608
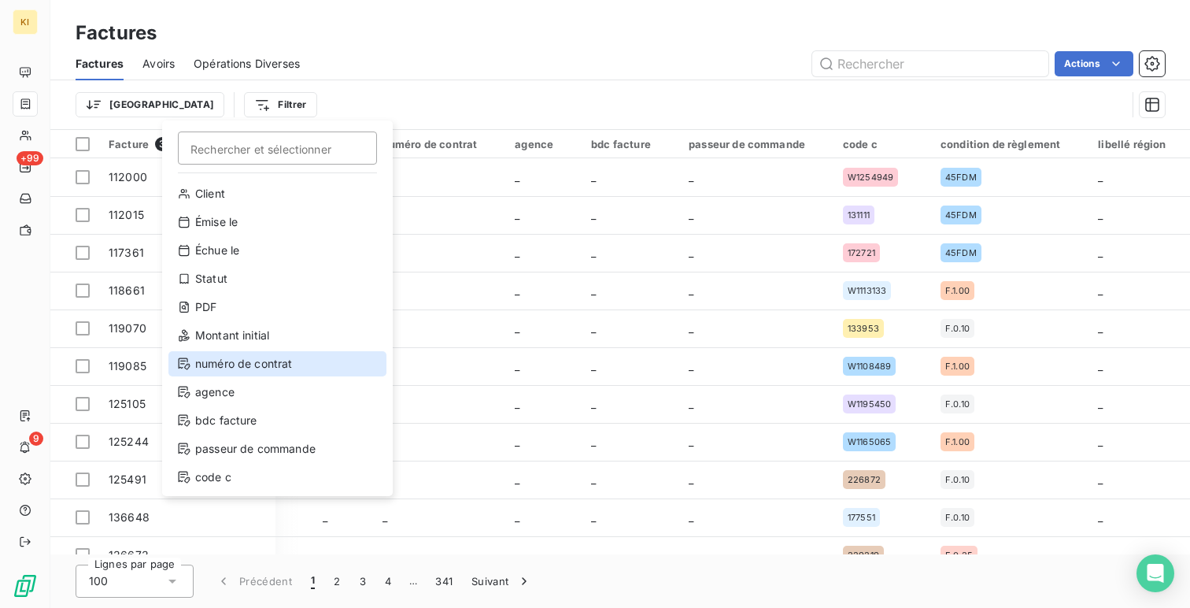
scroll to position [113, 0]
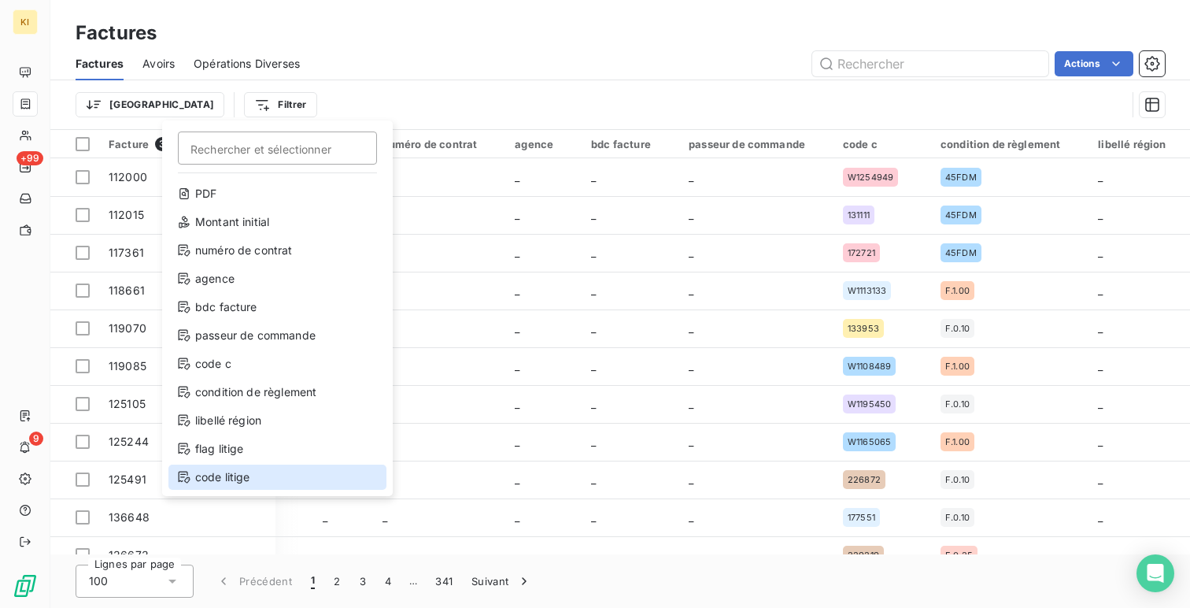
click at [284, 471] on div "code litige" at bounding box center [277, 476] width 218 height 25
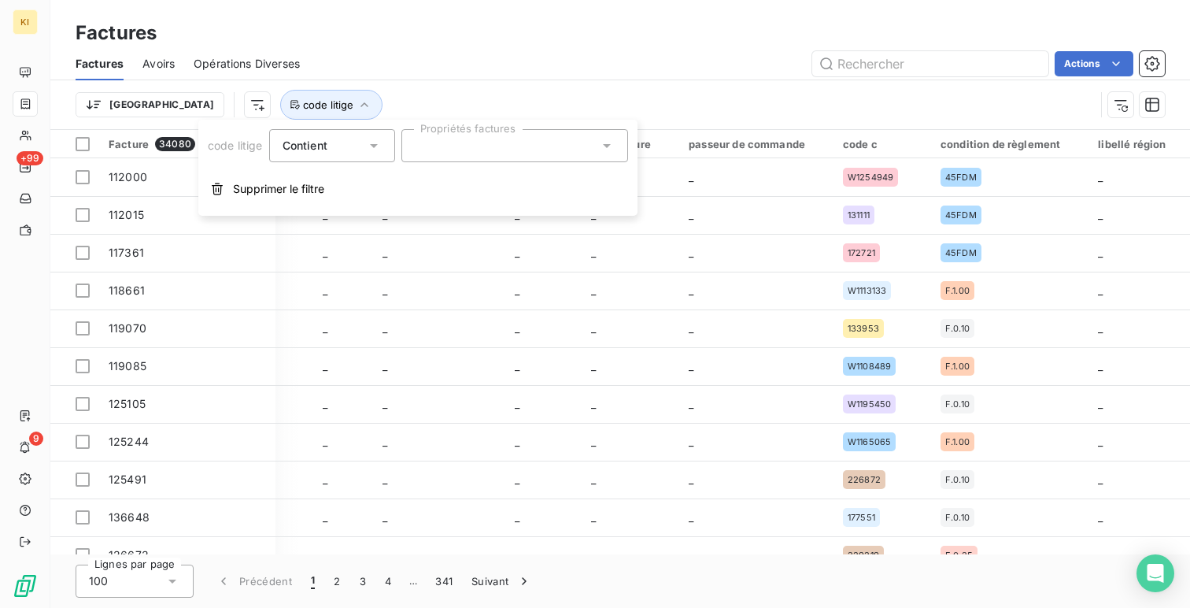
click at [437, 146] on div at bounding box center [514, 145] width 227 height 33
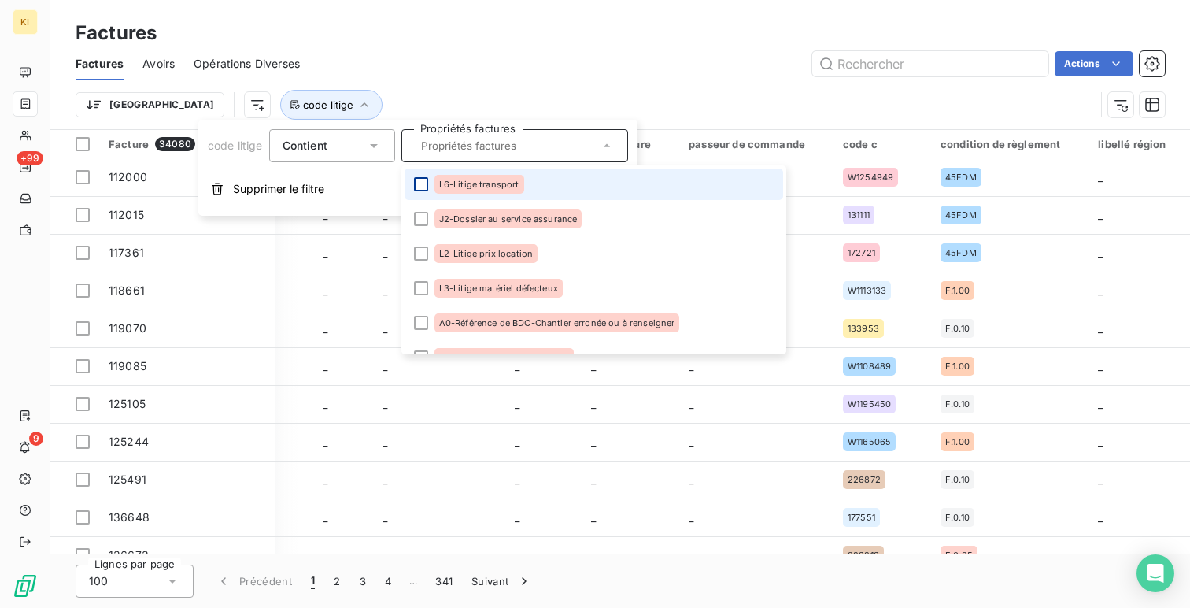
click at [423, 187] on div at bounding box center [421, 184] width 14 height 14
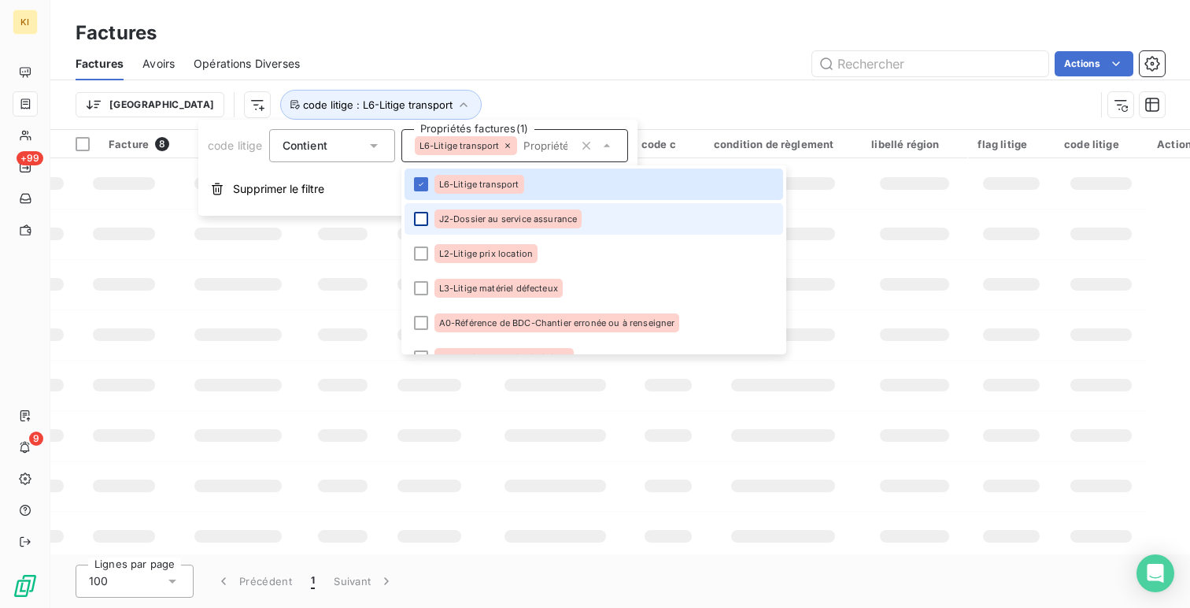
click at [423, 217] on div at bounding box center [421, 219] width 14 height 14
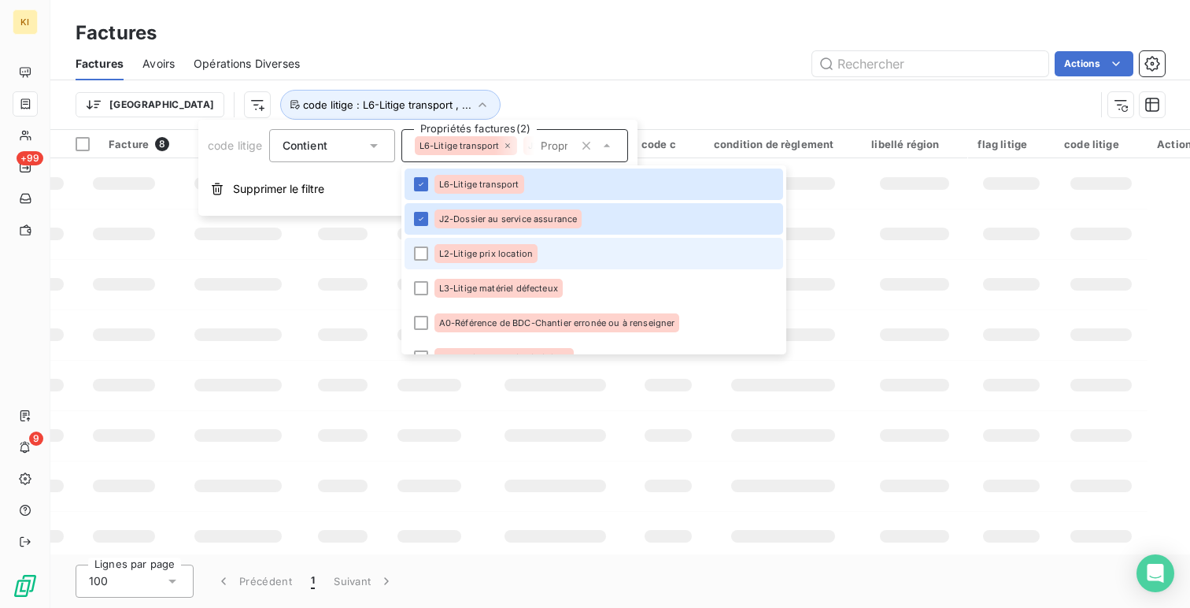
click at [427, 243] on li "L2-Litige prix location" at bounding box center [593, 253] width 379 height 31
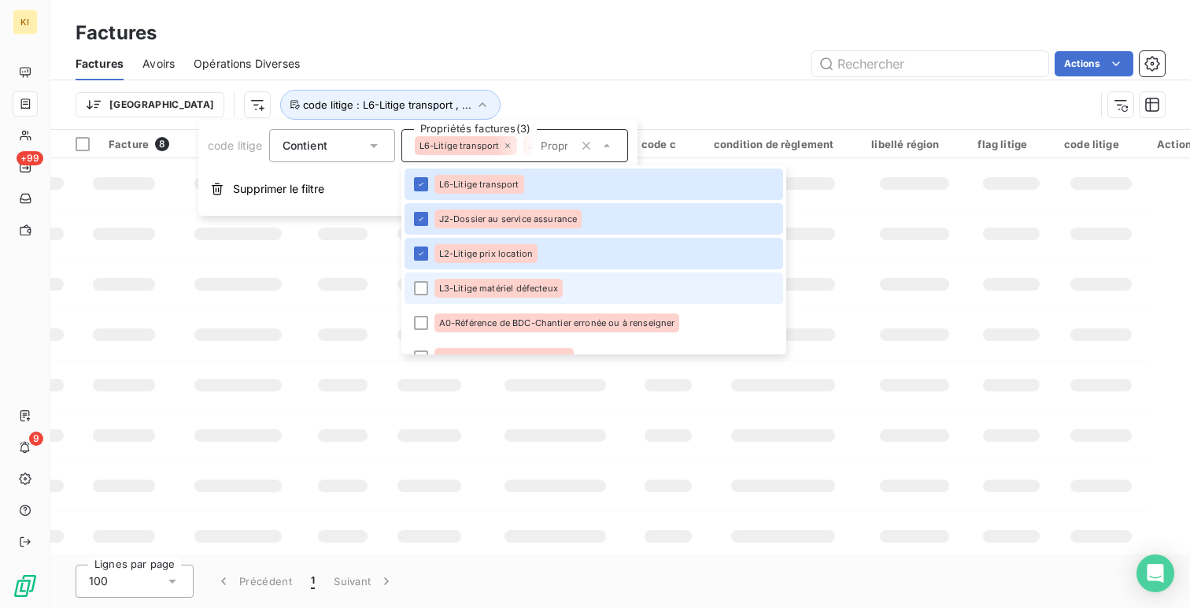
click at [427, 278] on li "L3-Litige matériel défecteux" at bounding box center [593, 287] width 379 height 31
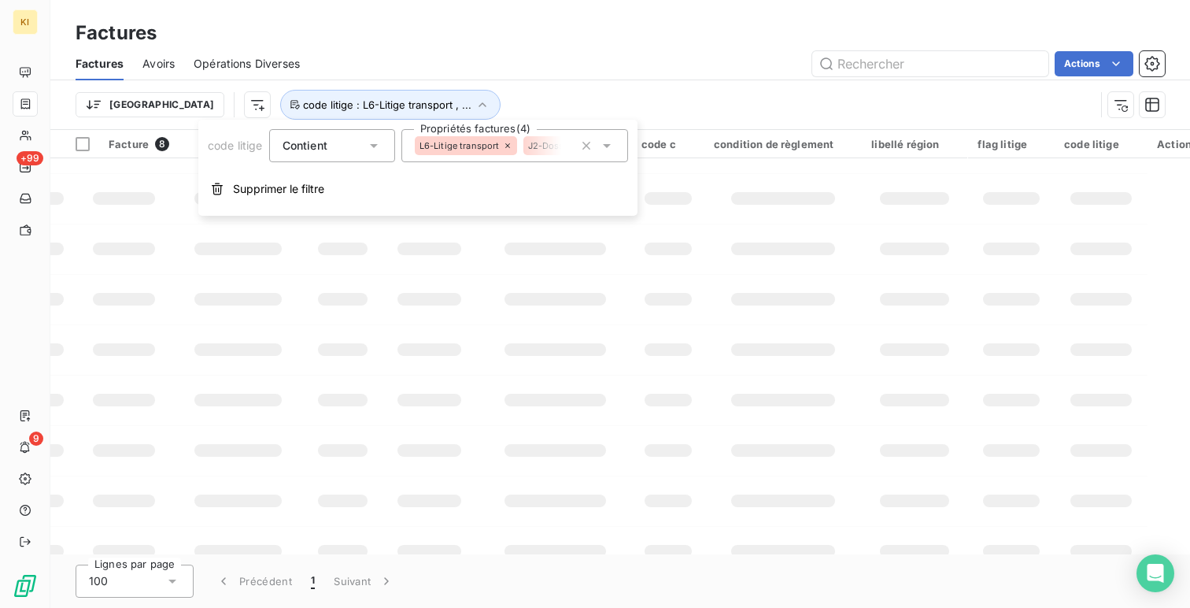
scroll to position [37, 886]
click at [440, 158] on div "L6-Litige transport J2-Dossier au service assurance L2-Litige prix location L3-…" at bounding box center [514, 145] width 227 height 33
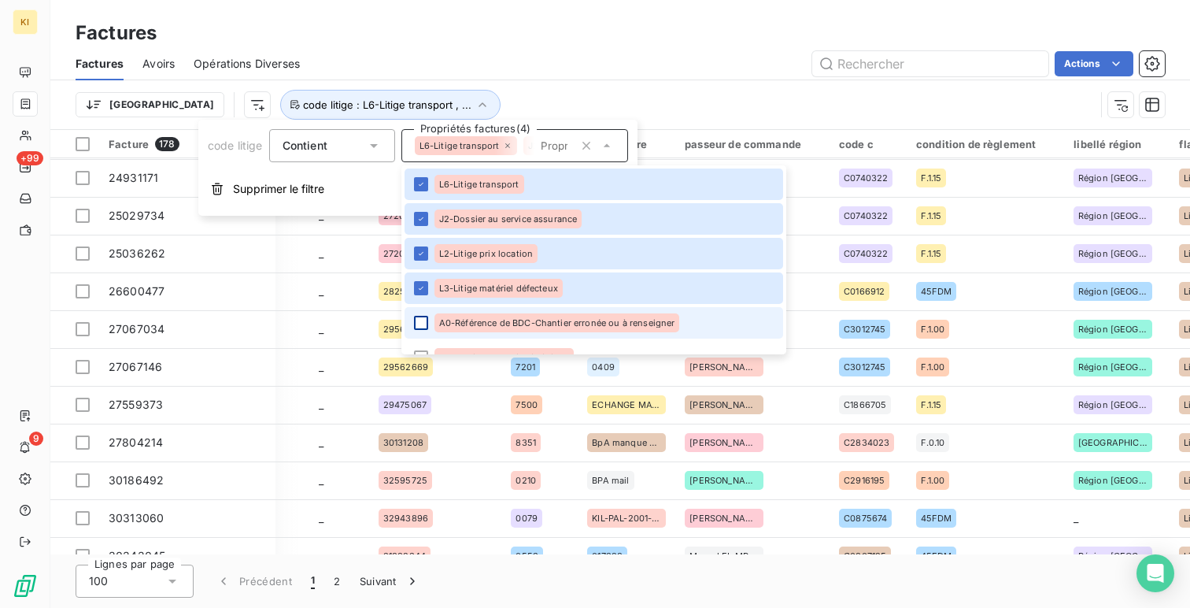
click at [426, 319] on div at bounding box center [421, 323] width 14 height 14
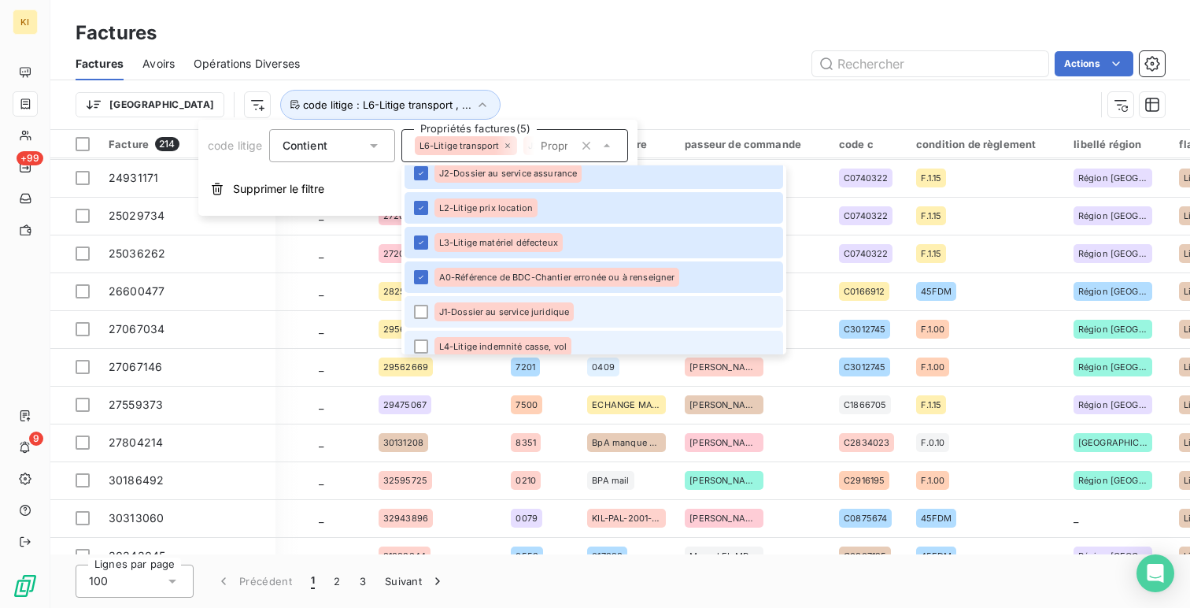
scroll to position [101, 0]
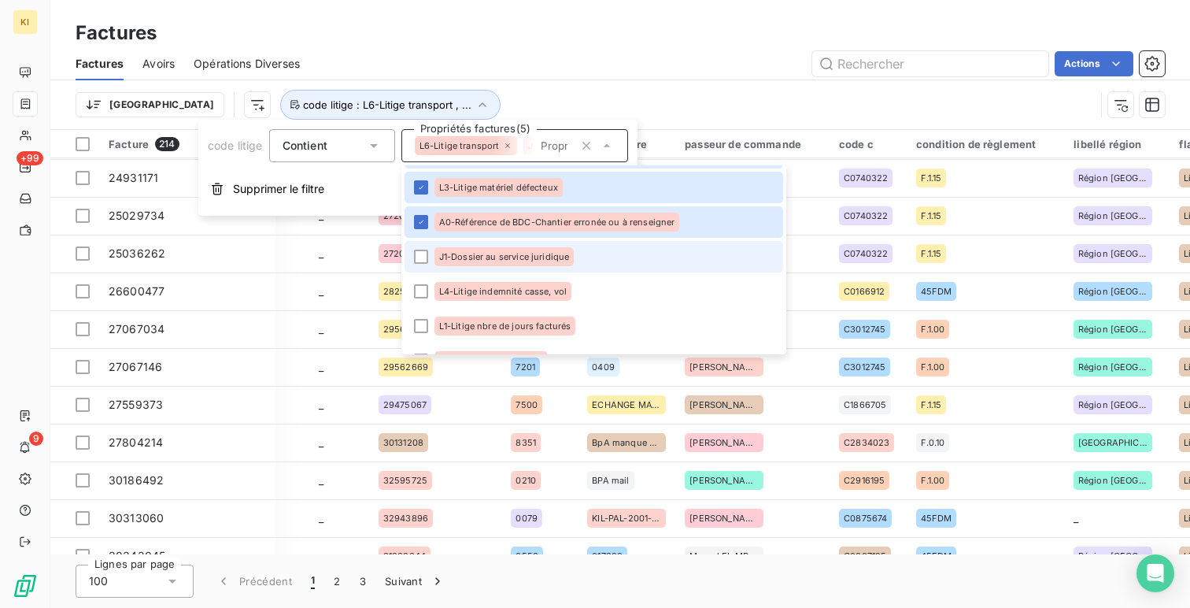
click at [420, 242] on li "J1-Dossier au service juridique" at bounding box center [593, 256] width 379 height 31
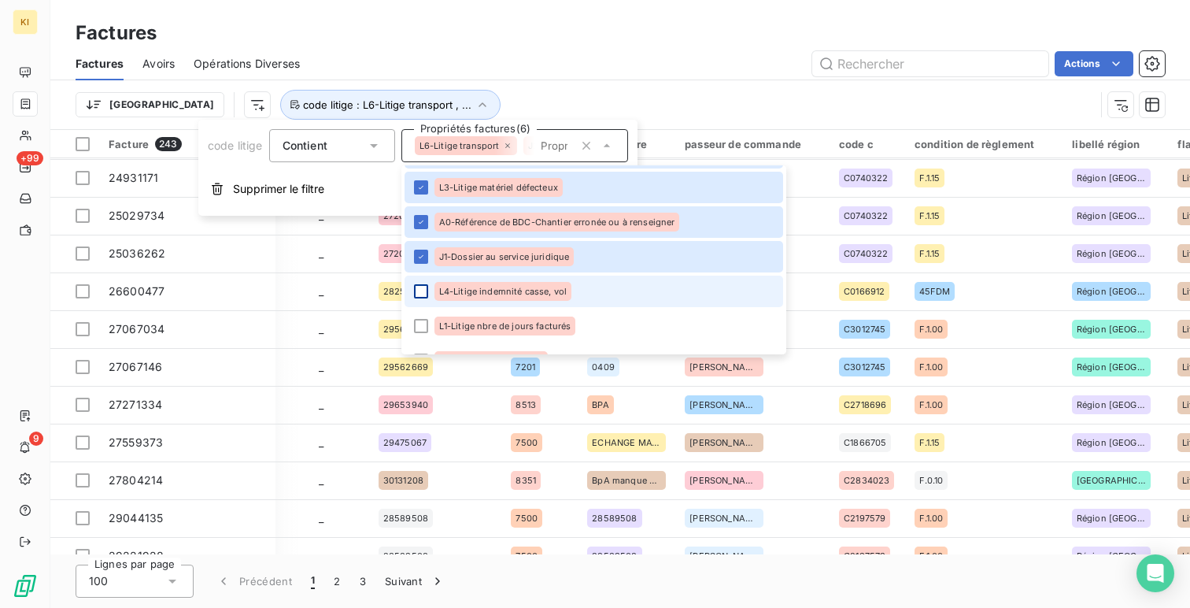
click at [423, 295] on div at bounding box center [421, 291] width 14 height 14
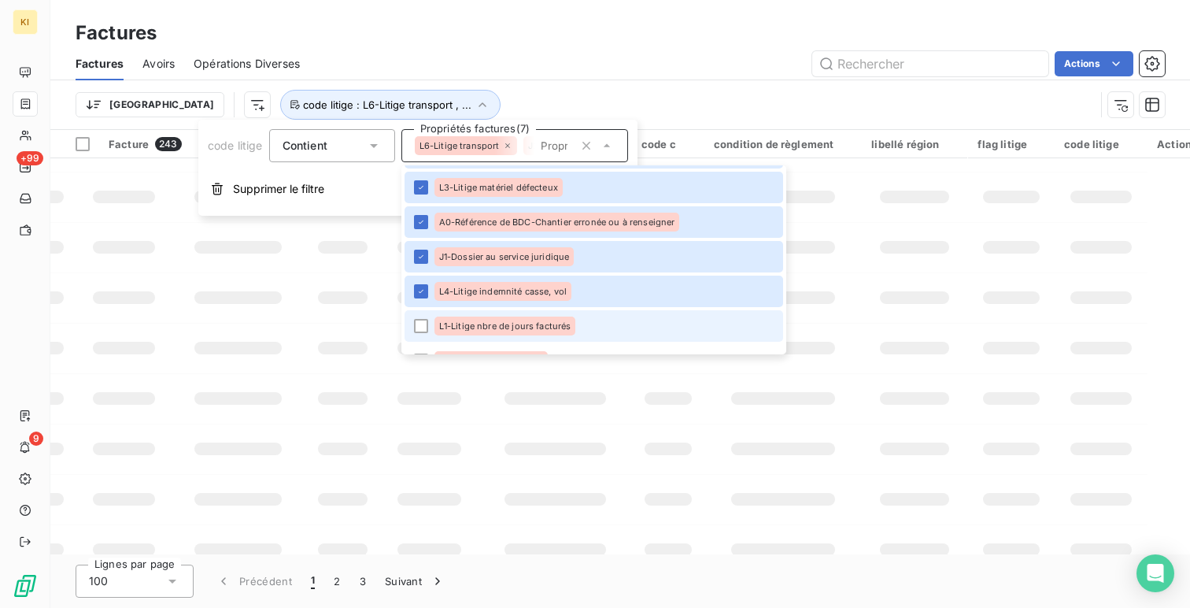
click at [423, 318] on li "L1-Litige nbre de jours facturés" at bounding box center [593, 325] width 379 height 31
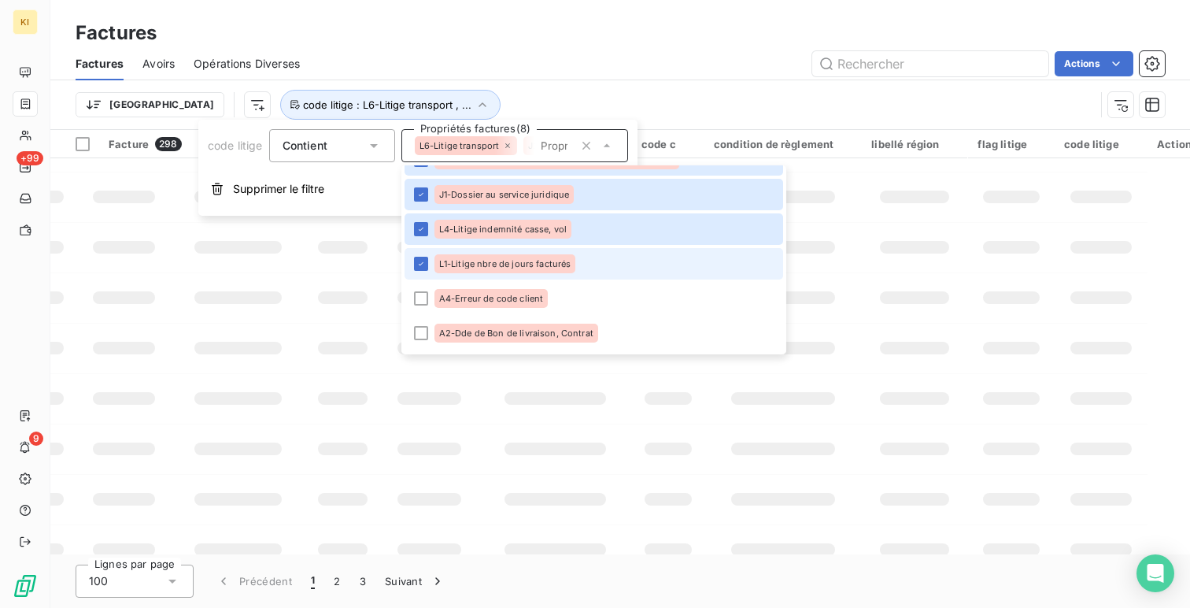
scroll to position [194, 0]
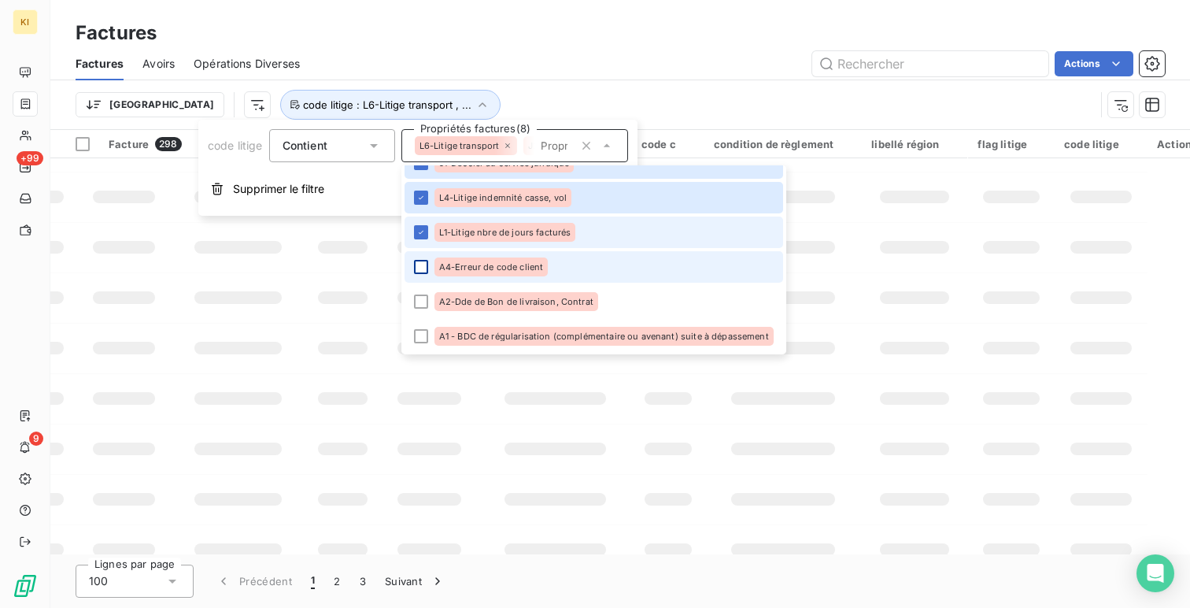
click at [422, 268] on div at bounding box center [421, 267] width 14 height 14
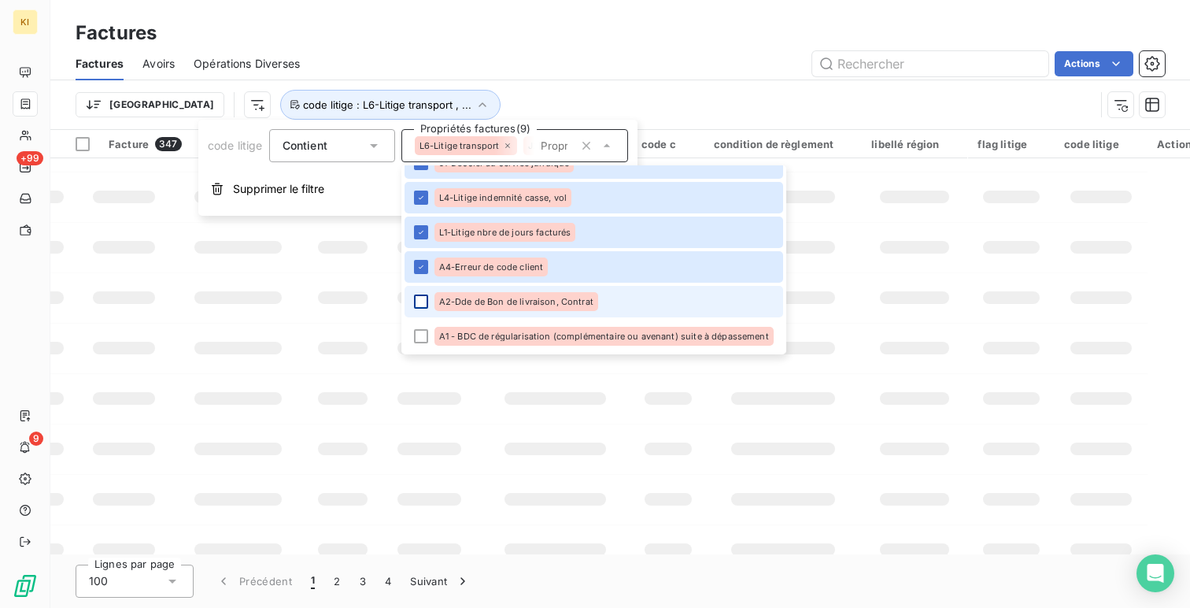
click at [422, 302] on div at bounding box center [421, 301] width 14 height 14
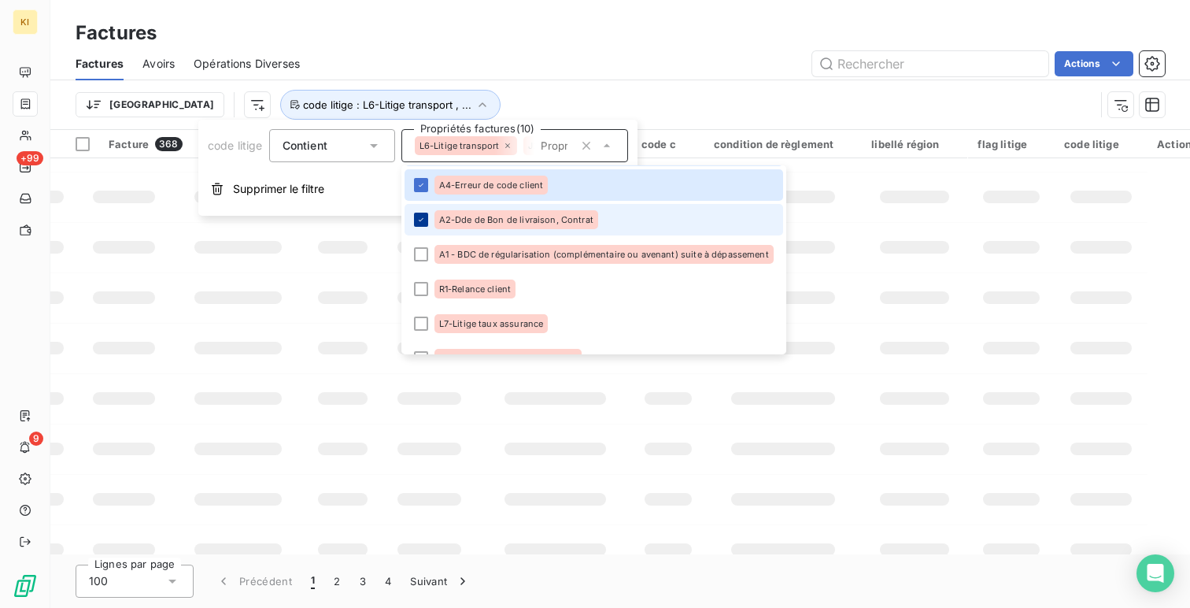
scroll to position [284, 0]
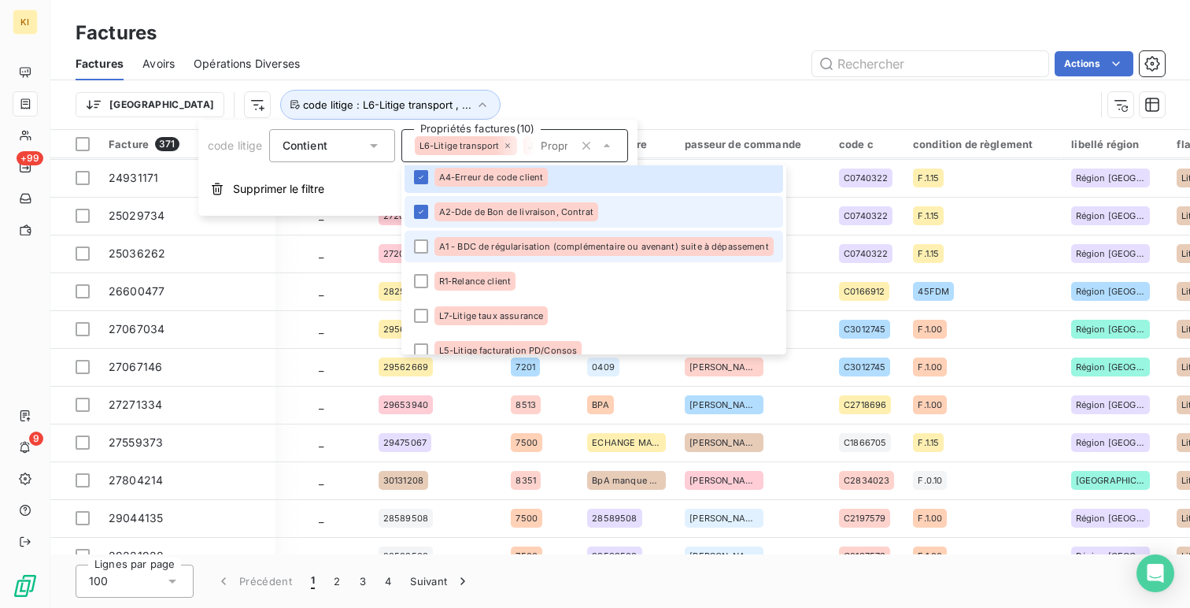
click at [423, 258] on li "A1 - BDC de régularisation (complémentaire ou avenant) suite à dépassement" at bounding box center [593, 246] width 379 height 31
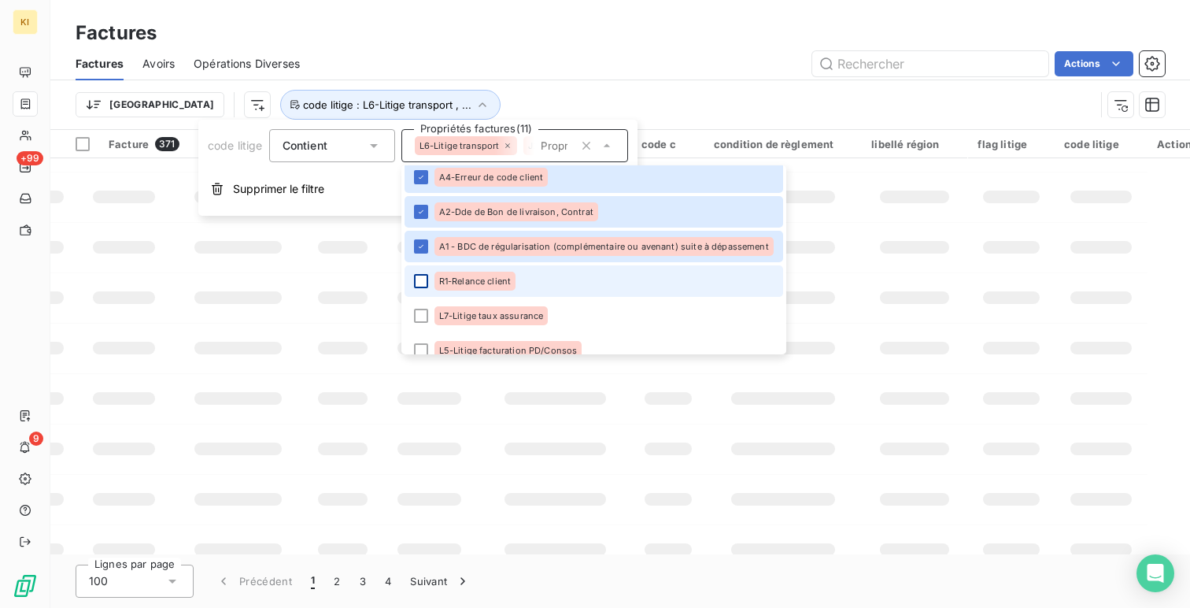
click at [423, 282] on div at bounding box center [421, 281] width 14 height 14
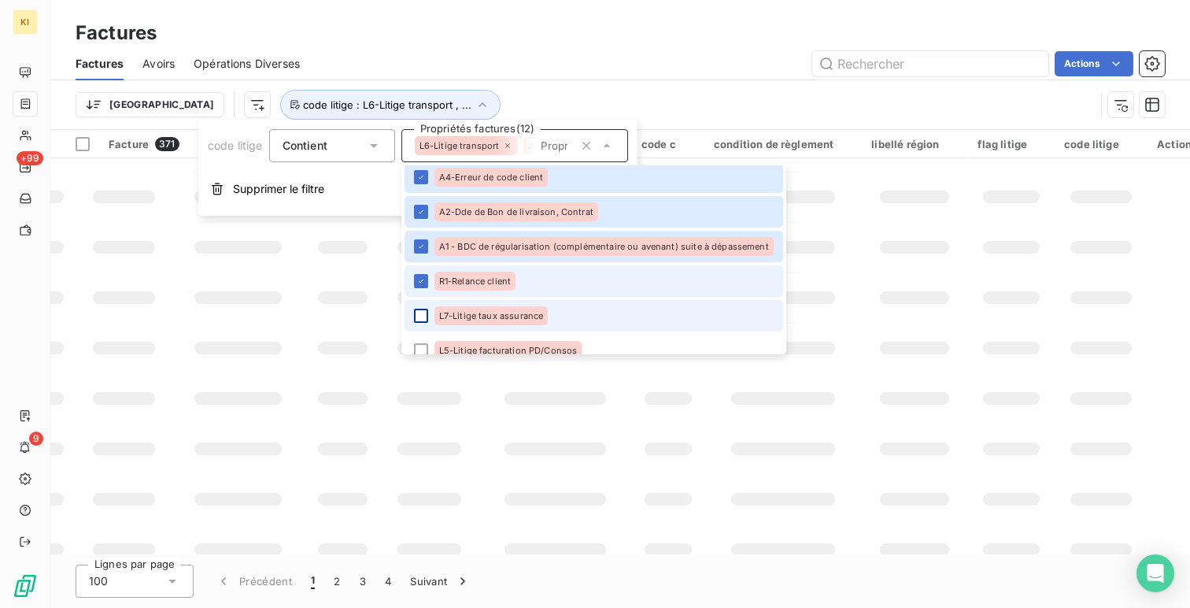
click at [424, 318] on div at bounding box center [421, 315] width 14 height 14
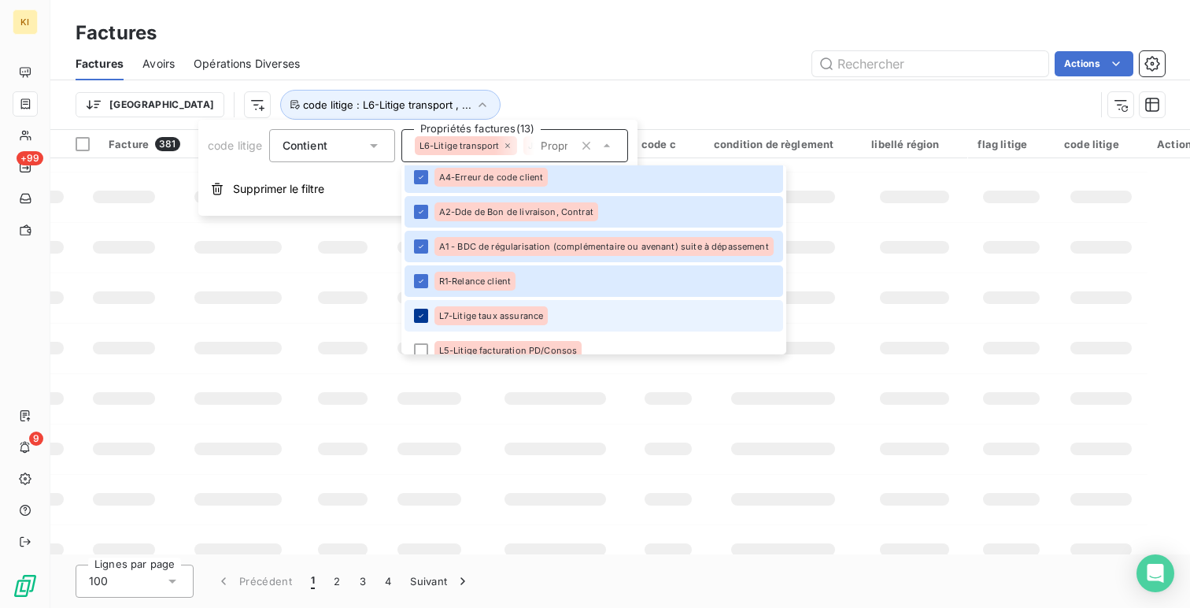
scroll to position [334, 0]
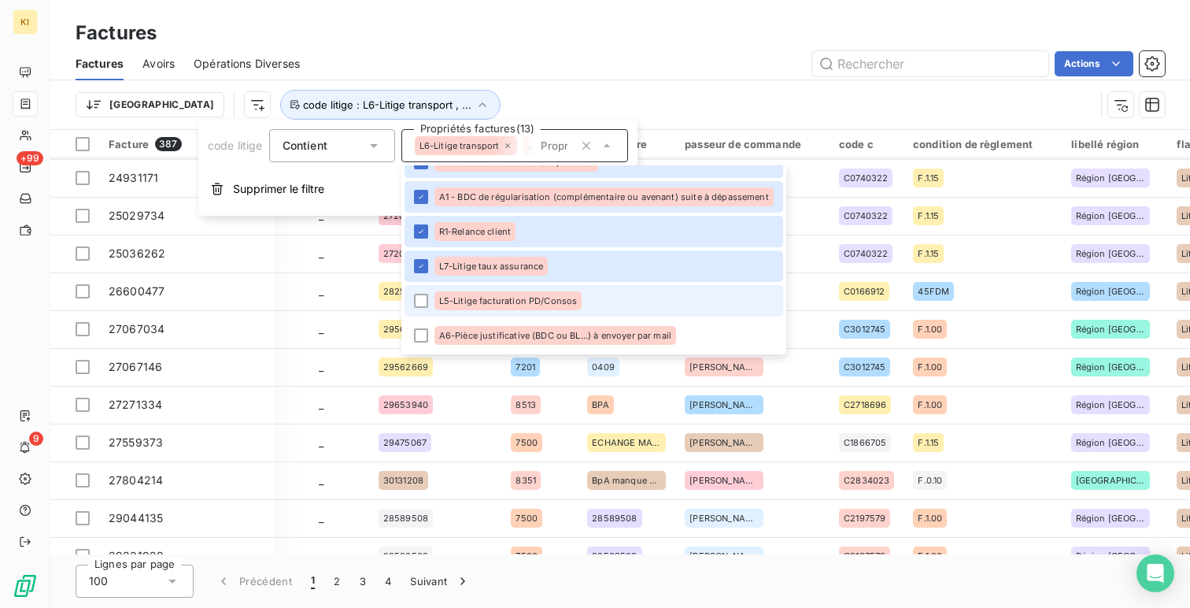
click at [420, 289] on li "L5-Litige facturation PD/Consos" at bounding box center [593, 300] width 379 height 31
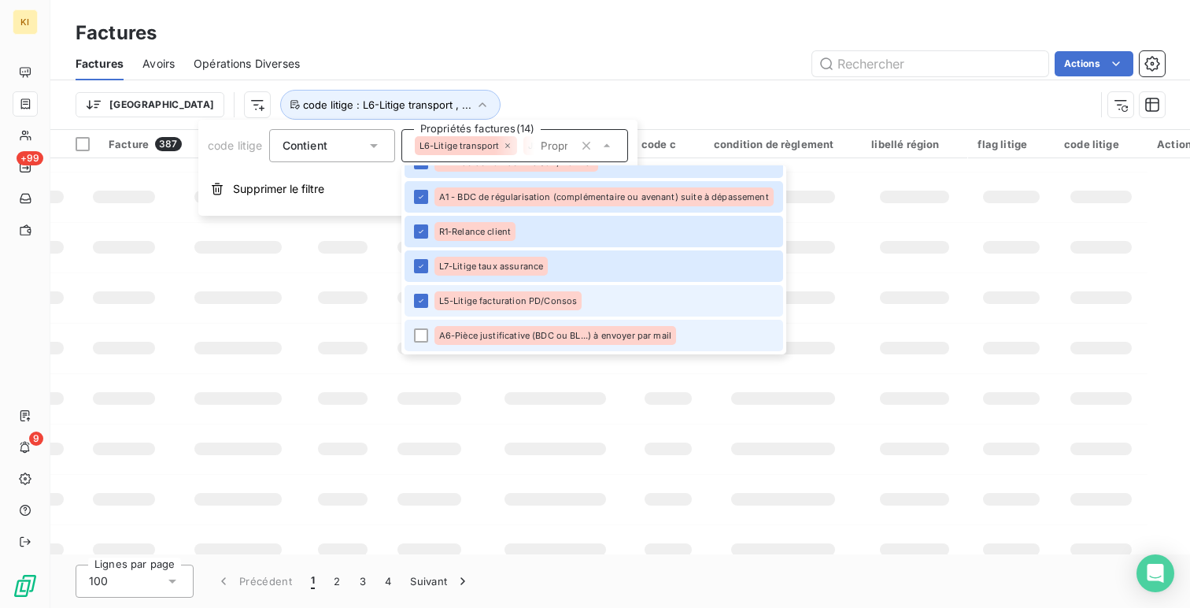
click at [426, 344] on li "A6-Pièce justificative (BDC ou BL...) à envoyer par mail" at bounding box center [593, 334] width 379 height 31
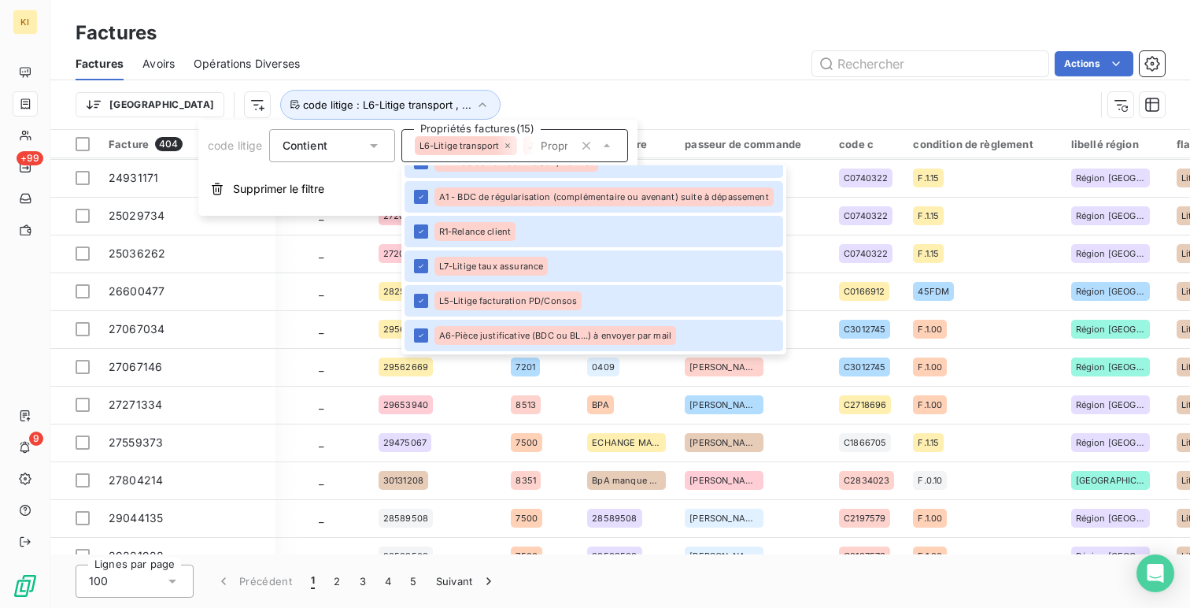
click at [541, 33] on div "Factures" at bounding box center [619, 33] width 1139 height 28
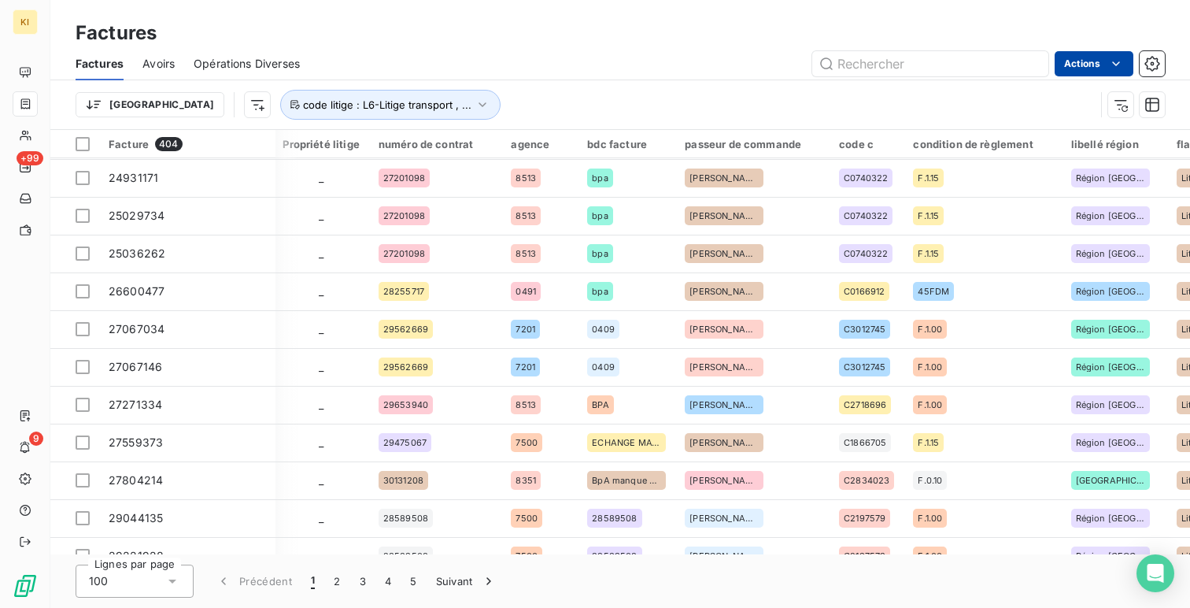
click at [1082, 59] on html "KI +99 9 Factures Factures Avoirs Opérations Diverses Actions Trier code litige…" at bounding box center [595, 304] width 1190 height 608
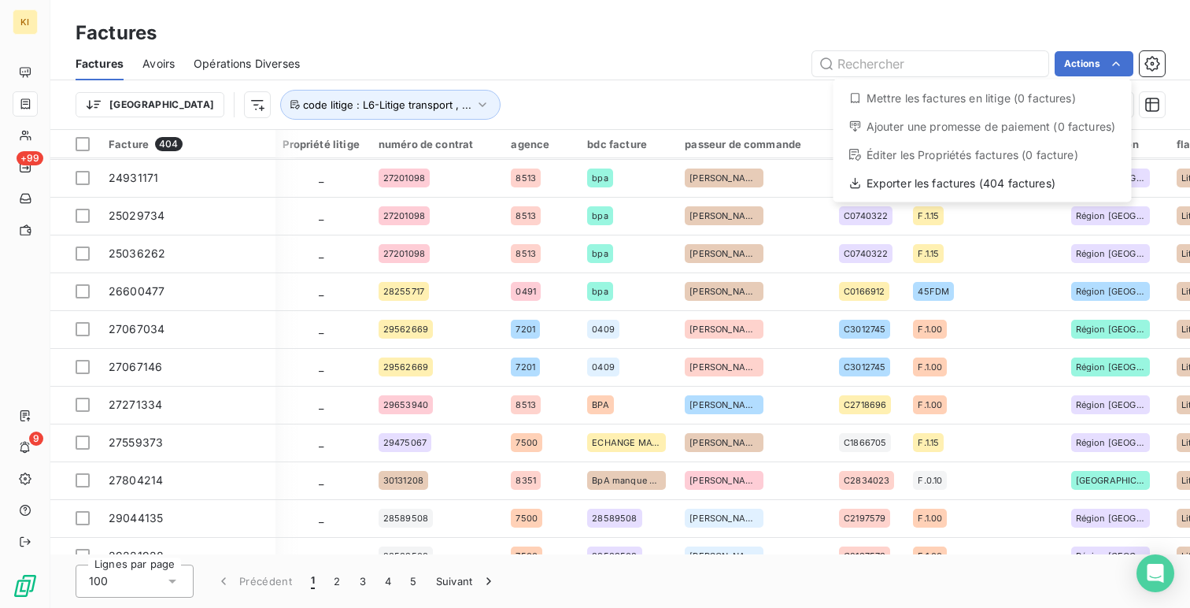
click at [973, 94] on div "Mettre les factures en litige (0 factures)" at bounding box center [983, 98] width 286 height 25
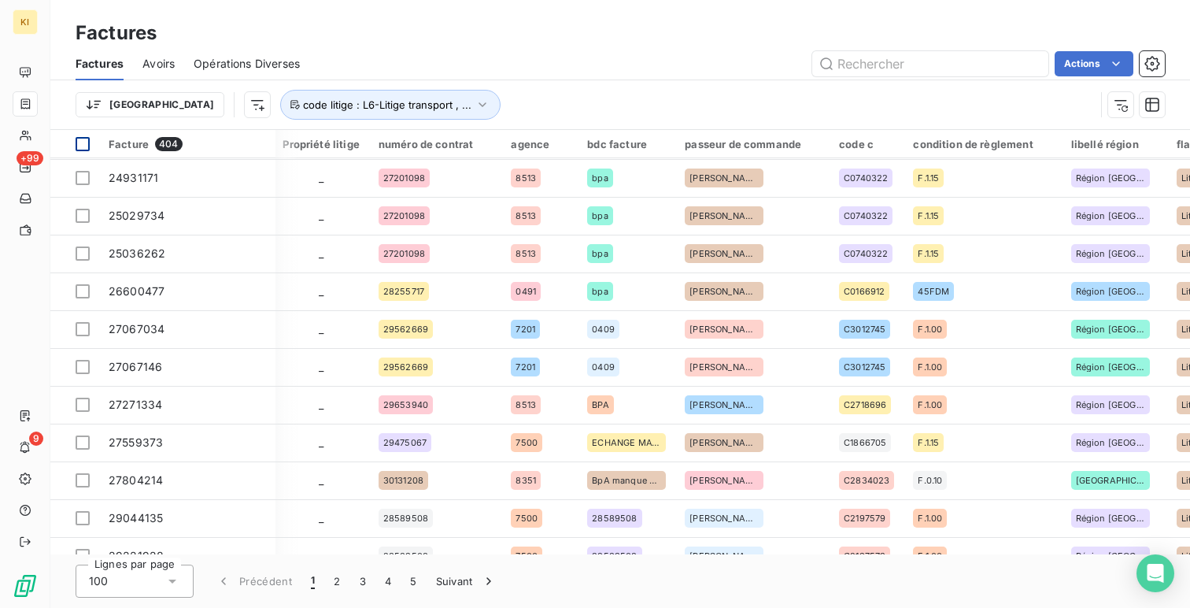
click at [81, 151] on th at bounding box center [74, 144] width 49 height 28
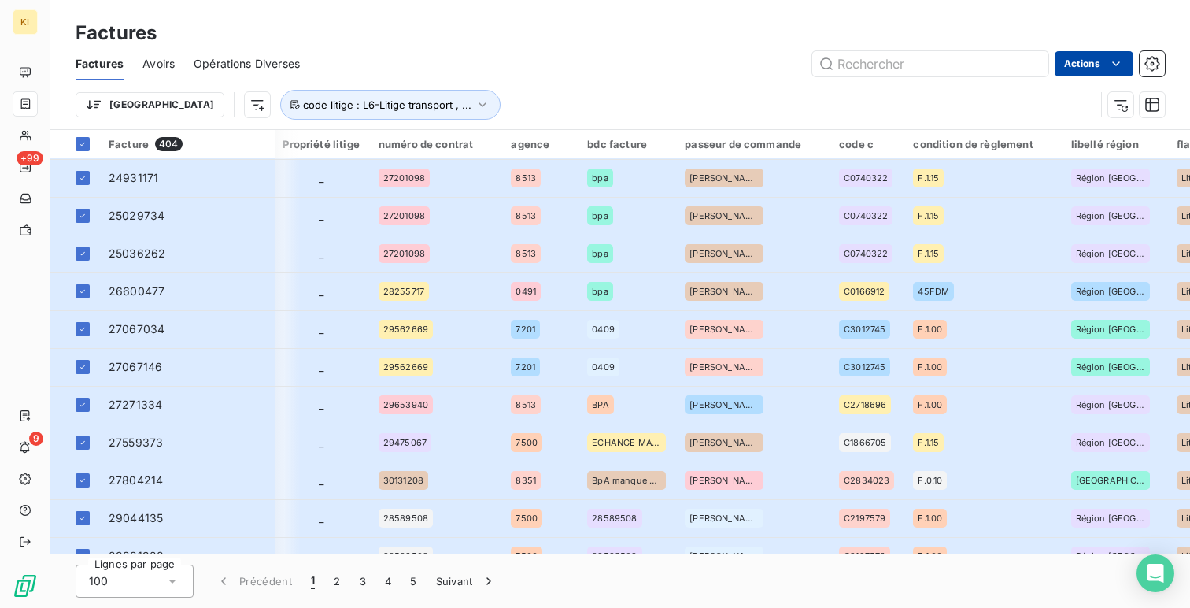
click at [1081, 72] on html "KI +99 9 Factures Factures Avoirs Opérations Diverses Actions Trier code litige…" at bounding box center [595, 304] width 1190 height 608
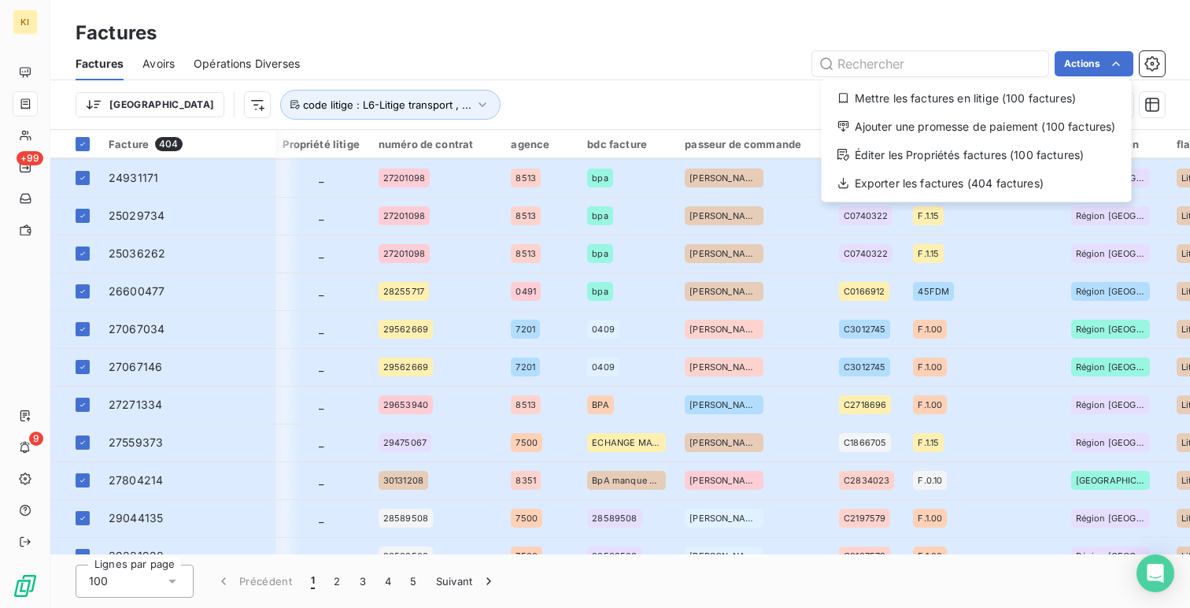
click at [535, 99] on html "KI +99 9 Factures Factures Avoirs Opérations Diverses Actions Mettre les factur…" at bounding box center [595, 304] width 1190 height 608
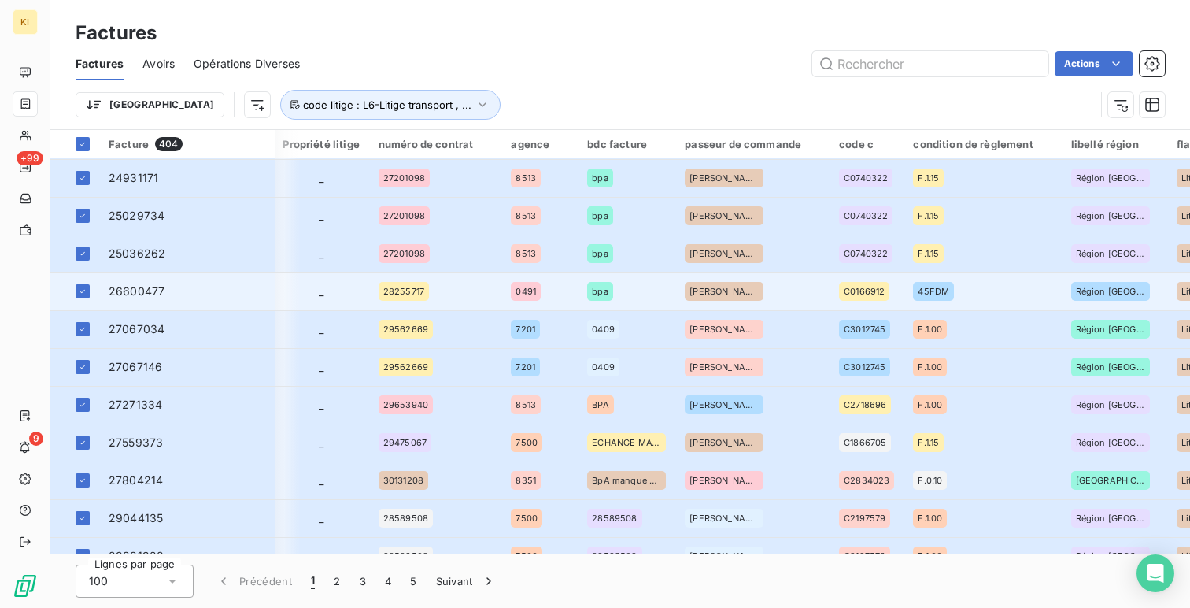
scroll to position [0, 886]
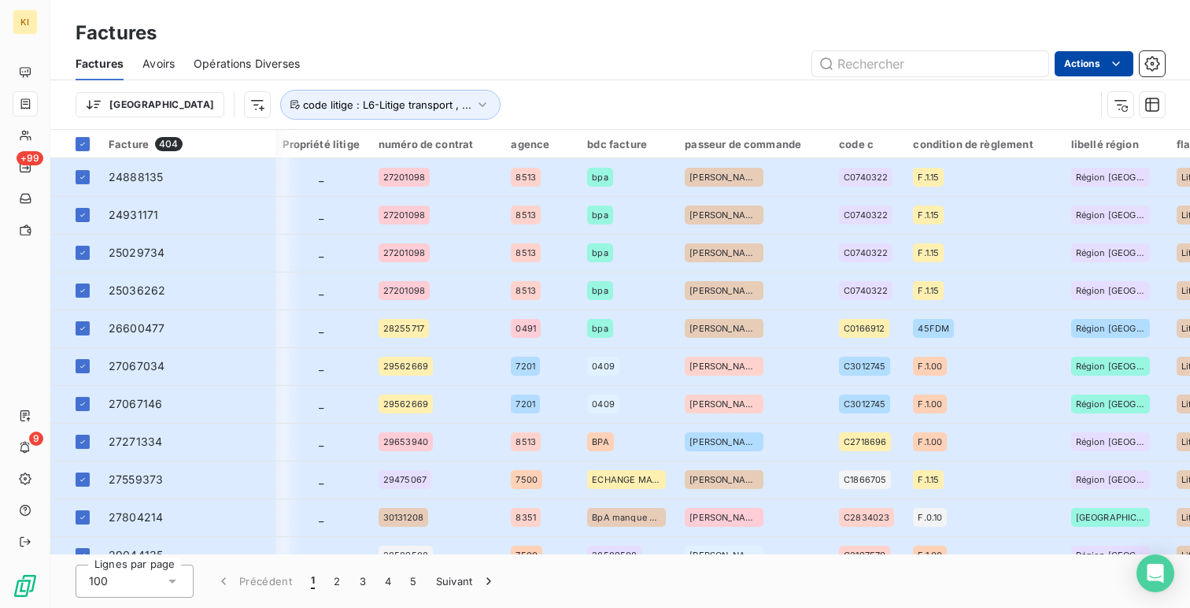
click at [1088, 65] on html "KI +99 9 Factures Factures Avoirs Opérations Diverses Actions Trier code litige…" at bounding box center [595, 304] width 1190 height 608
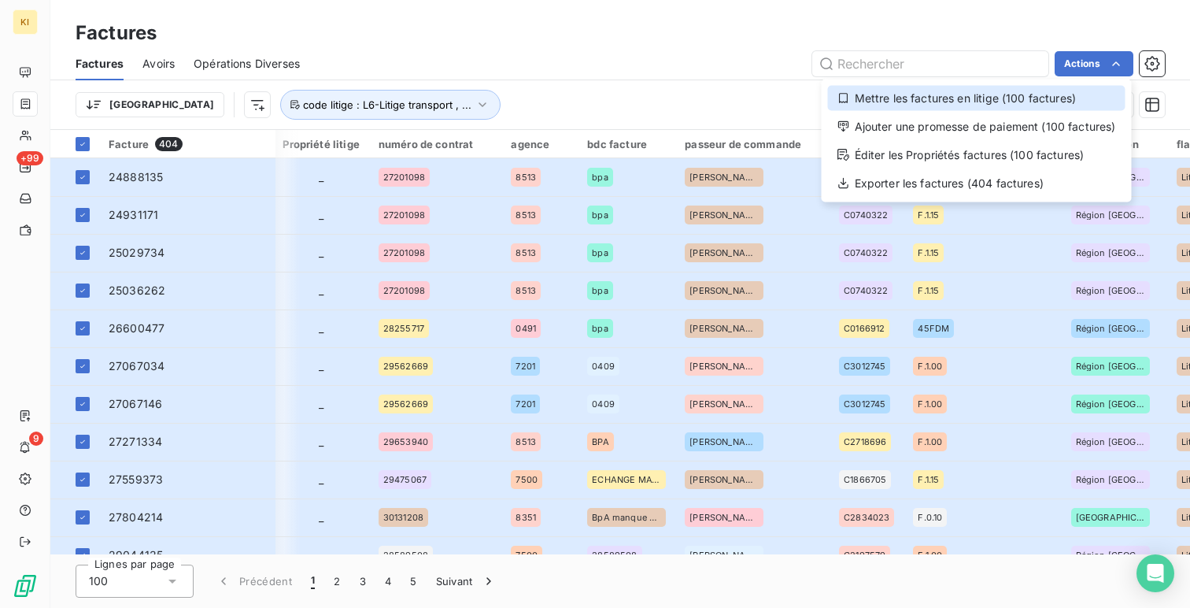
click at [1036, 86] on div "Mettre les factures en litige (100 factures)" at bounding box center [976, 98] width 297 height 25
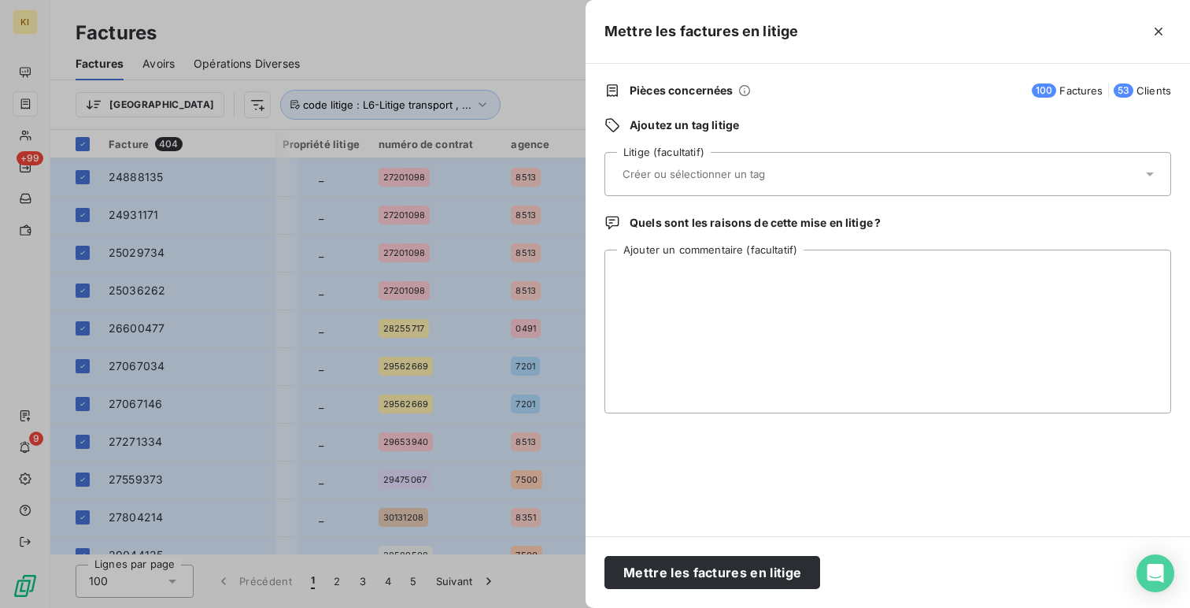
click at [779, 181] on div at bounding box center [880, 173] width 524 height 33
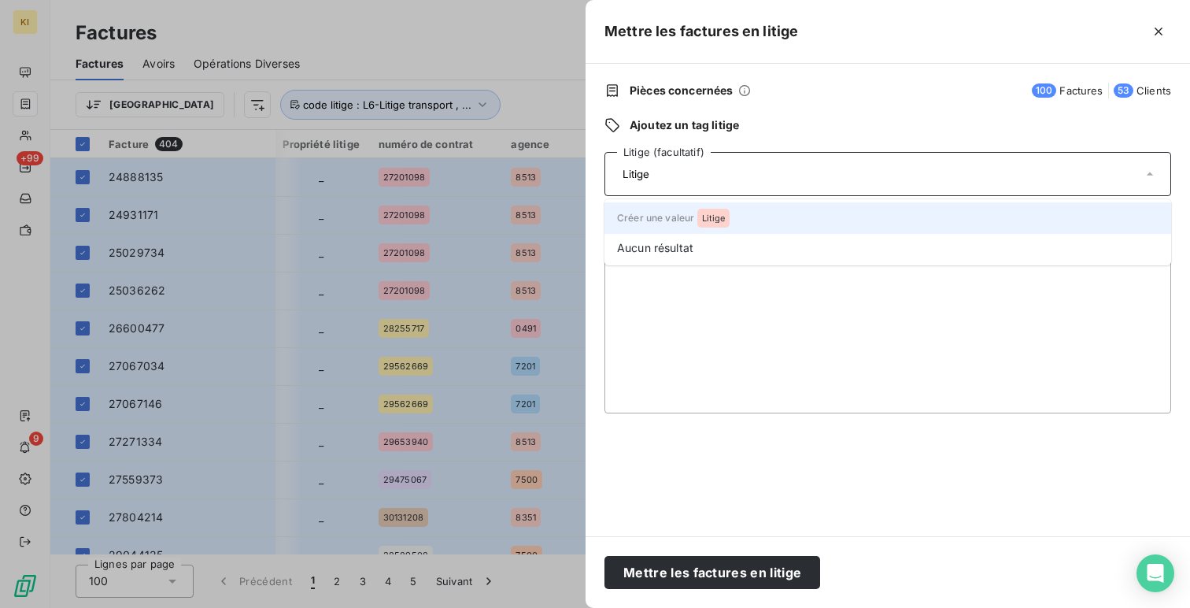
type input "Litige"
click at [715, 223] on div "Litige" at bounding box center [713, 218] width 33 height 19
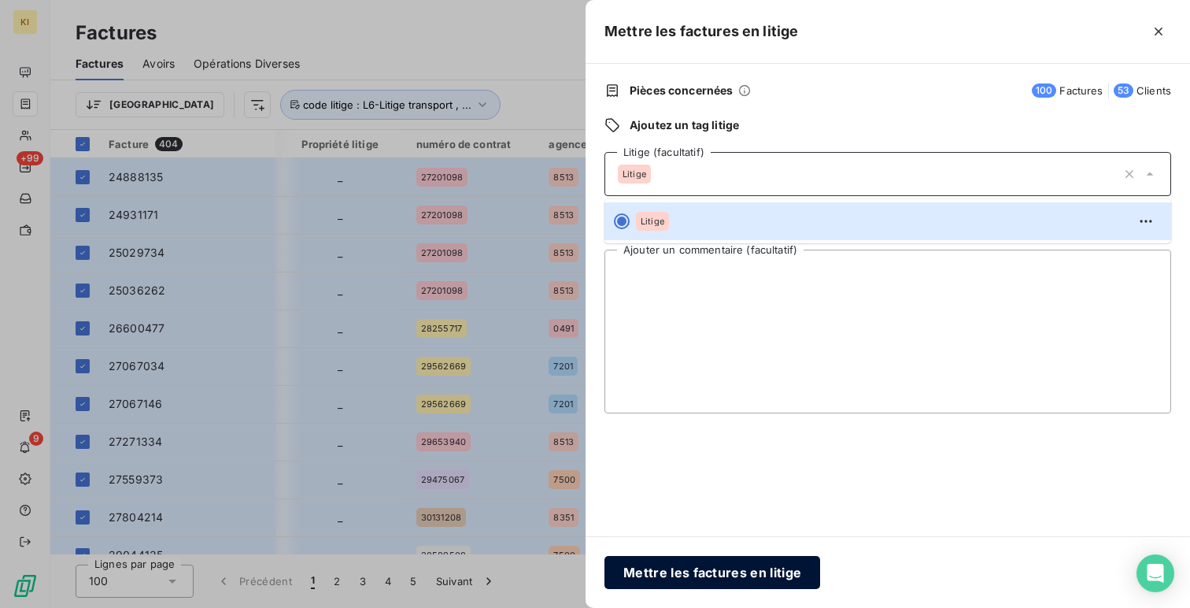
click at [715, 567] on button "Mettre les factures en litige" at bounding box center [712, 572] width 216 height 33
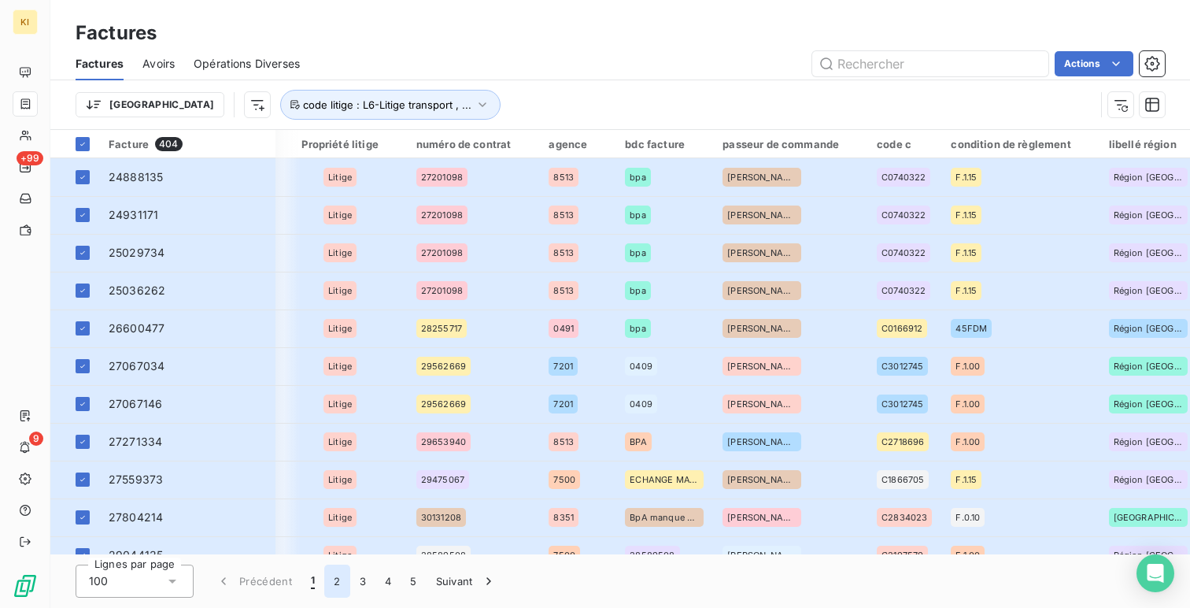
click at [341, 583] on button "2" at bounding box center [336, 580] width 25 height 33
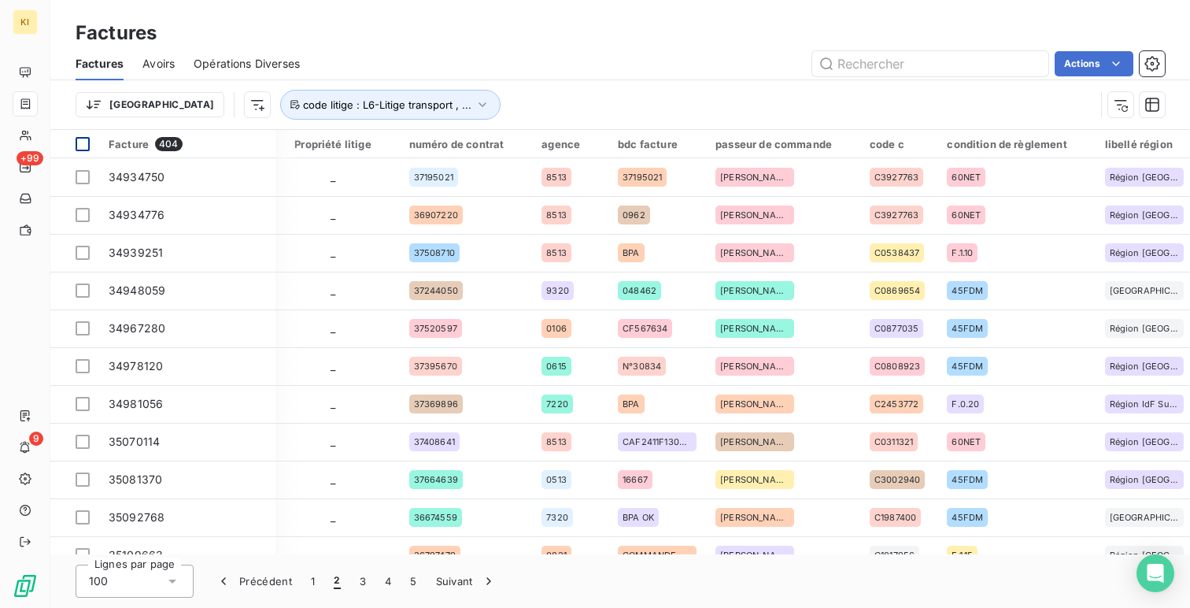
click at [83, 145] on div at bounding box center [83, 144] width 14 height 14
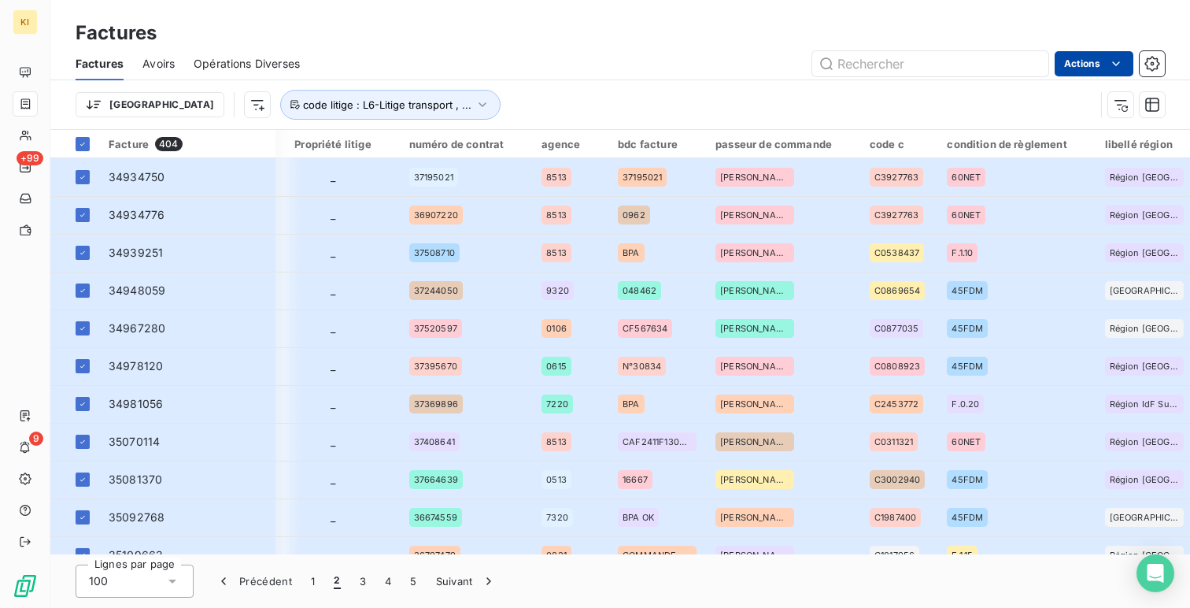
click at [1077, 72] on html "KI +99 9 Factures Factures Avoirs Opérations Diverses Actions Trier code litige…" at bounding box center [595, 304] width 1190 height 608
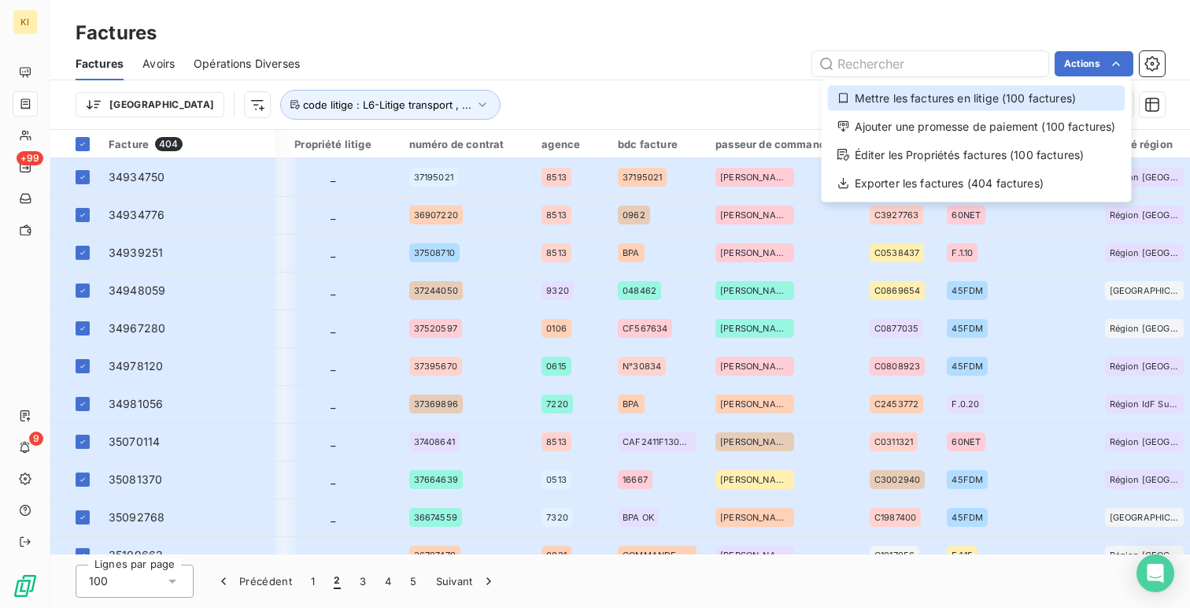
click at [1036, 90] on div "Mettre les factures en litige (100 factures)" at bounding box center [976, 98] width 297 height 25
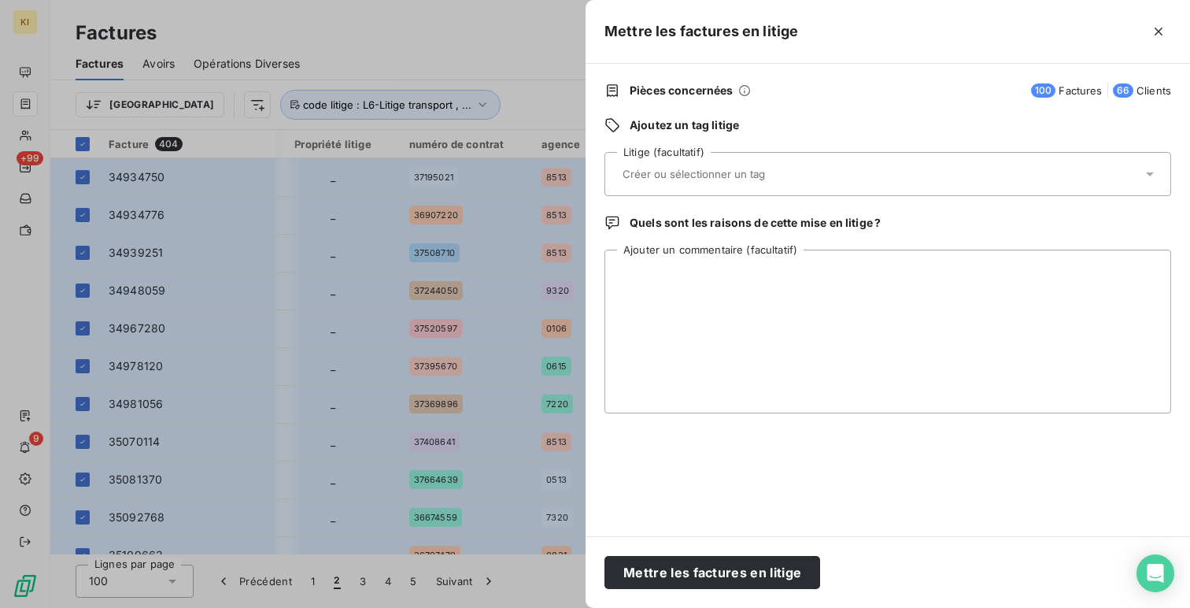
click at [718, 180] on input "text" at bounding box center [735, 174] width 229 height 14
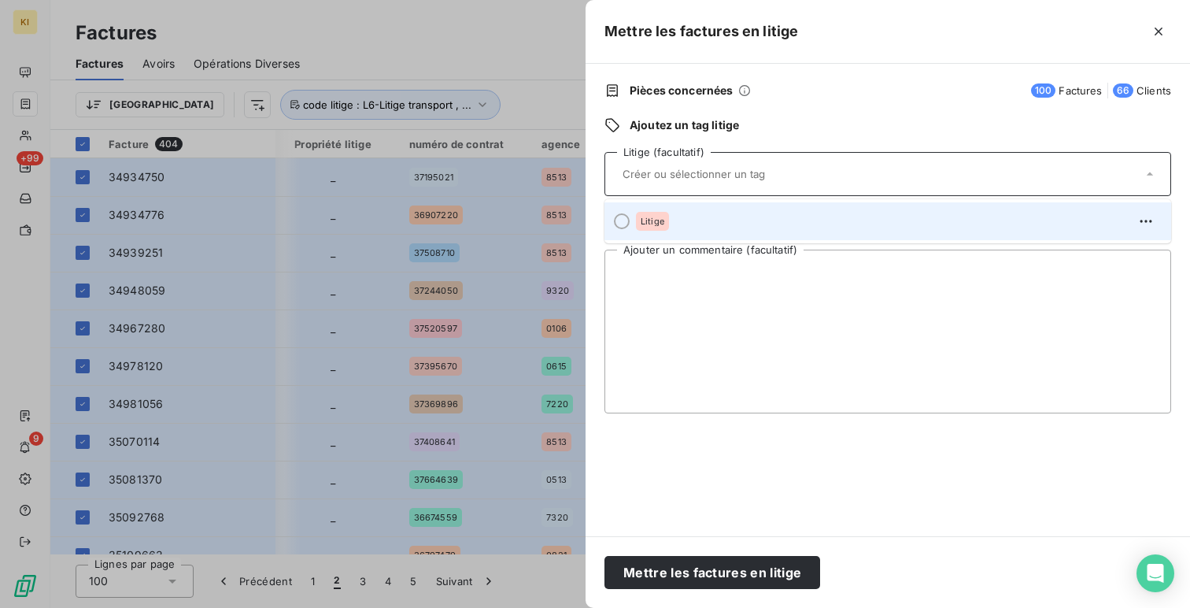
click at [715, 212] on div "Litige" at bounding box center [897, 221] width 523 height 25
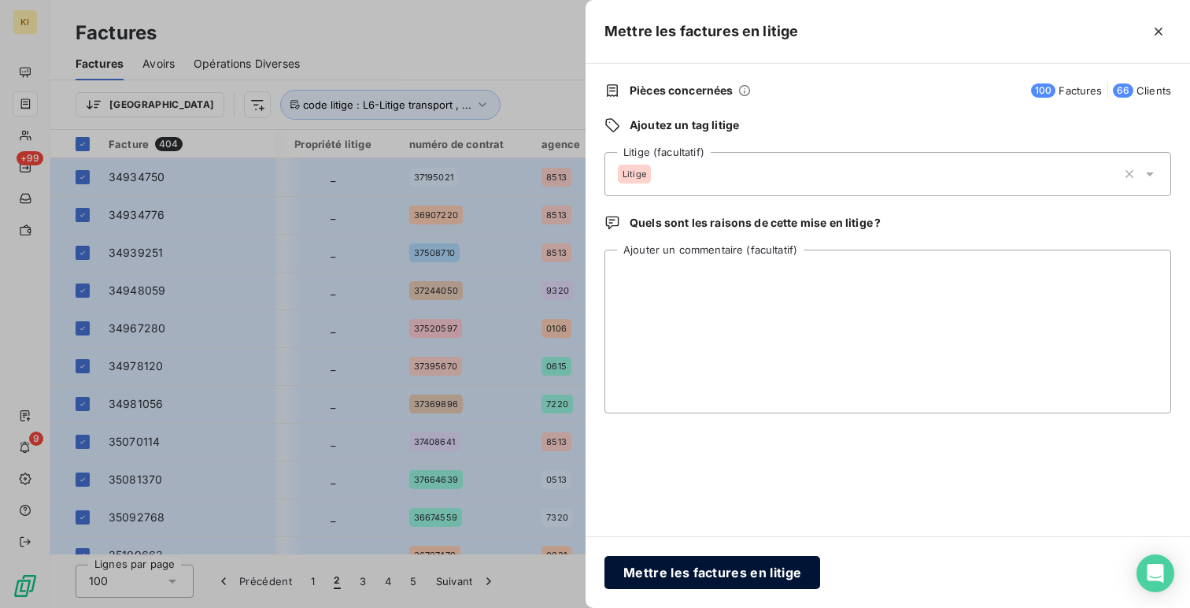
click at [696, 560] on button "Mettre les factures en litige" at bounding box center [712, 572] width 216 height 33
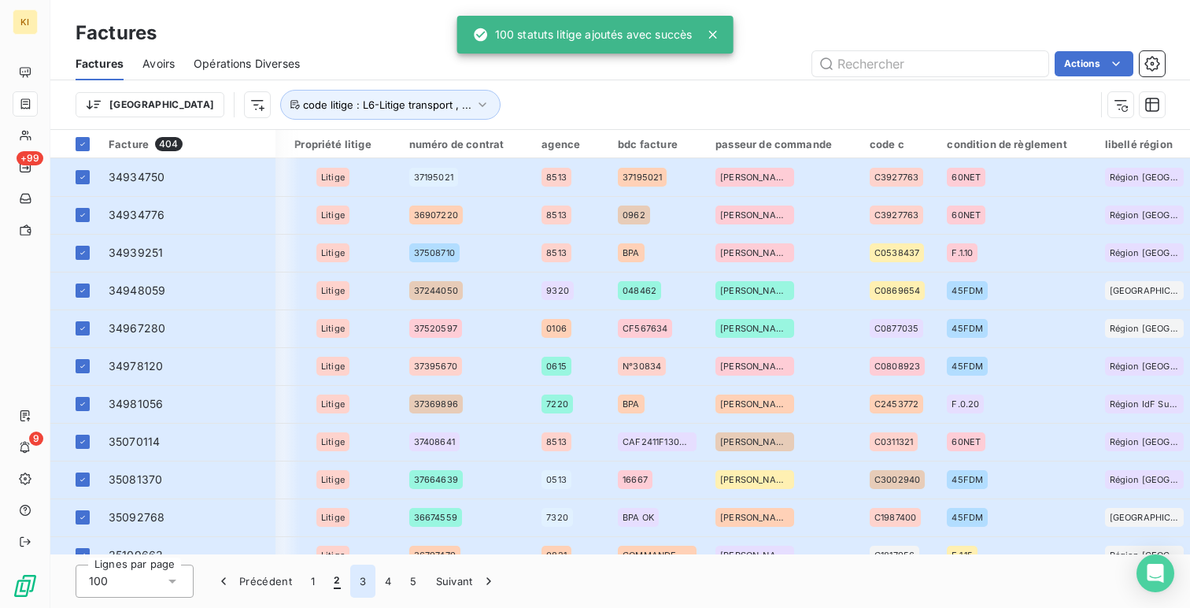
click at [364, 577] on button "3" at bounding box center [362, 580] width 25 height 33
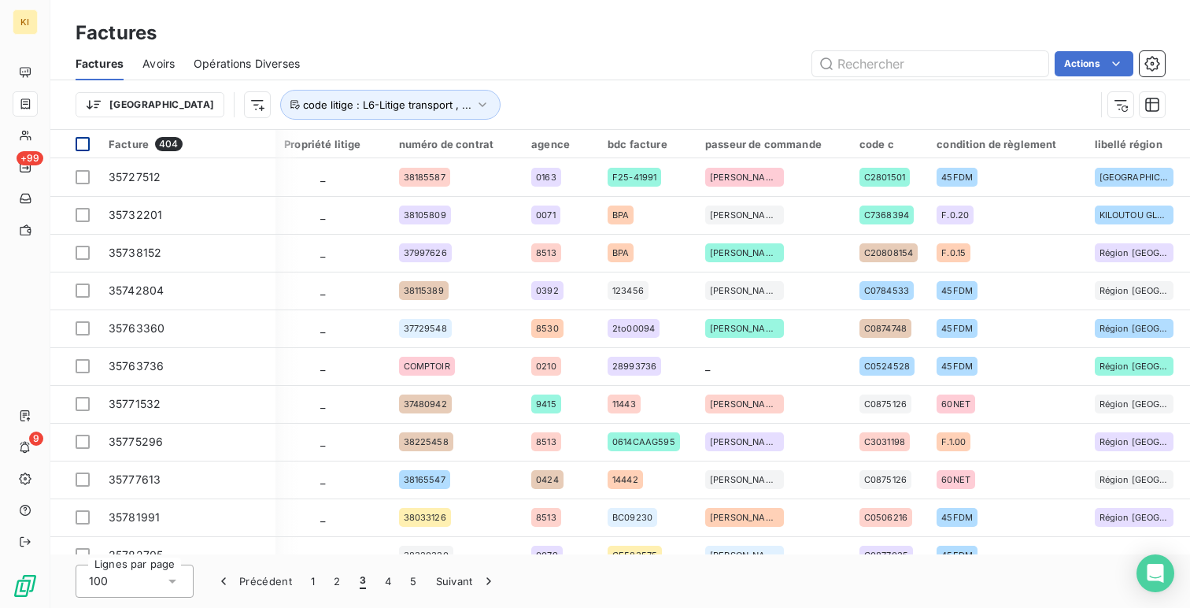
click at [79, 138] on div at bounding box center [83, 144] width 14 height 14
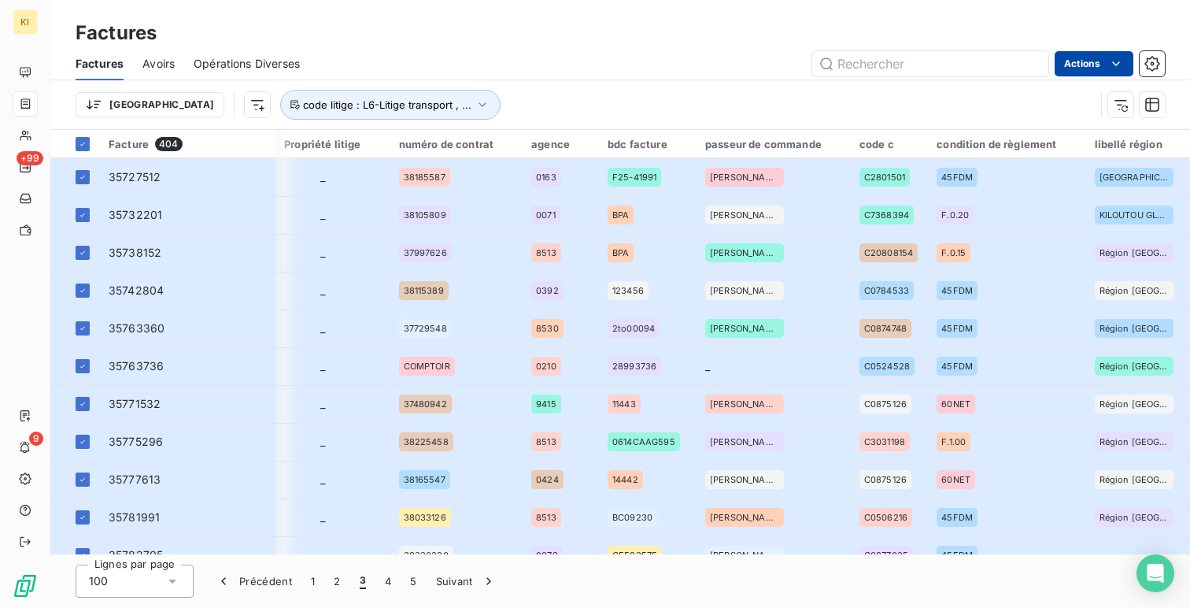
click at [1073, 67] on html "KI +99 9 Factures Factures Avoirs Opérations Diverses Actions Trier code litige…" at bounding box center [595, 304] width 1190 height 608
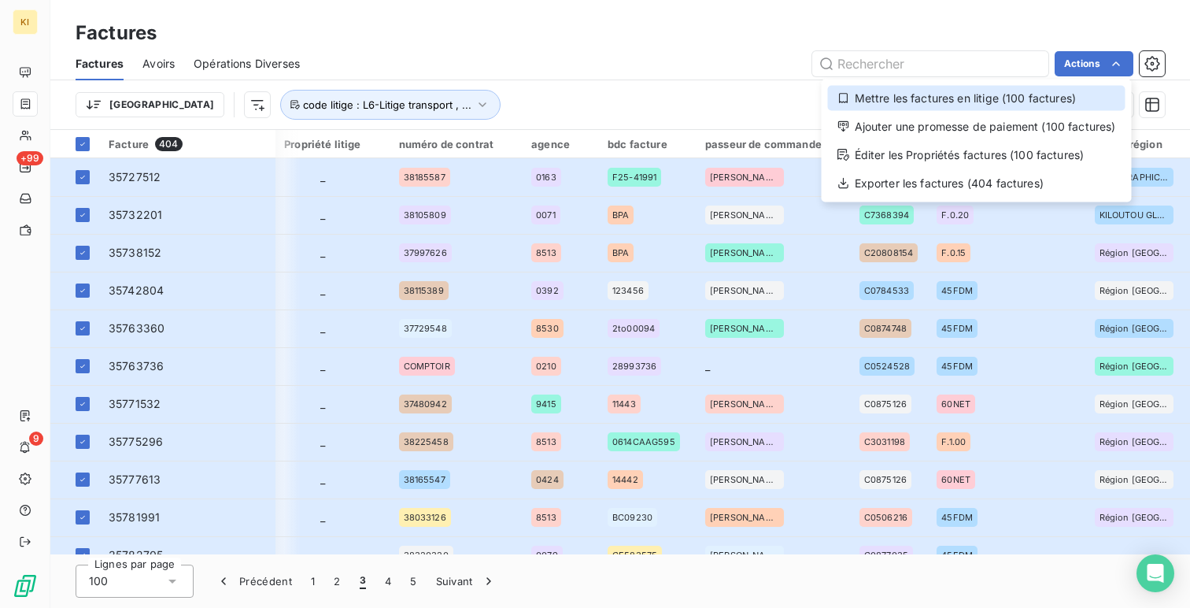
click at [1015, 98] on div "Mettre les factures en litige (100 factures)" at bounding box center [976, 98] width 297 height 25
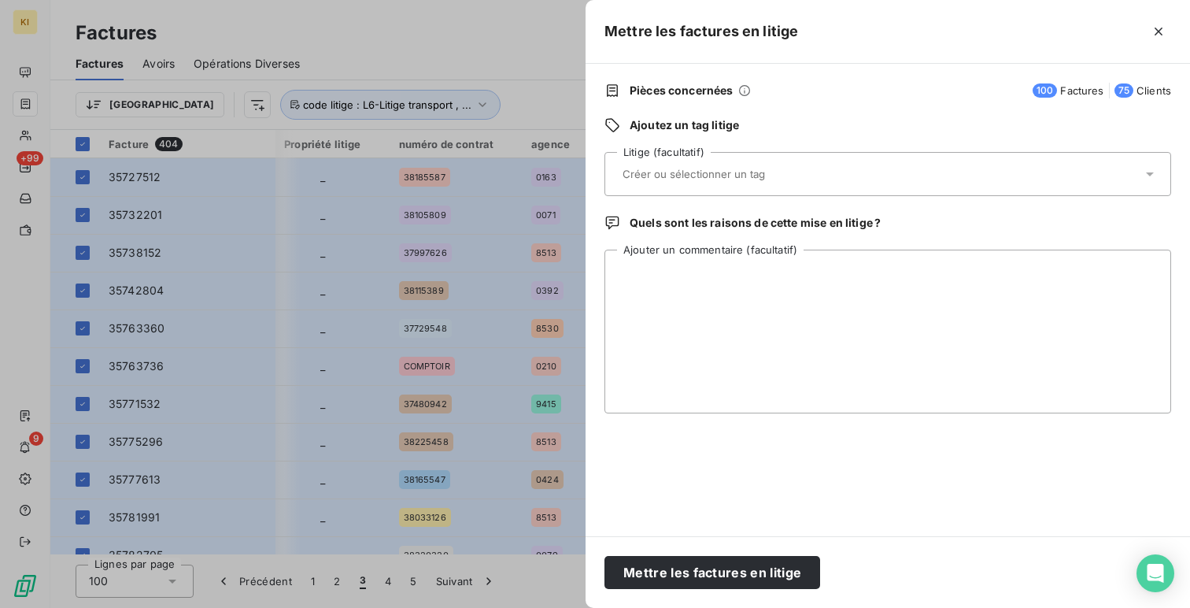
click at [755, 181] on div at bounding box center [880, 173] width 524 height 33
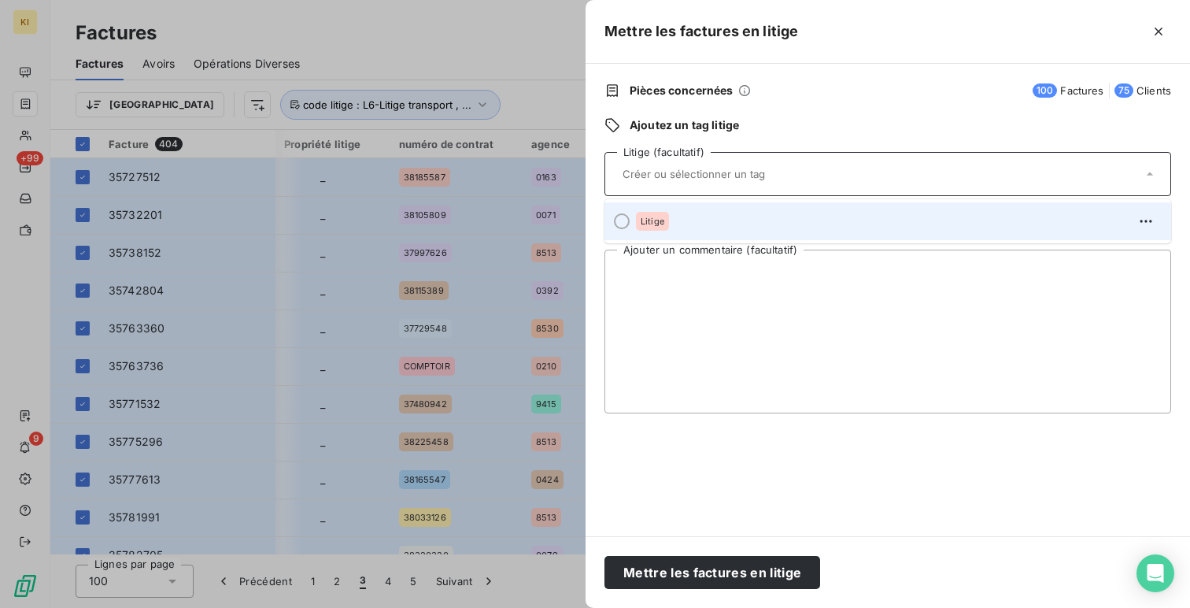
click at [747, 207] on li "Litige" at bounding box center [887, 221] width 567 height 38
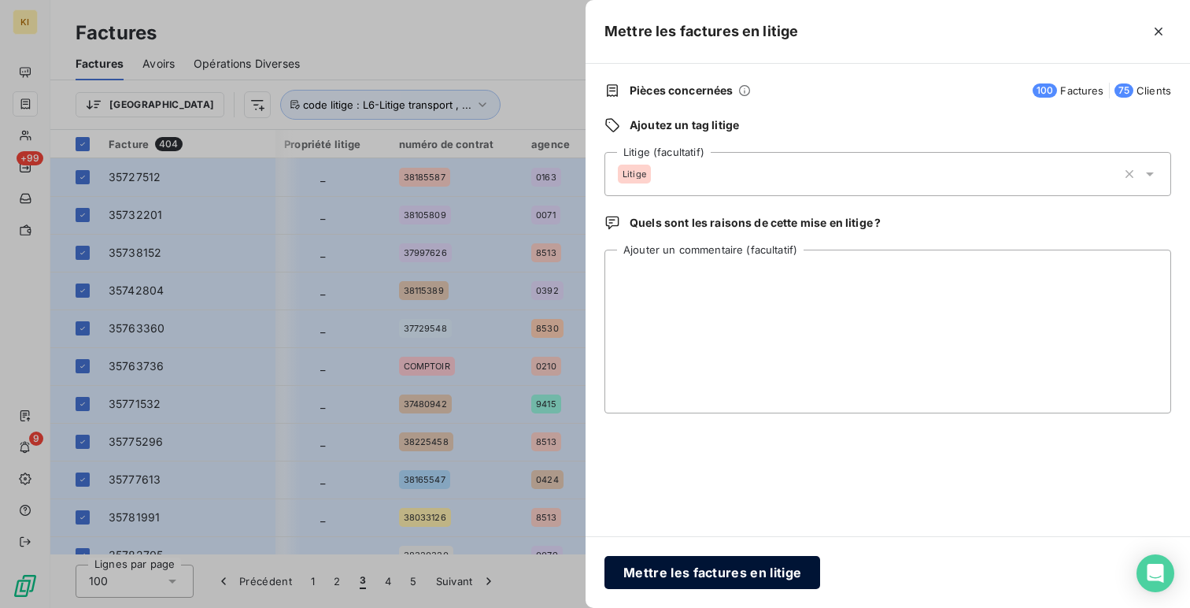
click at [718, 571] on button "Mettre les factures en litige" at bounding box center [712, 572] width 216 height 33
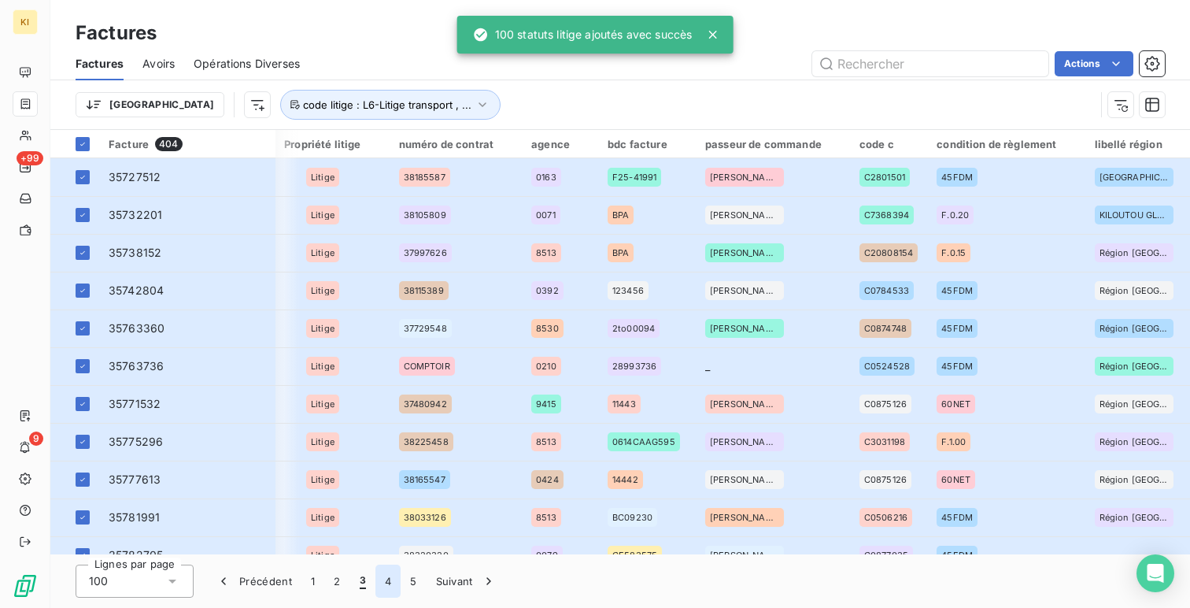
click at [393, 577] on button "4" at bounding box center [387, 580] width 25 height 33
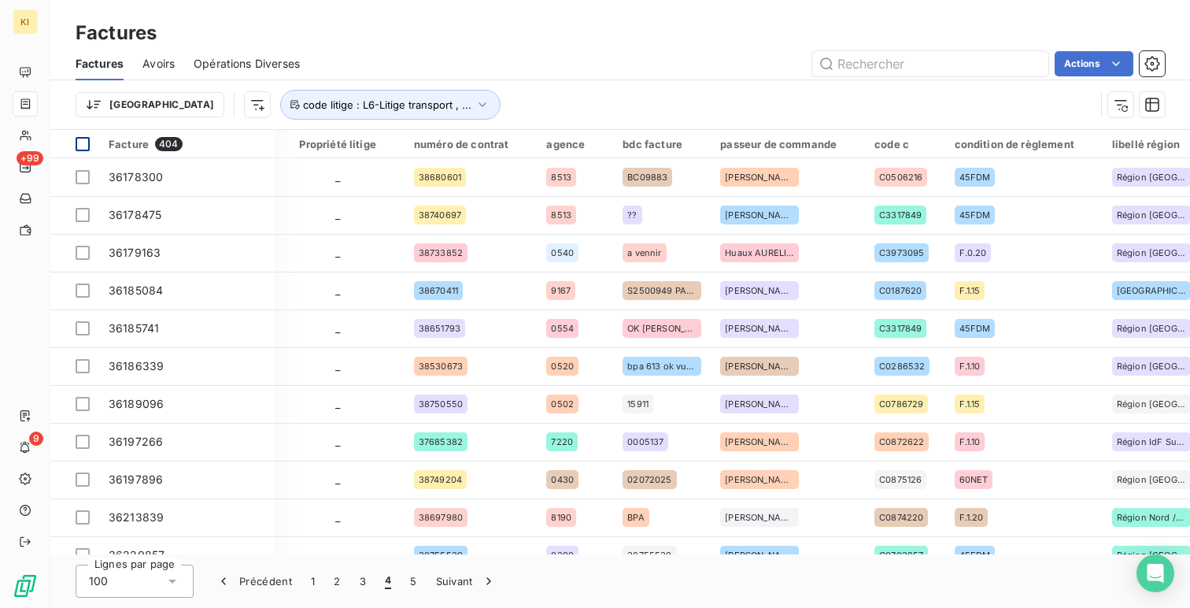
click at [81, 143] on div at bounding box center [83, 144] width 14 height 14
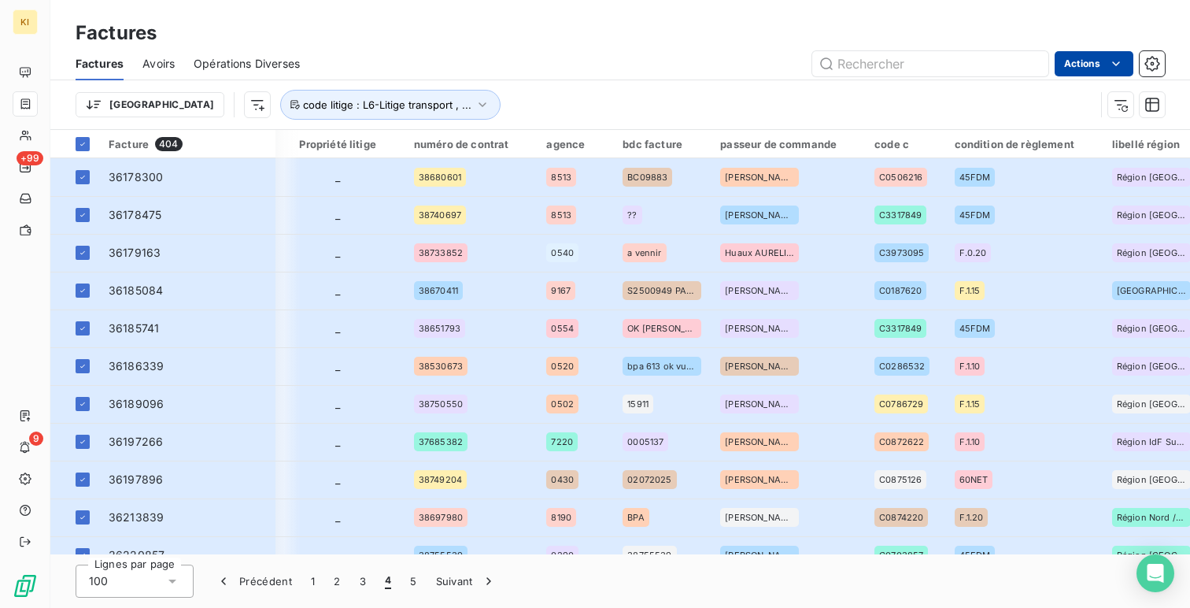
click at [1076, 62] on html "KI +99 9 Factures Factures Avoirs Opérations Diverses Actions Trier code litige…" at bounding box center [595, 304] width 1190 height 608
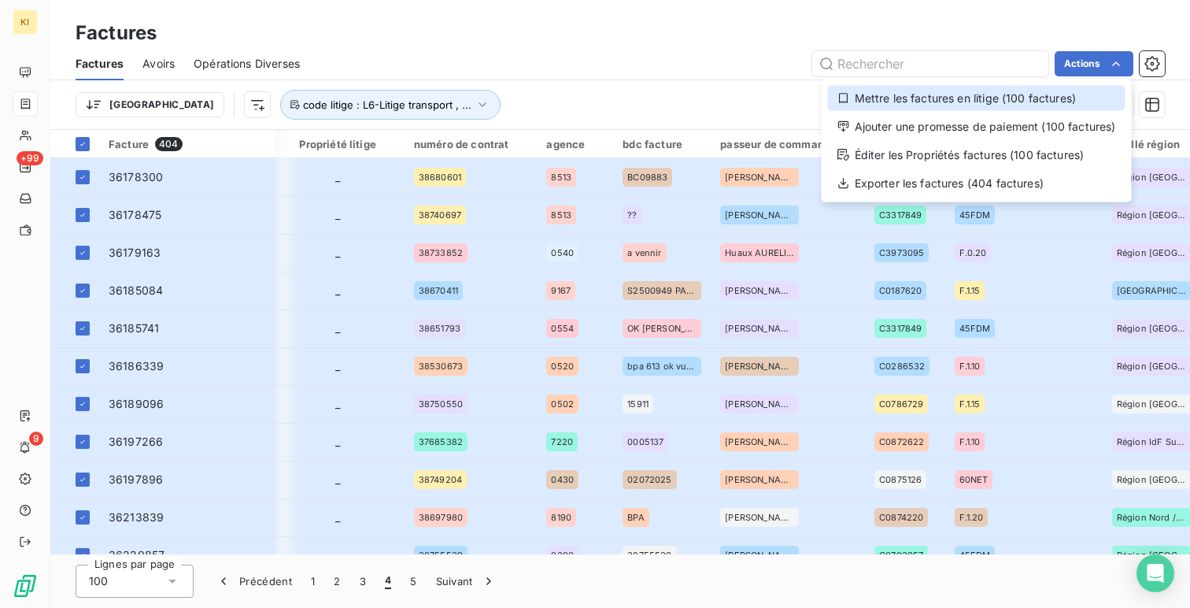
click at [1006, 105] on div "Mettre les factures en litige (100 factures)" at bounding box center [976, 98] width 297 height 25
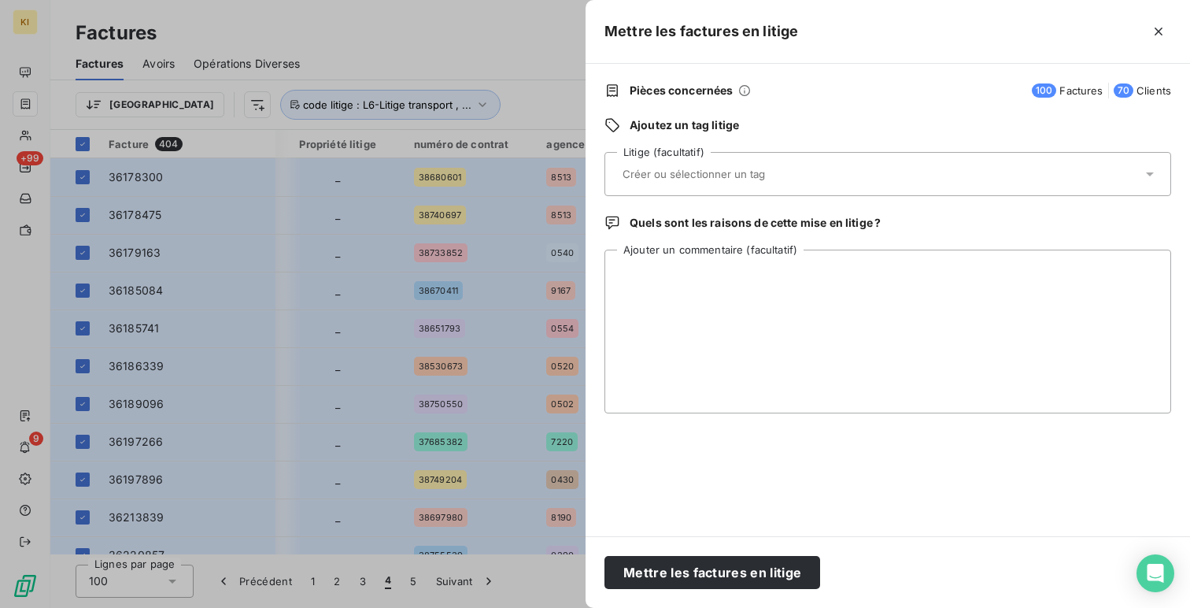
click at [760, 179] on input "text" at bounding box center [735, 174] width 229 height 14
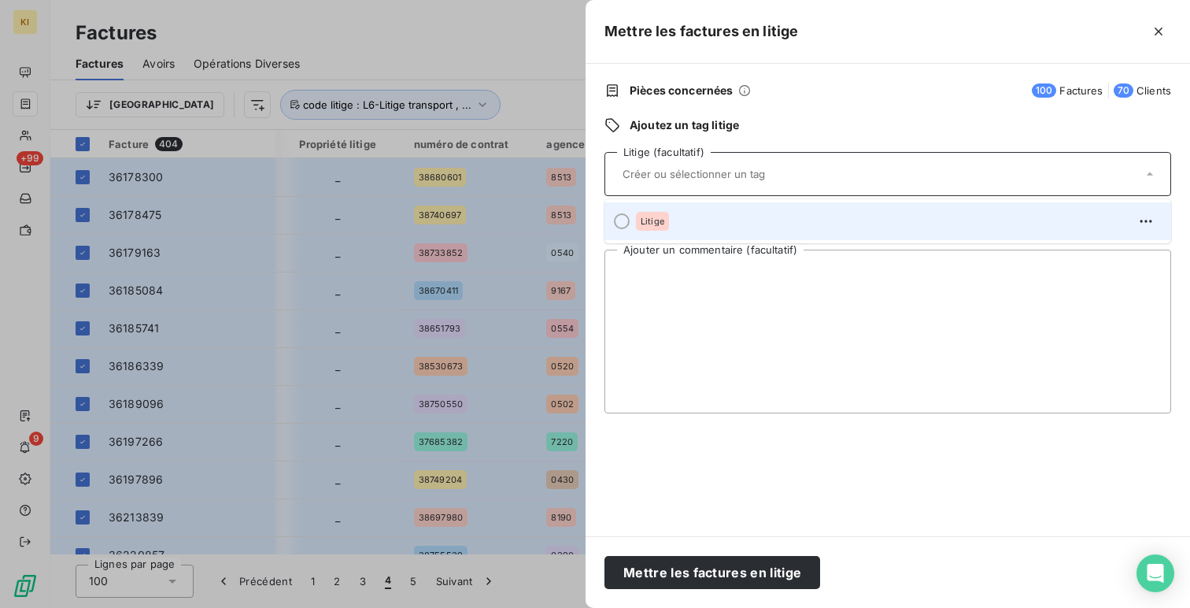
click at [738, 210] on div "Litige" at bounding box center [897, 221] width 523 height 25
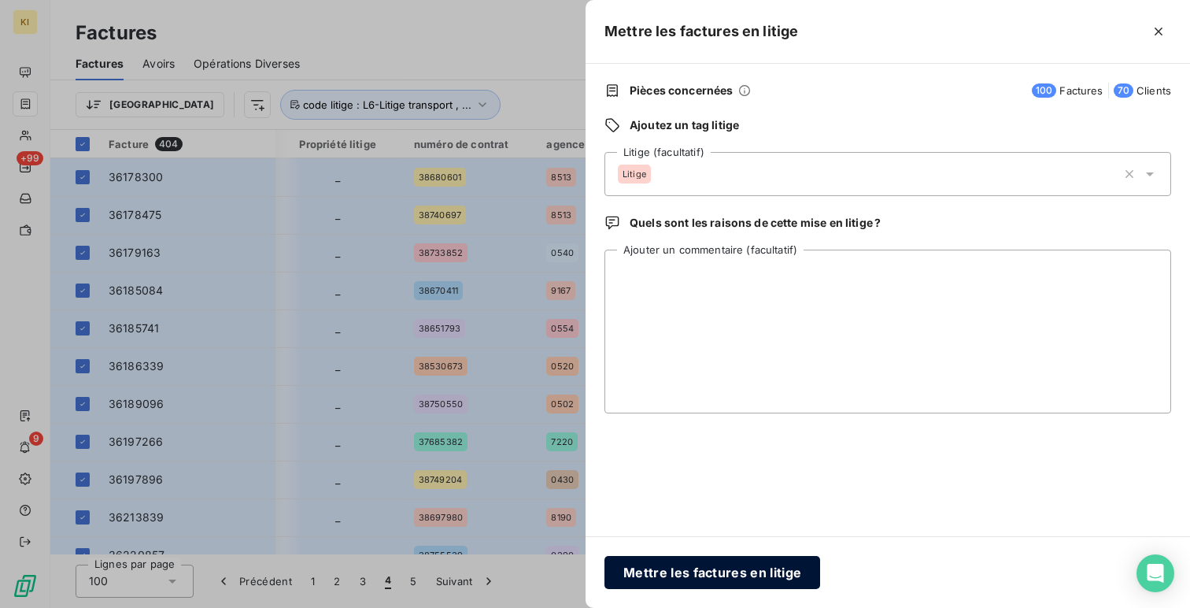
click at [723, 560] on button "Mettre les factures en litige" at bounding box center [712, 572] width 216 height 33
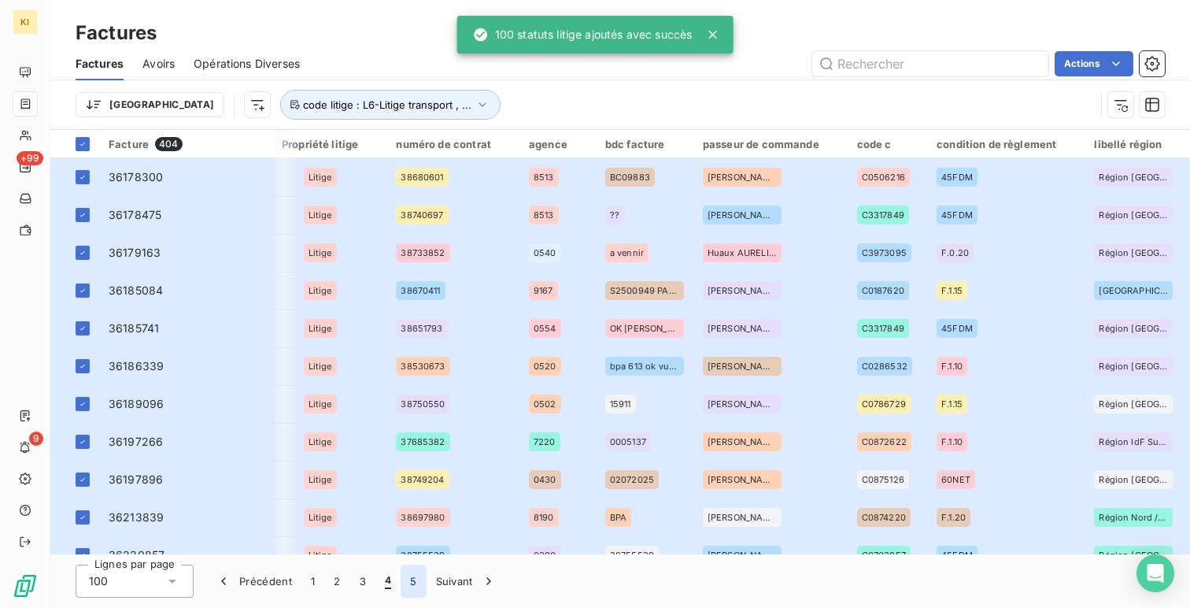
click at [412, 580] on button "5" at bounding box center [413, 580] width 25 height 33
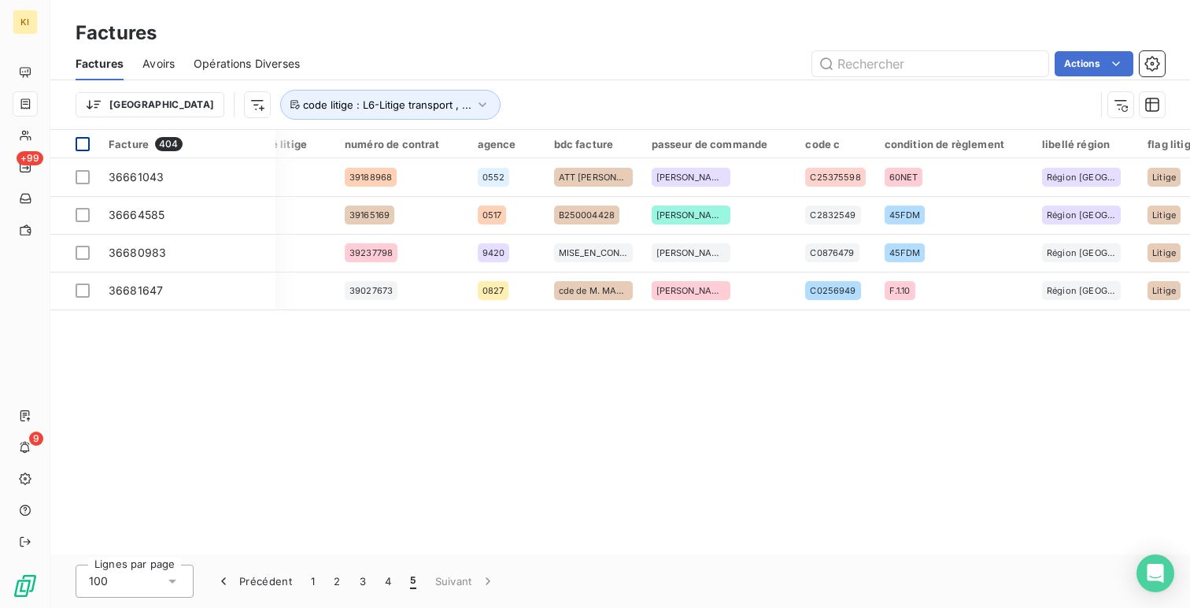
click at [79, 146] on div at bounding box center [83, 144] width 14 height 14
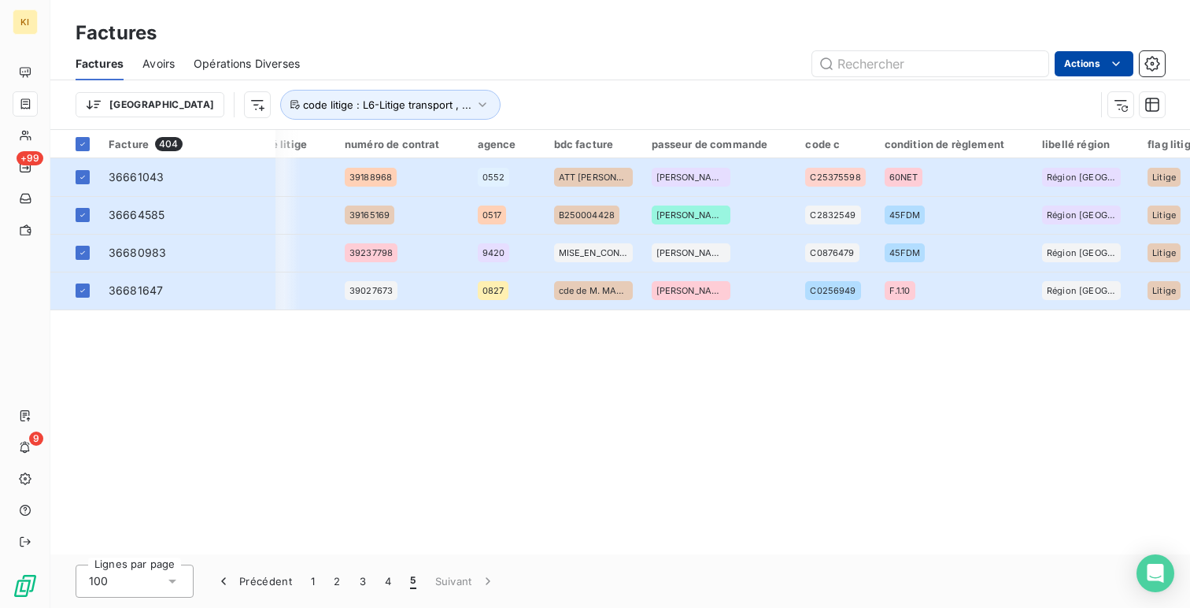
click at [1093, 65] on html "KI +99 9 Factures Factures Avoirs Opérations Diverses Actions Trier code litige…" at bounding box center [595, 304] width 1190 height 608
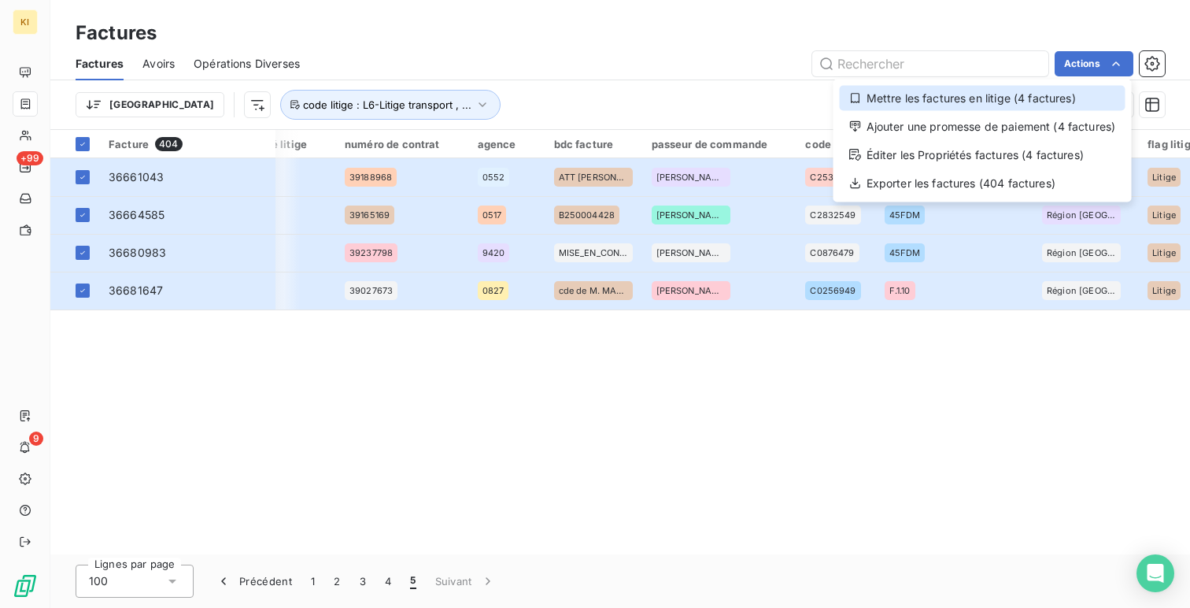
click at [1028, 107] on div "Mettre les factures en litige (4 factures)" at bounding box center [983, 98] width 286 height 25
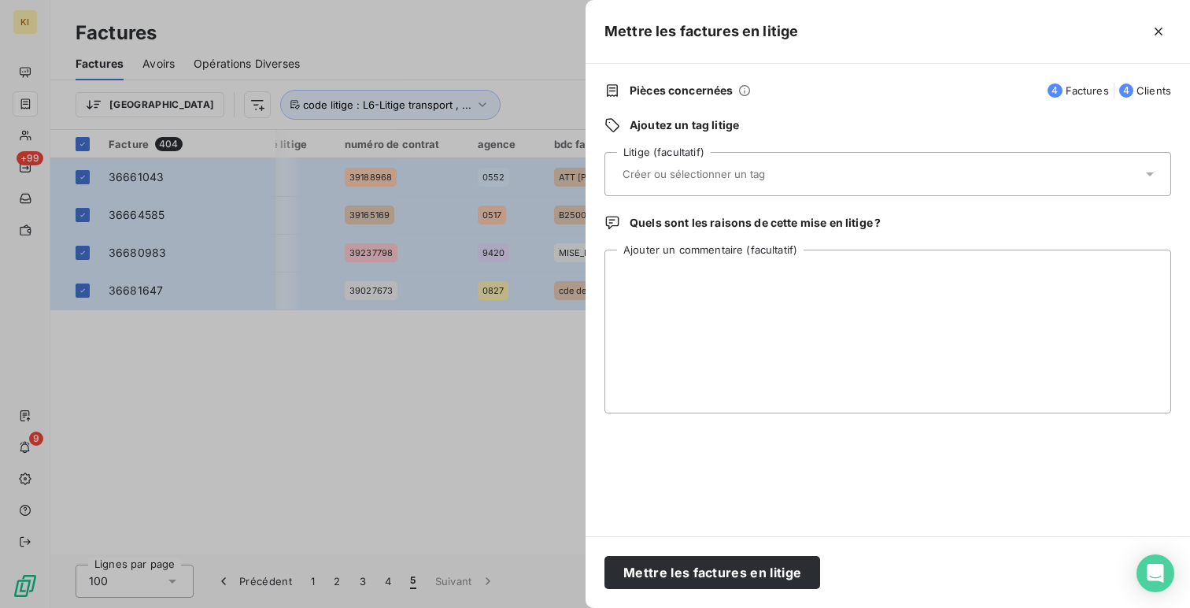
click at [711, 175] on input "text" at bounding box center [735, 174] width 229 height 14
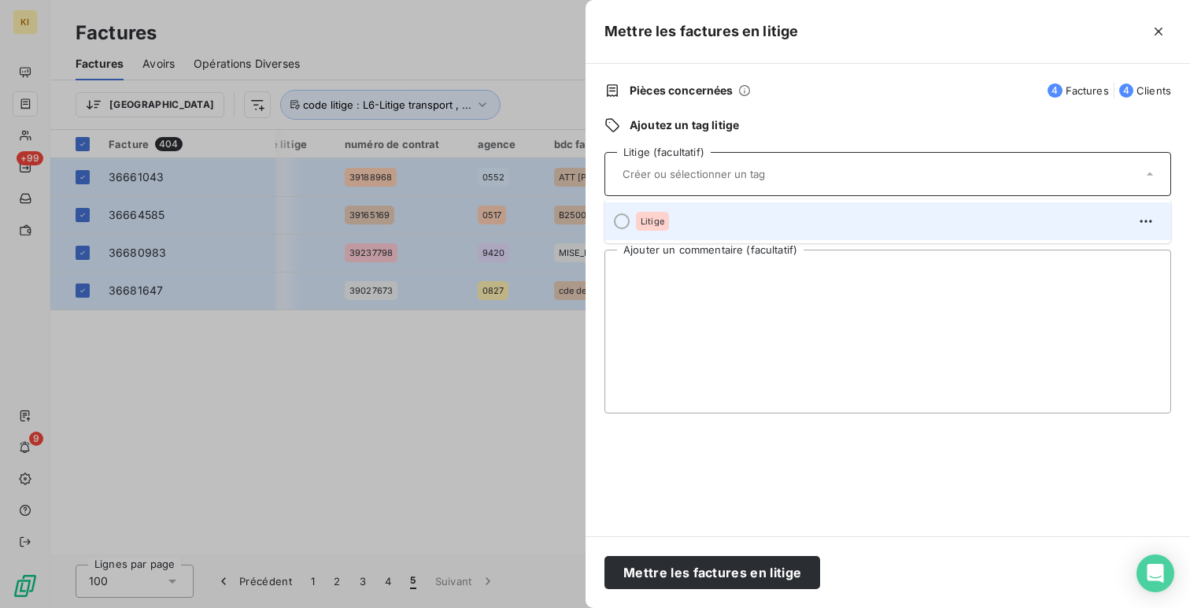
click at [701, 211] on div "Litige" at bounding box center [897, 221] width 523 height 25
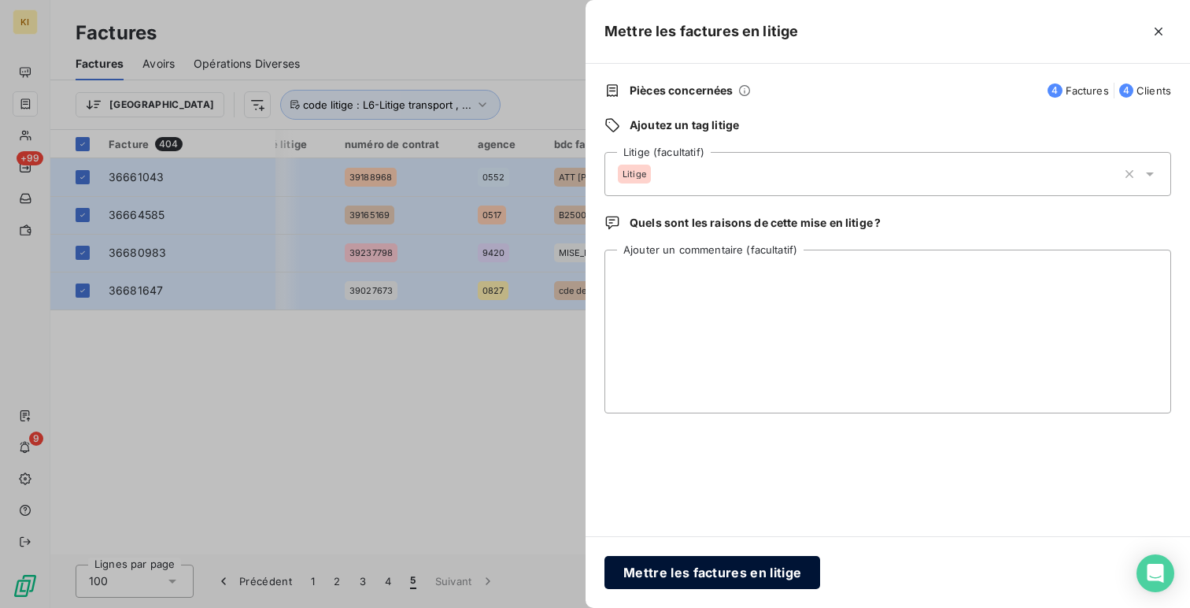
click at [733, 566] on button "Mettre les factures en litige" at bounding box center [712, 572] width 216 height 33
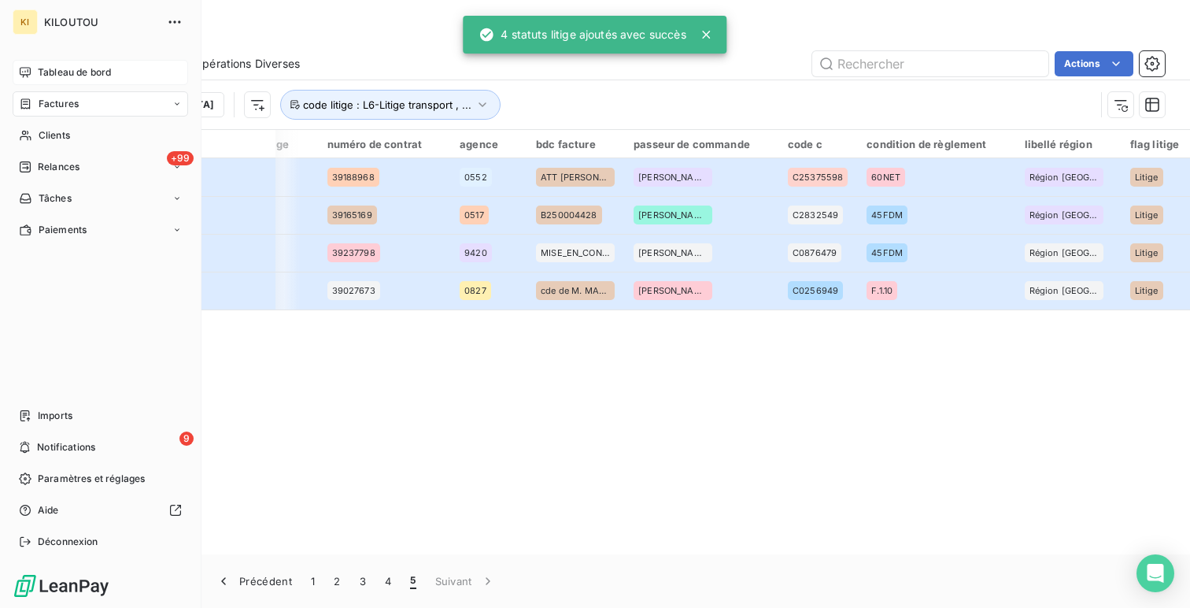
click at [39, 74] on span "Tableau de bord" at bounding box center [74, 72] width 73 height 14
